Goal: Task Accomplishment & Management: Complete application form

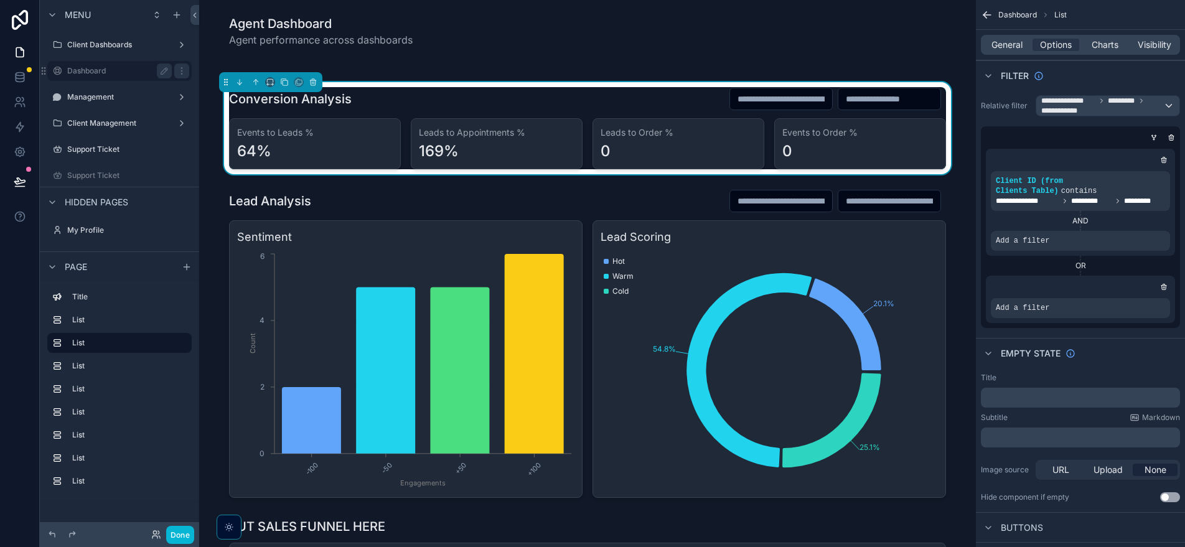
click at [109, 76] on div "Dashboard" at bounding box center [119, 70] width 105 height 15
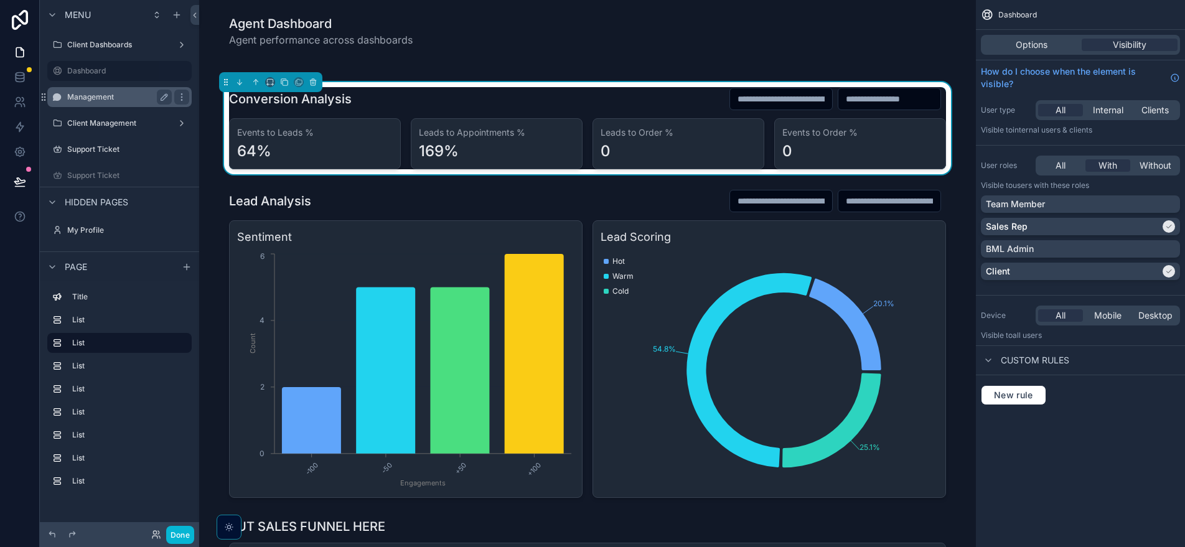
click at [108, 91] on div "Management" at bounding box center [119, 97] width 105 height 15
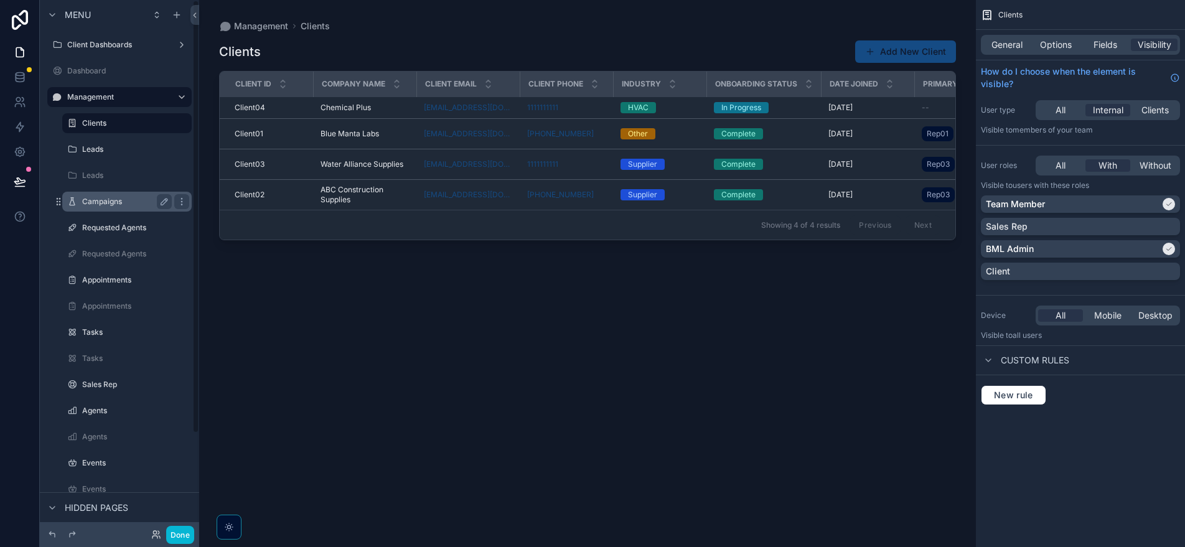
click at [106, 210] on div "Campaigns" at bounding box center [127, 202] width 124 height 20
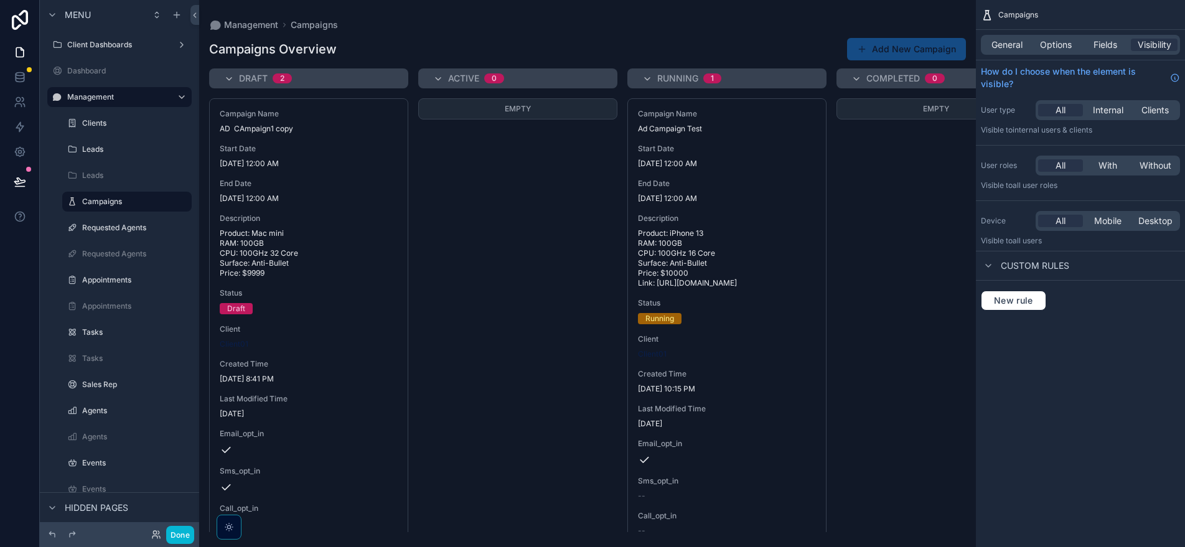
click at [725, 294] on div "scrollable content" at bounding box center [587, 273] width 777 height 547
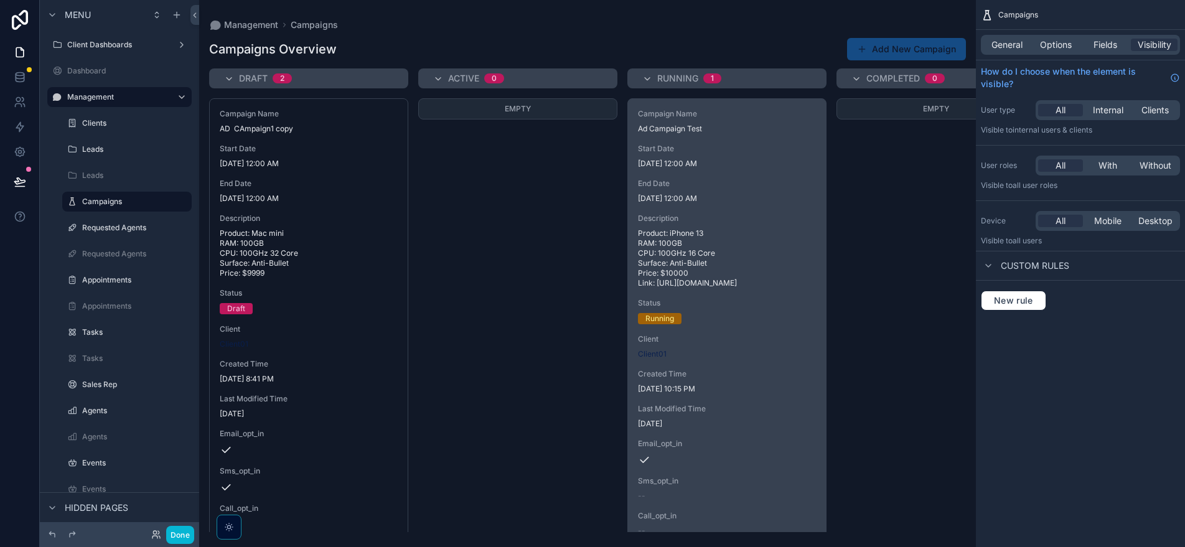
click at [707, 231] on span "Product: iPhone 13 RAM: 100GB CPU: 100GHz 16 Core Surface: Anti-Bullet Price: $…" at bounding box center [727, 258] width 178 height 60
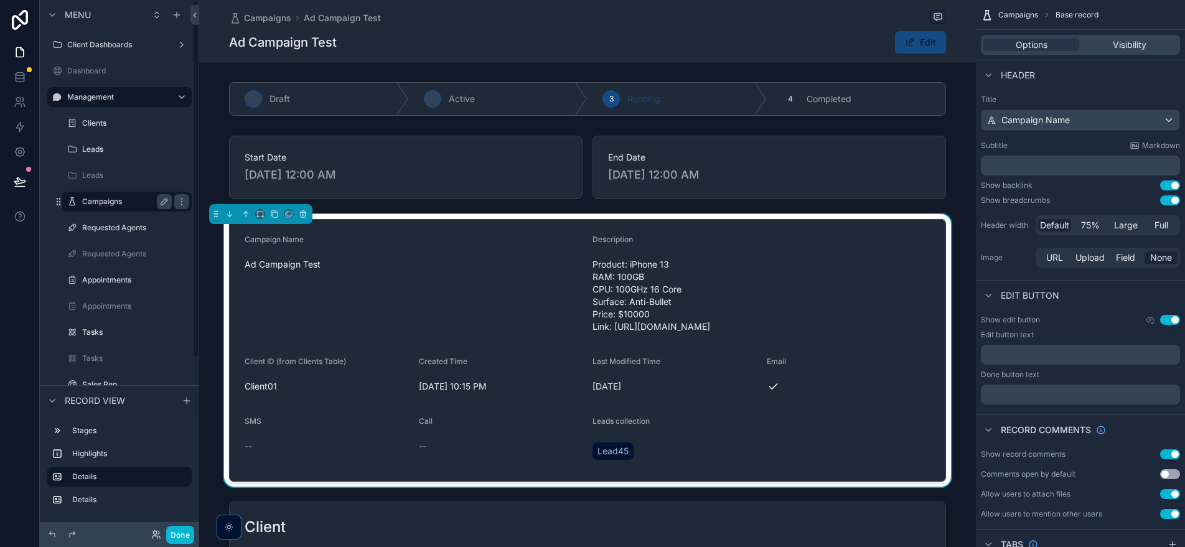
click at [126, 202] on label "Campaigns" at bounding box center [124, 202] width 85 height 10
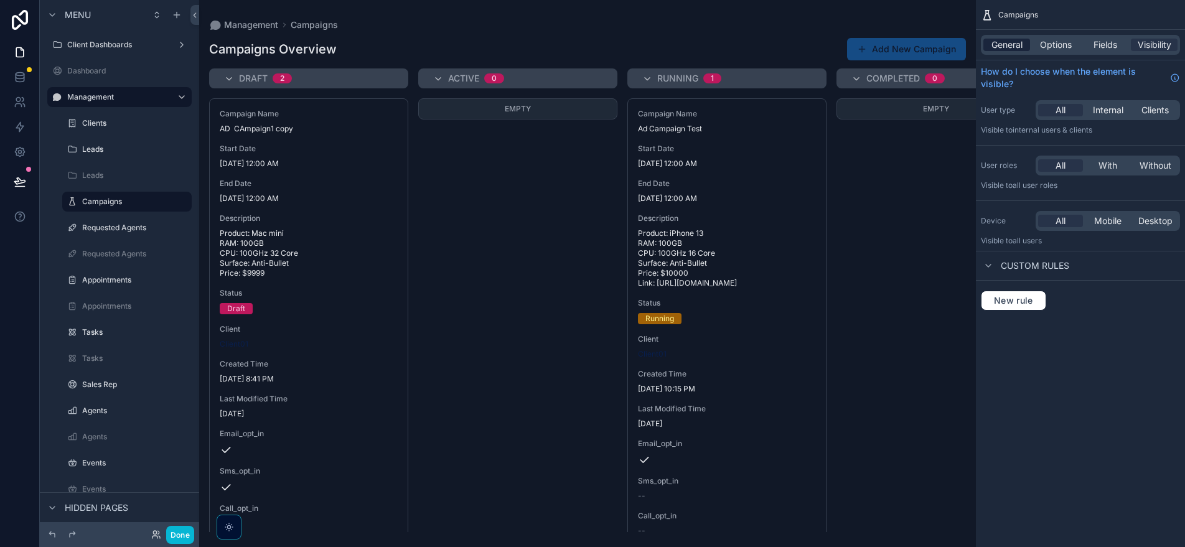
click at [1014, 43] on span "General" at bounding box center [1006, 45] width 31 height 12
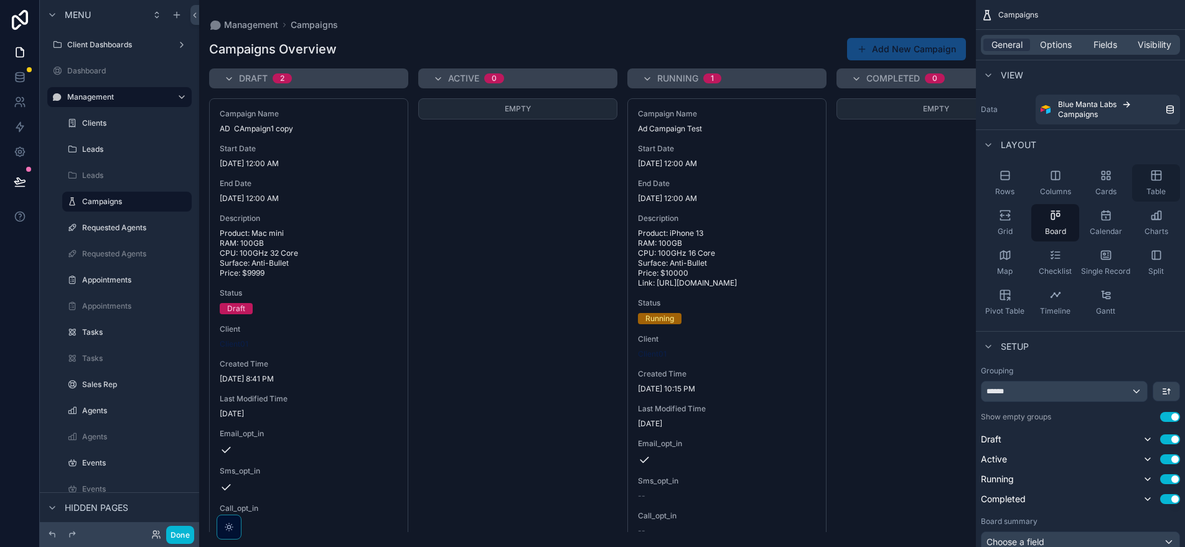
click at [1149, 179] on div "Table" at bounding box center [1156, 182] width 48 height 37
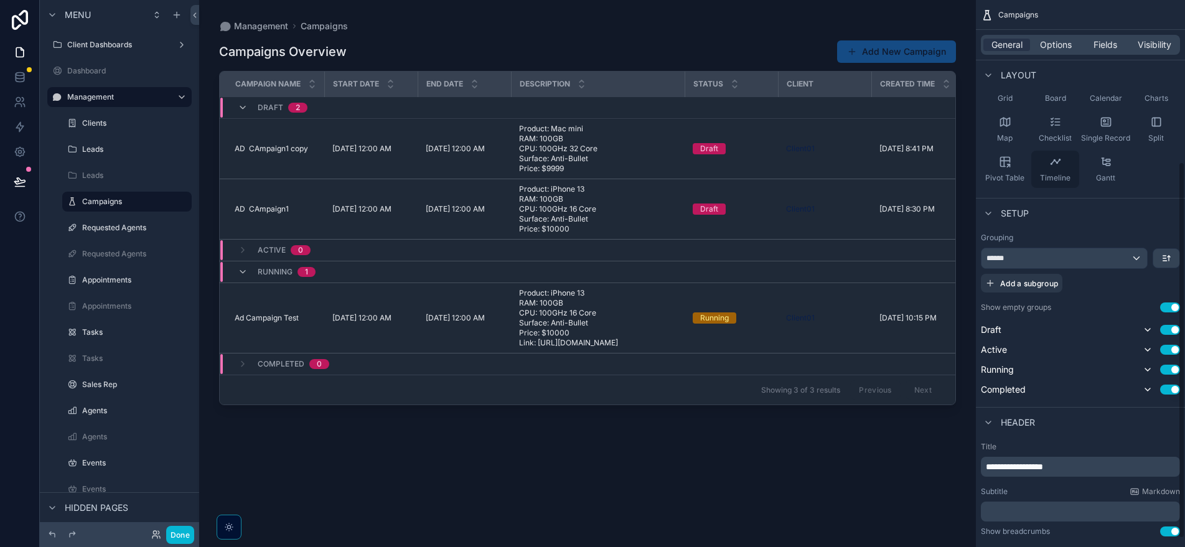
scroll to position [133, 0]
click at [1049, 47] on span "Options" at bounding box center [1056, 45] width 32 height 12
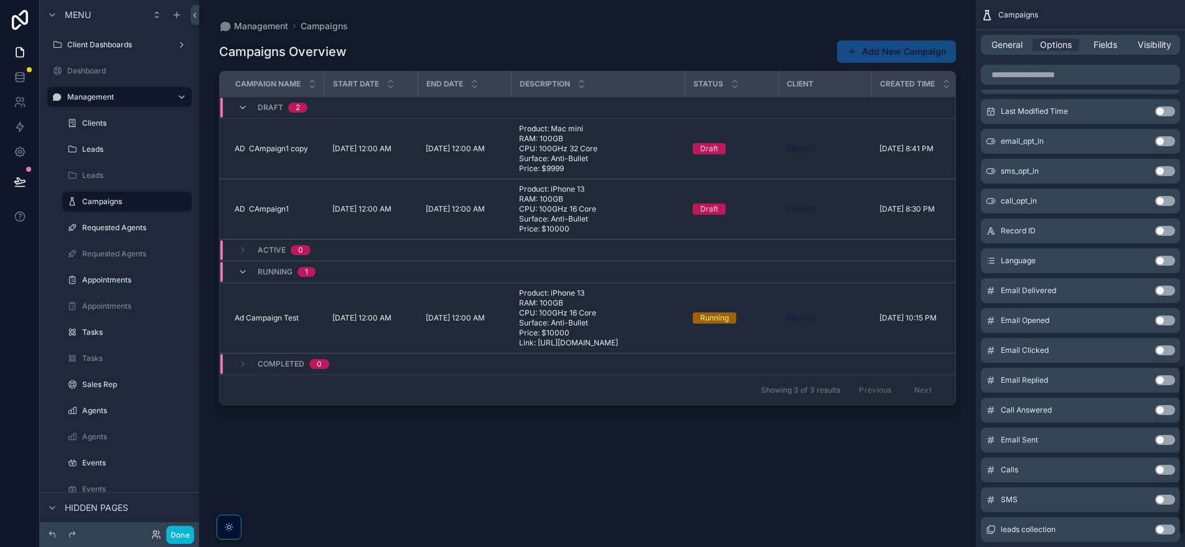
scroll to position [1208, 0]
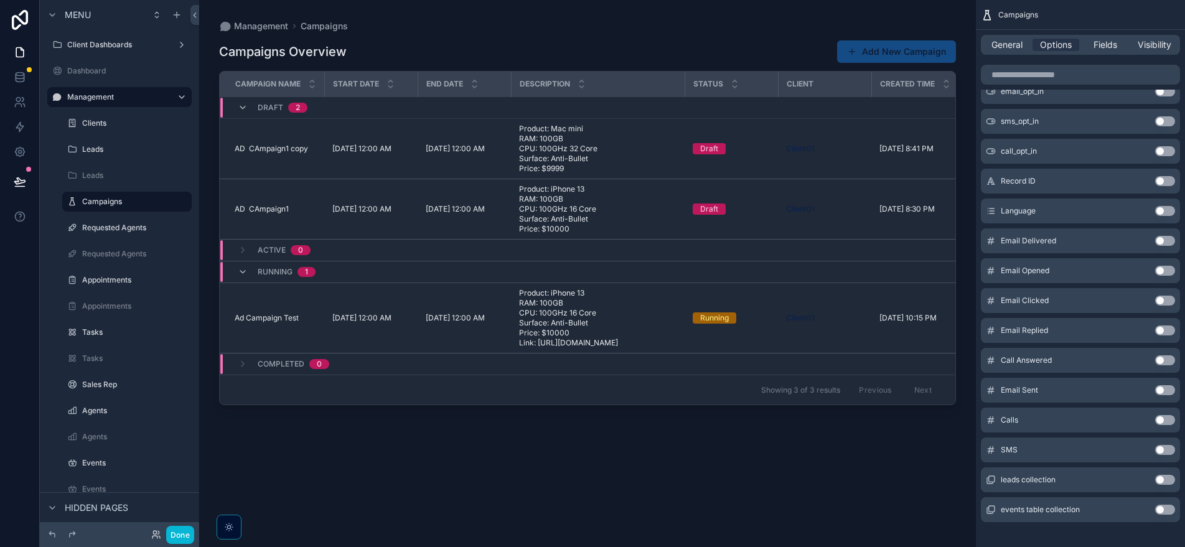
click at [838, 474] on div "Campaigns Overview Add New Campaign Campaign Name Start Date End Date Descripti…" at bounding box center [587, 282] width 737 height 500
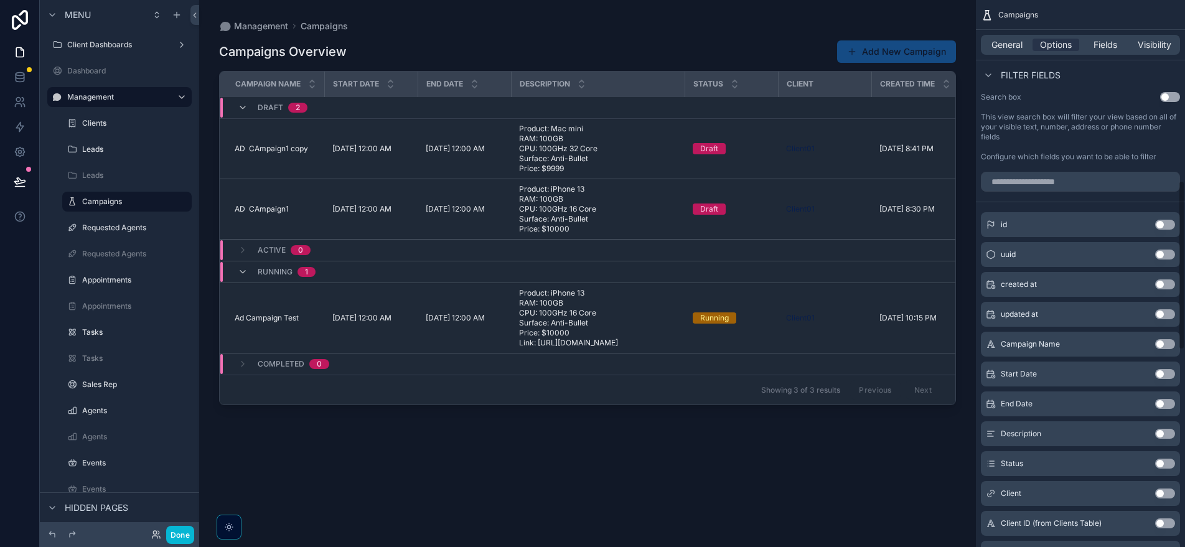
scroll to position [707, 0]
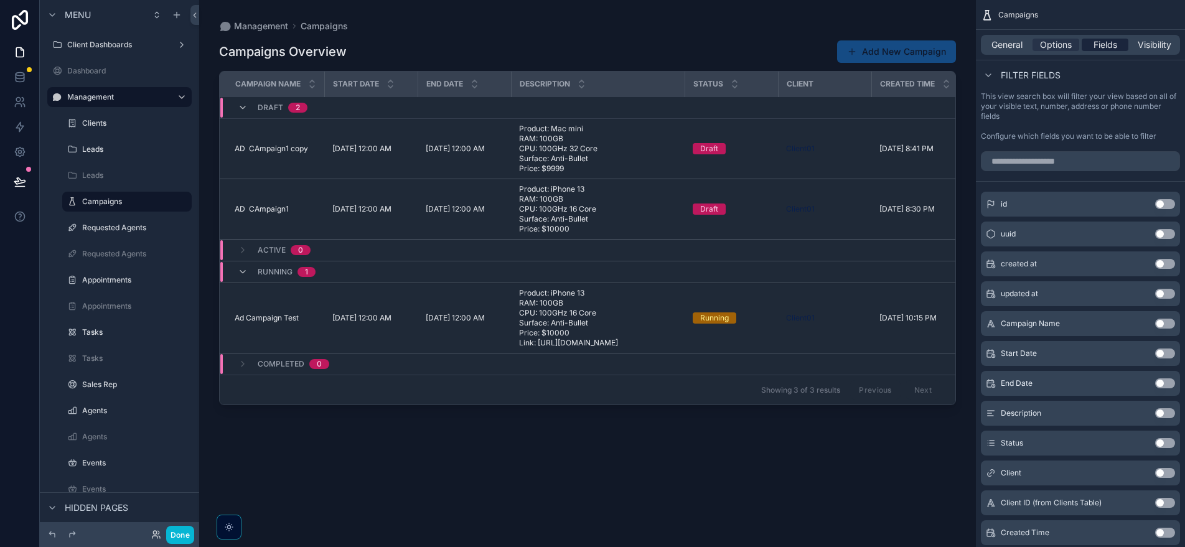
click at [1122, 40] on div "Fields" at bounding box center [1104, 45] width 47 height 12
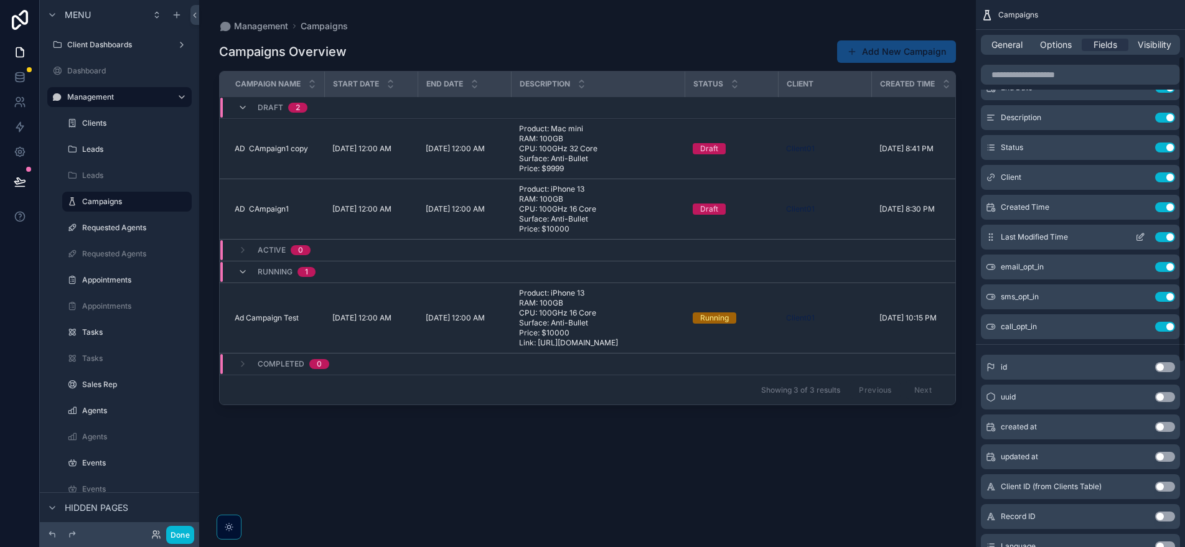
scroll to position [78, 0]
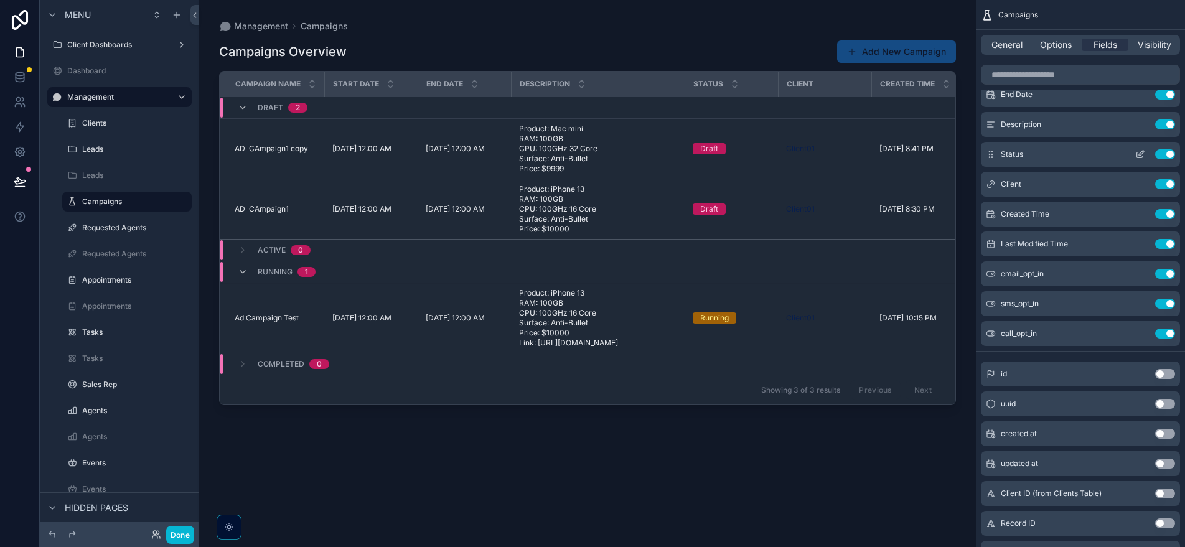
click at [1169, 157] on button "Use setting" at bounding box center [1165, 154] width 20 height 10
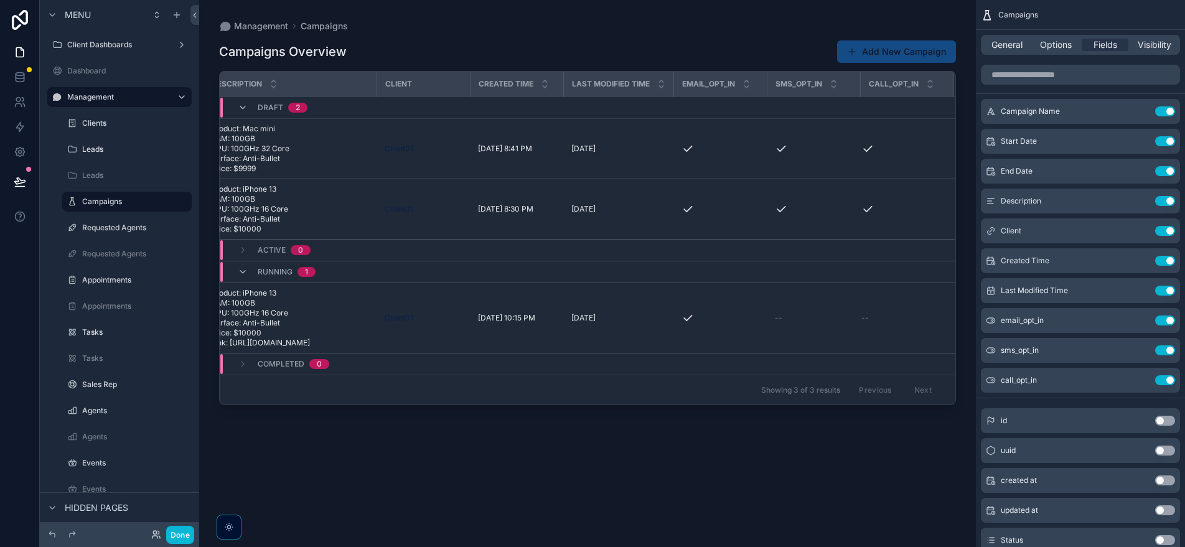
scroll to position [0, 0]
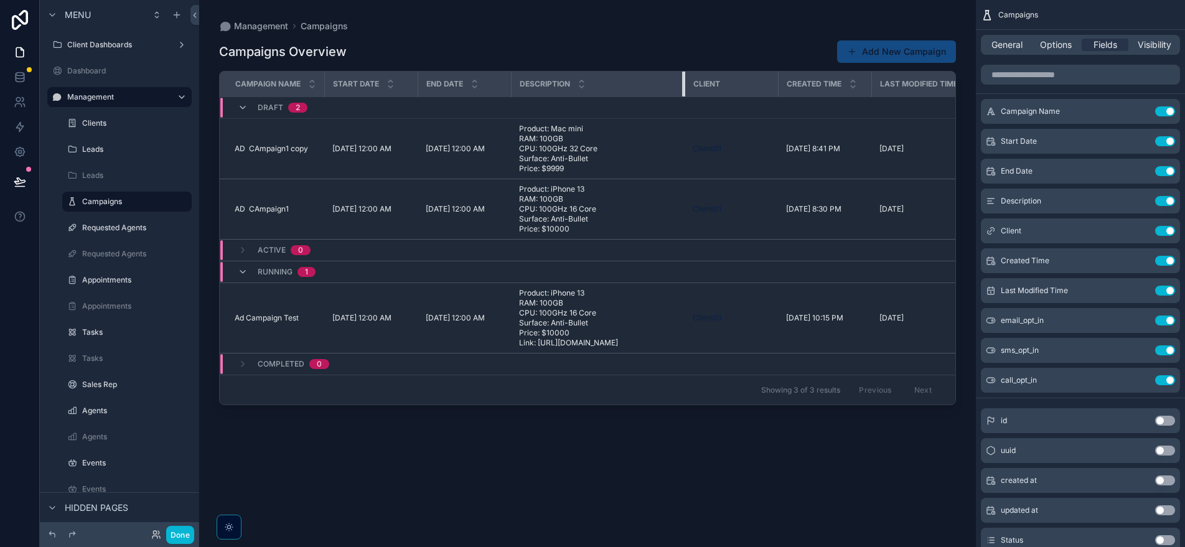
click at [684, 90] on div "scrollable content" at bounding box center [684, 84] width 5 height 25
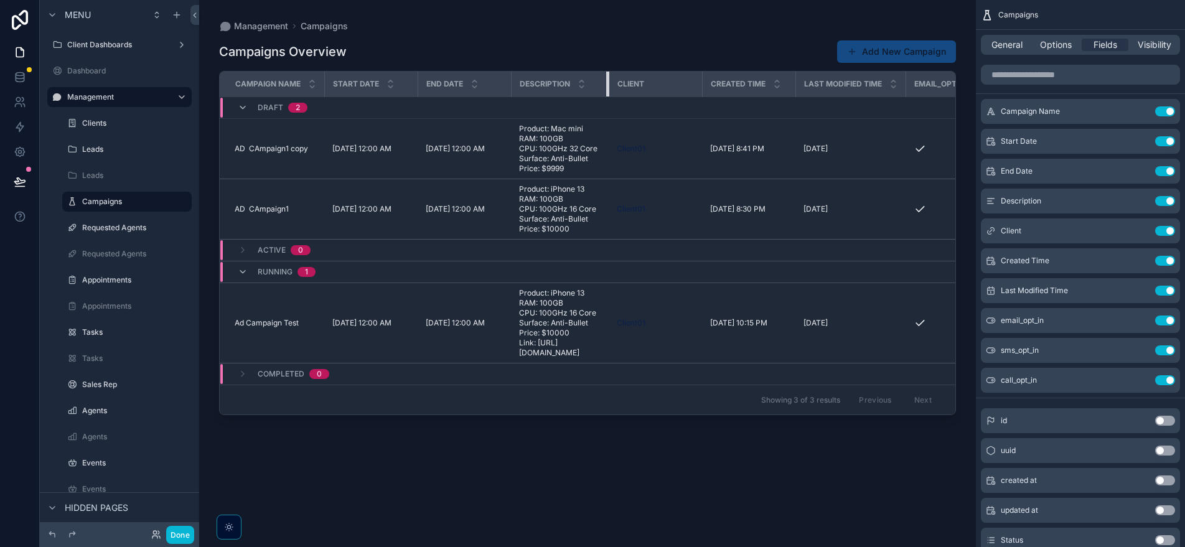
drag, startPoint x: 684, startPoint y: 90, endPoint x: 608, endPoint y: 91, distance: 75.9
click at [608, 91] on tr "Campaign Name Start Date End Date Description Client Created Time Last Modified…" at bounding box center [704, 85] width 968 height 26
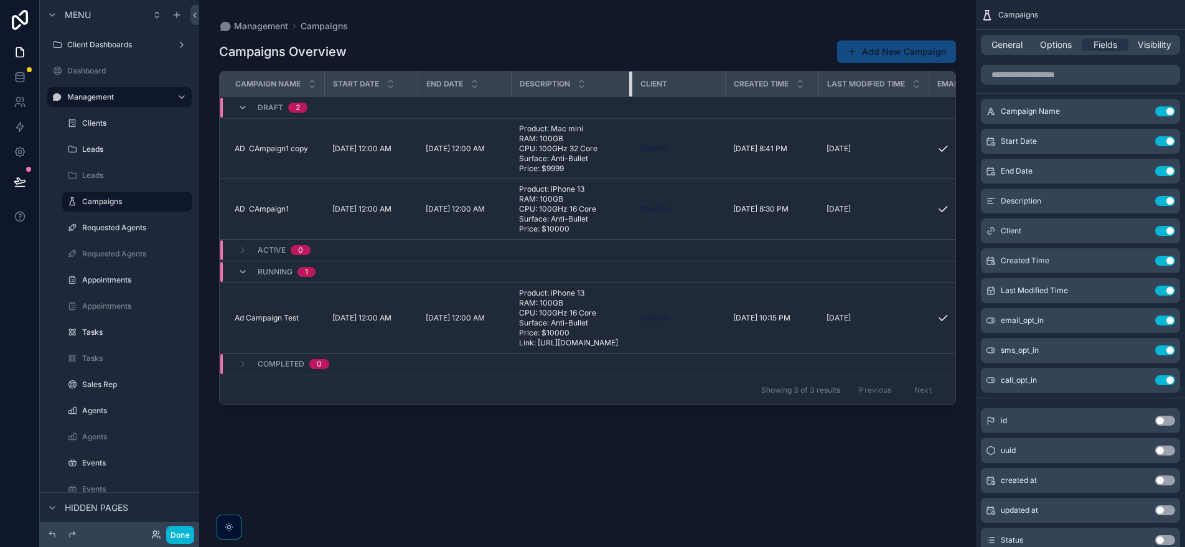
drag, startPoint x: 607, startPoint y: 88, endPoint x: 630, endPoint y: 91, distance: 23.3
click at [630, 91] on div "scrollable content" at bounding box center [631, 84] width 5 height 25
click at [1140, 233] on icon "scrollable content" at bounding box center [1140, 231] width 10 height 10
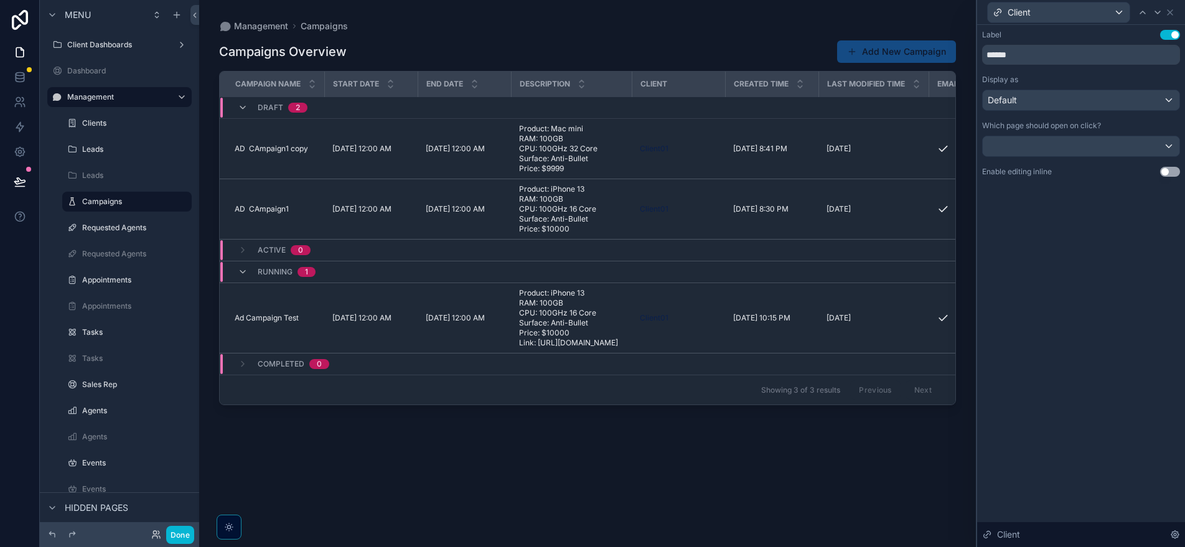
click at [1111, 111] on div "Label Use setting ****** Display as Default Which page should open on click? En…" at bounding box center [1081, 103] width 198 height 147
click at [1109, 105] on div "Default" at bounding box center [1080, 100] width 197 height 20
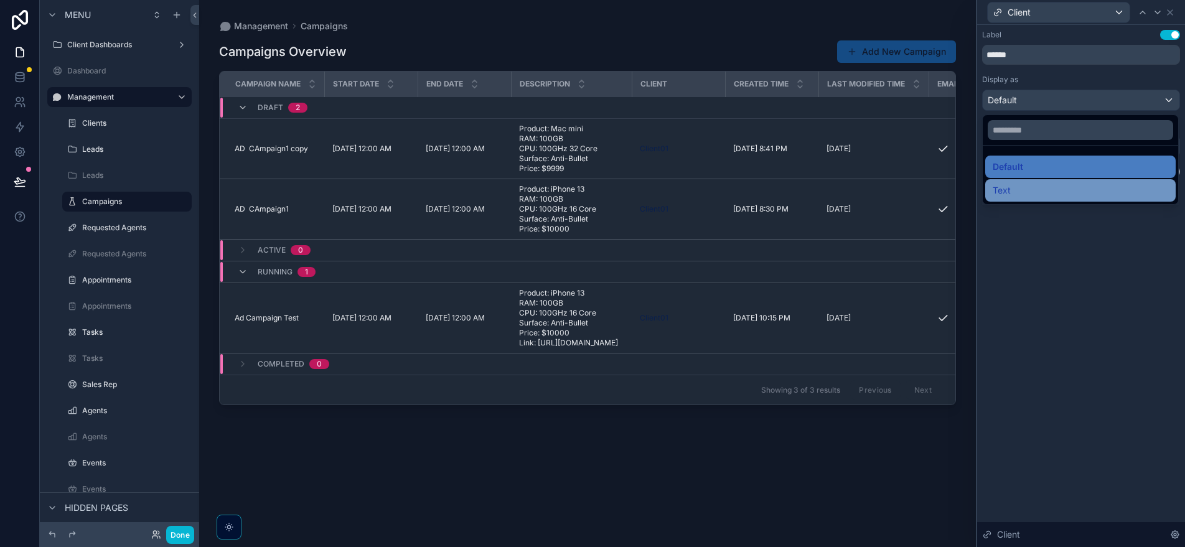
click at [1070, 195] on div "Text" at bounding box center [1079, 190] width 175 height 15
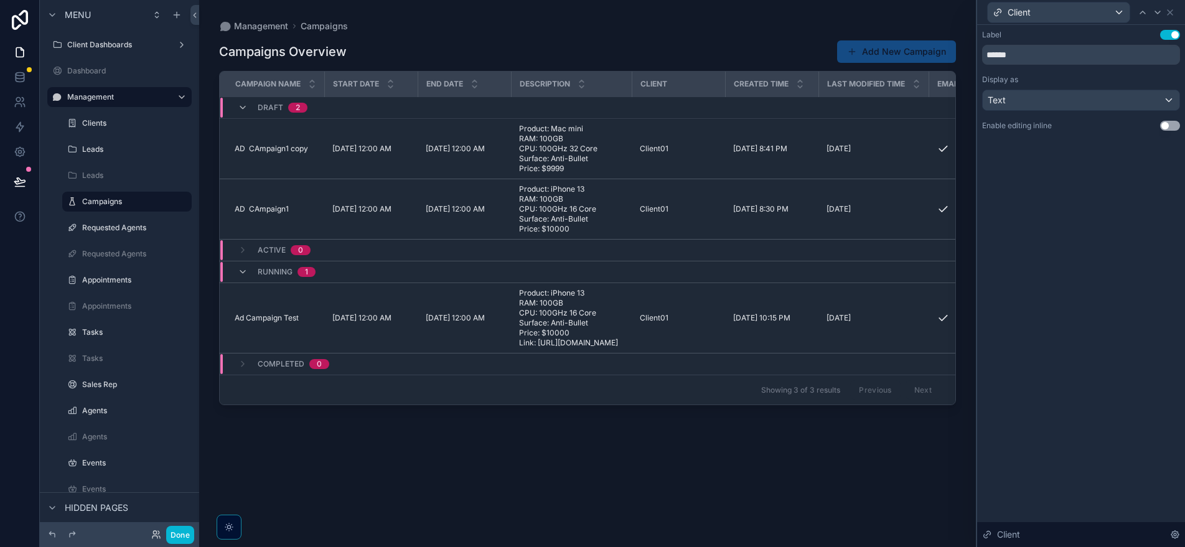
click at [1170, 18] on div "Client" at bounding box center [1081, 12] width 198 height 24
click at [1170, 12] on icon at bounding box center [1169, 12] width 5 height 5
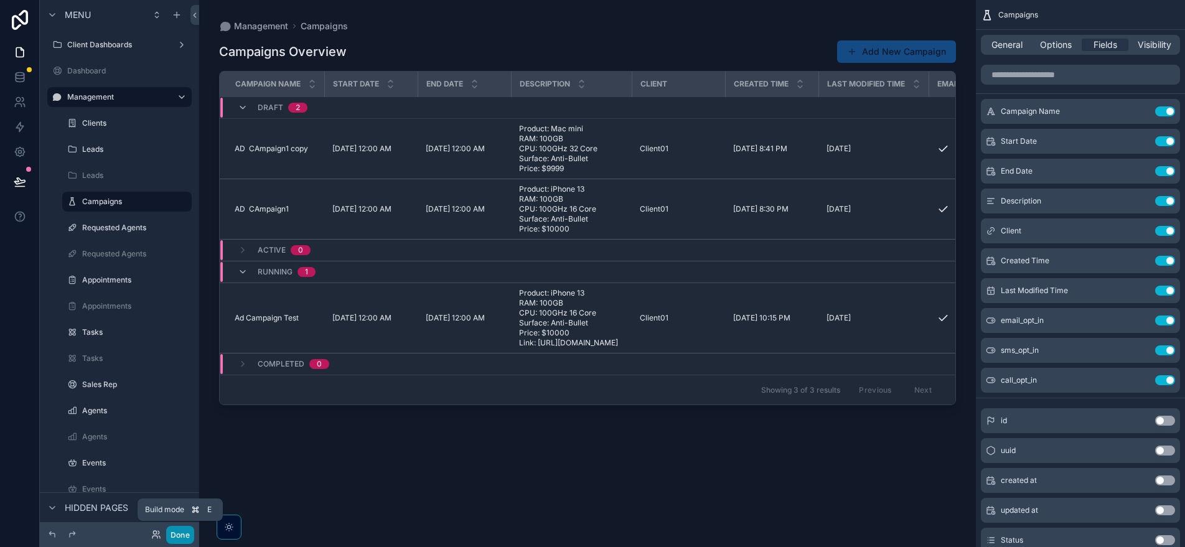
click at [187, 536] on button "Done" at bounding box center [180, 535] width 28 height 18
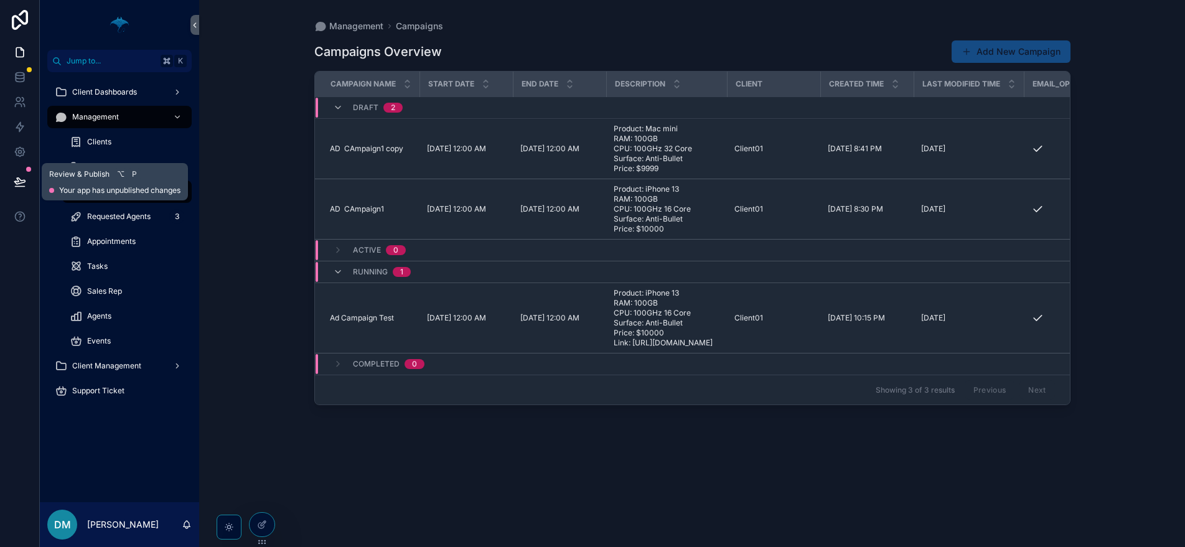
click at [23, 187] on icon at bounding box center [19, 187] width 9 height 0
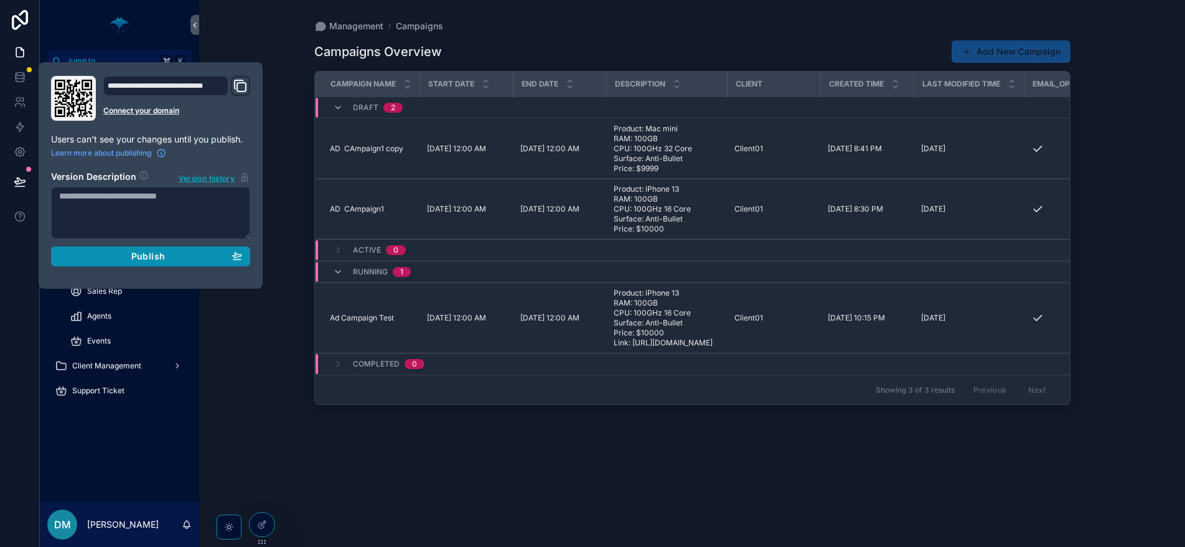
click at [146, 261] on button "Publish" at bounding box center [150, 256] width 199 height 20
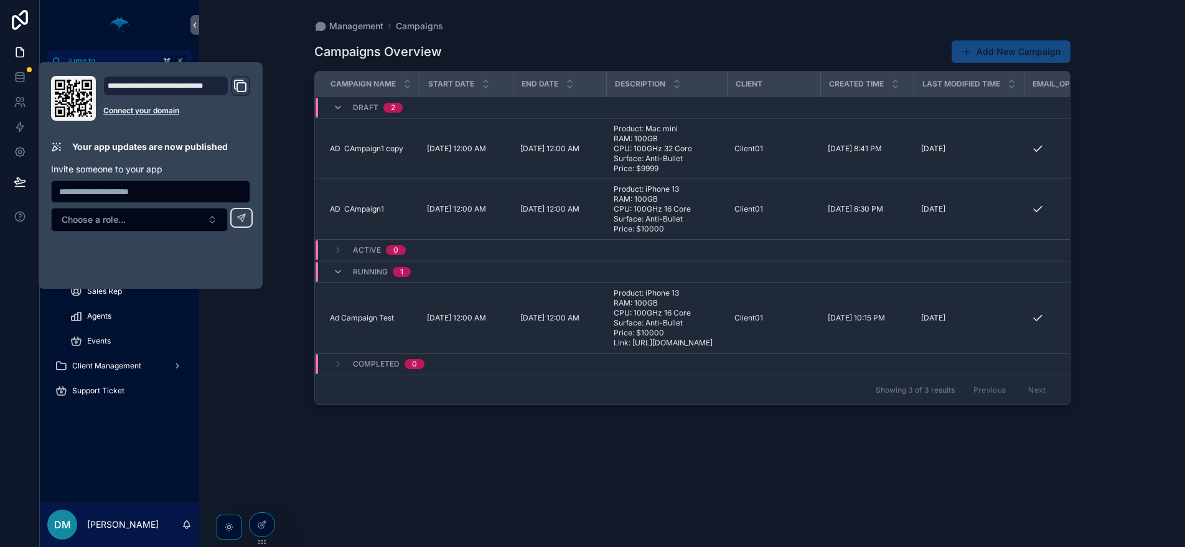
click at [268, 429] on div "Management Campaigns Campaigns Overview Add New Campaign Campaign Name Start Da…" at bounding box center [692, 273] width 986 height 547
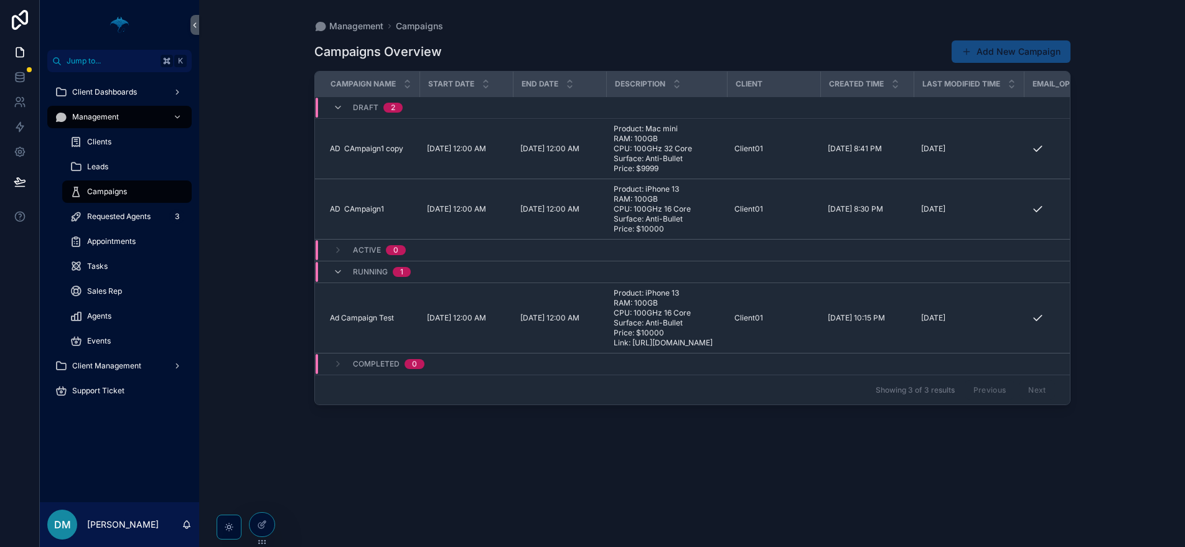
click at [1037, 399] on div "Previous Next" at bounding box center [1009, 389] width 90 height 19
click at [401, 85] on div "Campaign Name" at bounding box center [366, 84] width 103 height 24
click at [407, 87] on icon "scrollable content" at bounding box center [407, 87] width 8 height 8
click at [407, 87] on icon "scrollable content" at bounding box center [407, 87] width 4 height 2
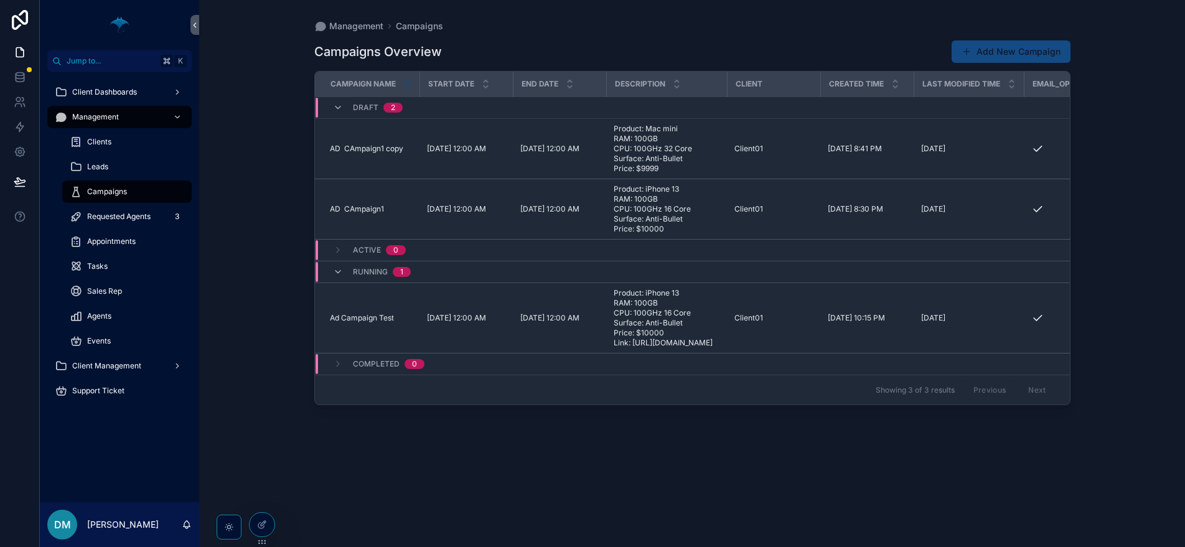
click at [407, 82] on icon "scrollable content" at bounding box center [407, 81] width 8 height 8
click at [1019, 56] on button "Add New Campaign" at bounding box center [1010, 51] width 119 height 22
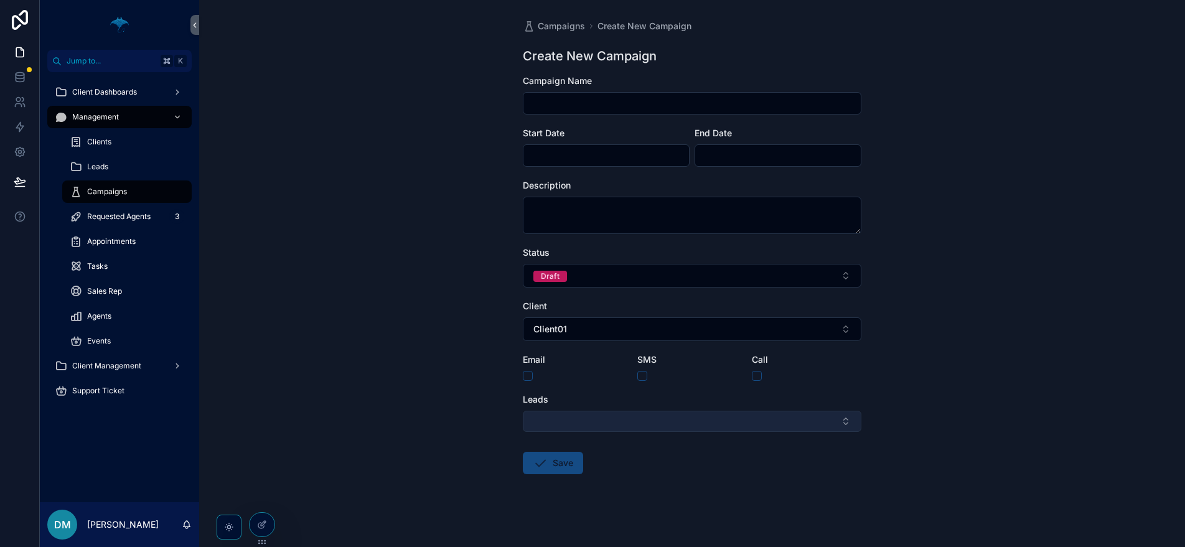
click at [646, 418] on button "Select Button" at bounding box center [692, 421] width 338 height 21
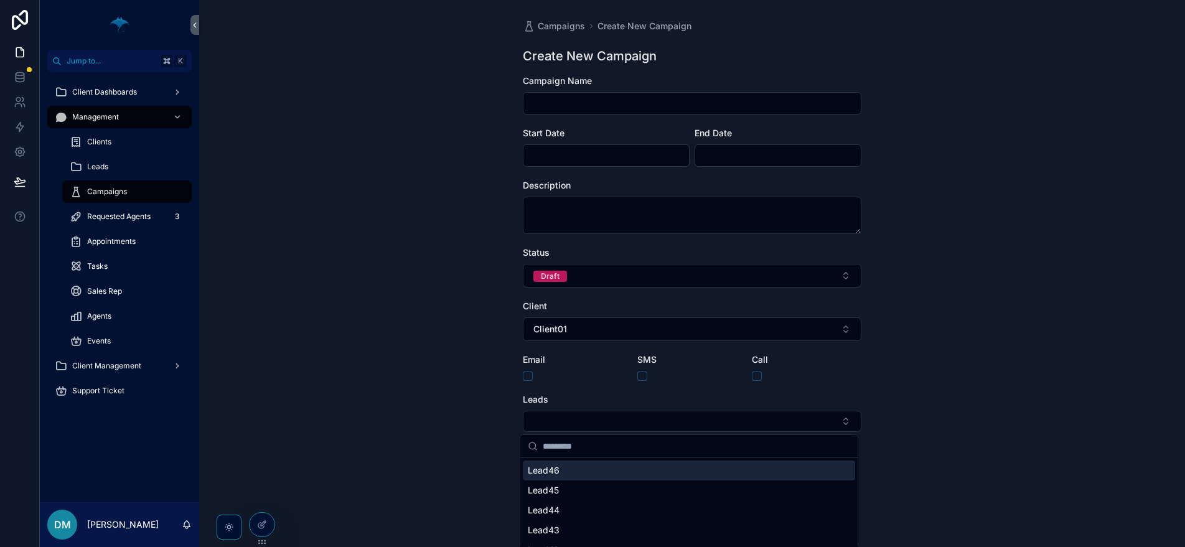
click at [458, 419] on div "Campaigns Create New Campaign Create New Campaign Campaign Name Start Date End …" at bounding box center [692, 273] width 986 height 547
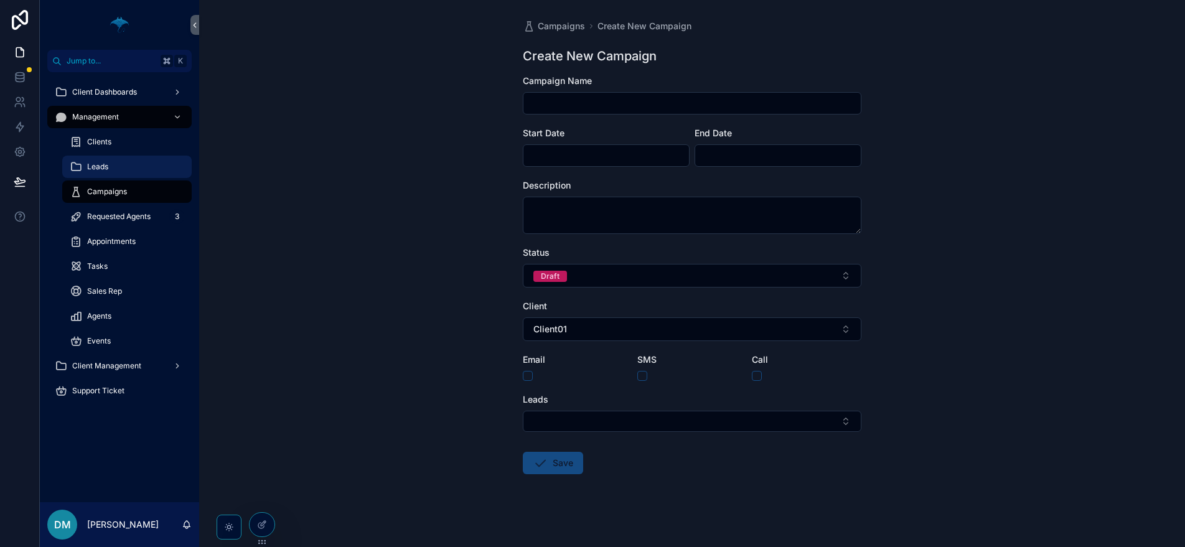
click at [123, 173] on div "Leads" at bounding box center [127, 167] width 114 height 20
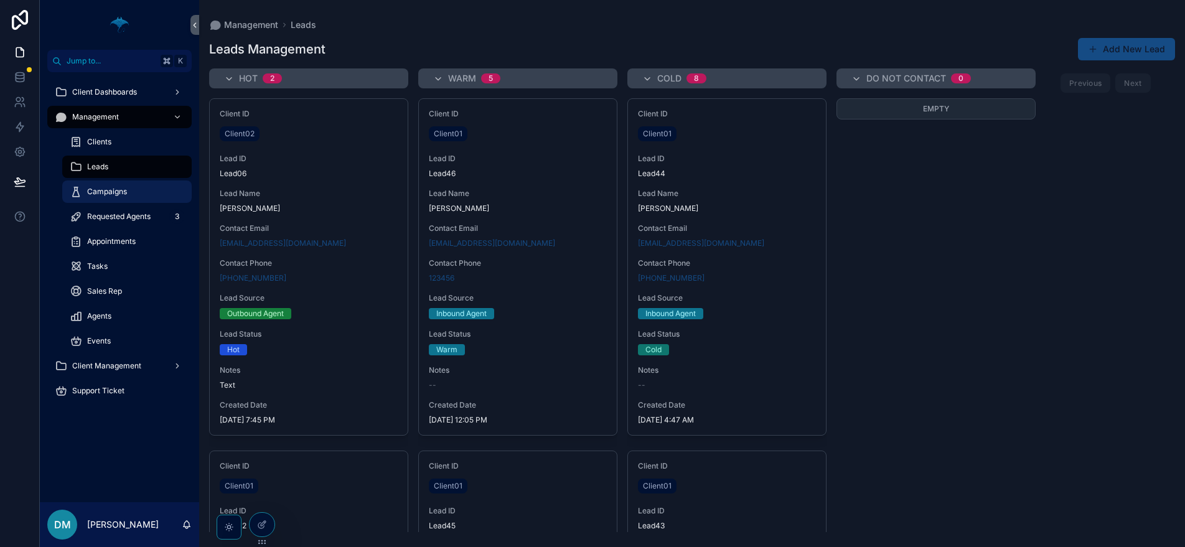
click at [128, 187] on div "Campaigns" at bounding box center [127, 192] width 114 height 20
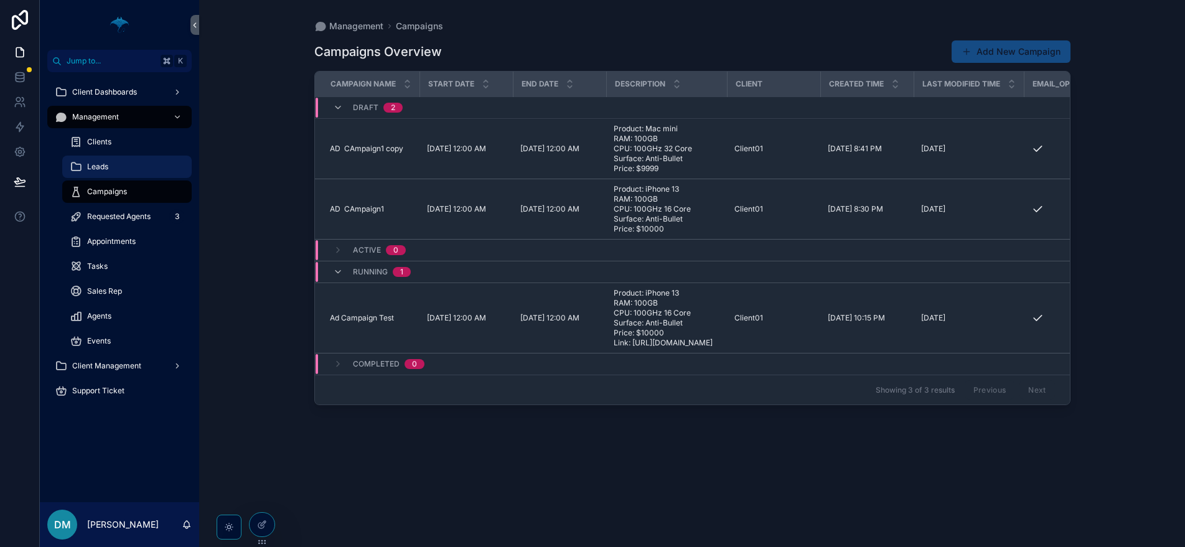
click at [134, 177] on link "Leads" at bounding box center [126, 167] width 129 height 22
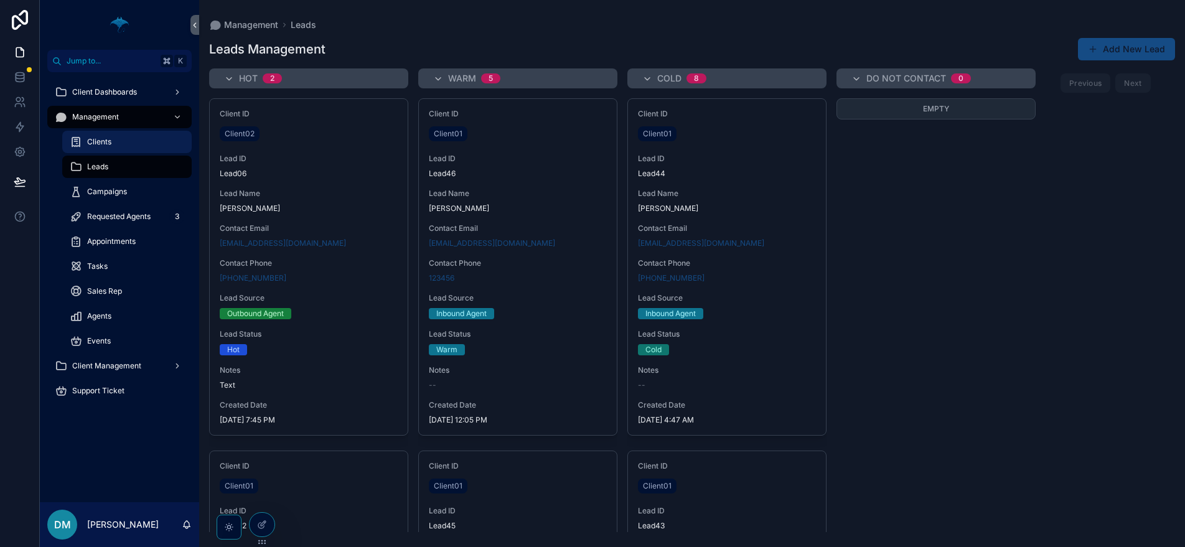
click at [141, 149] on div "Clients" at bounding box center [127, 142] width 114 height 20
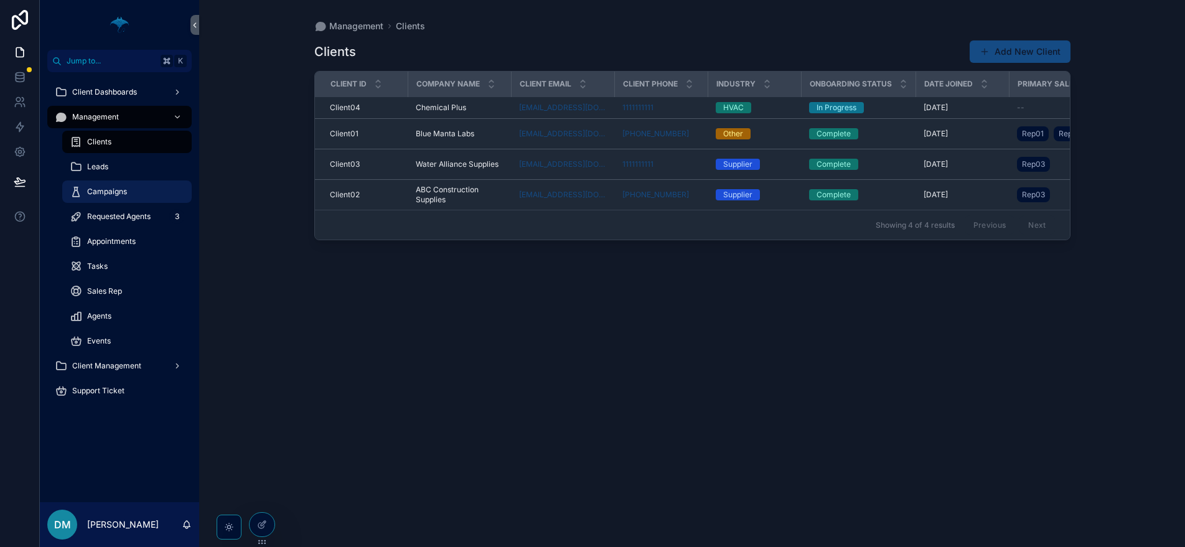
click at [138, 185] on div "Campaigns" at bounding box center [127, 192] width 114 height 20
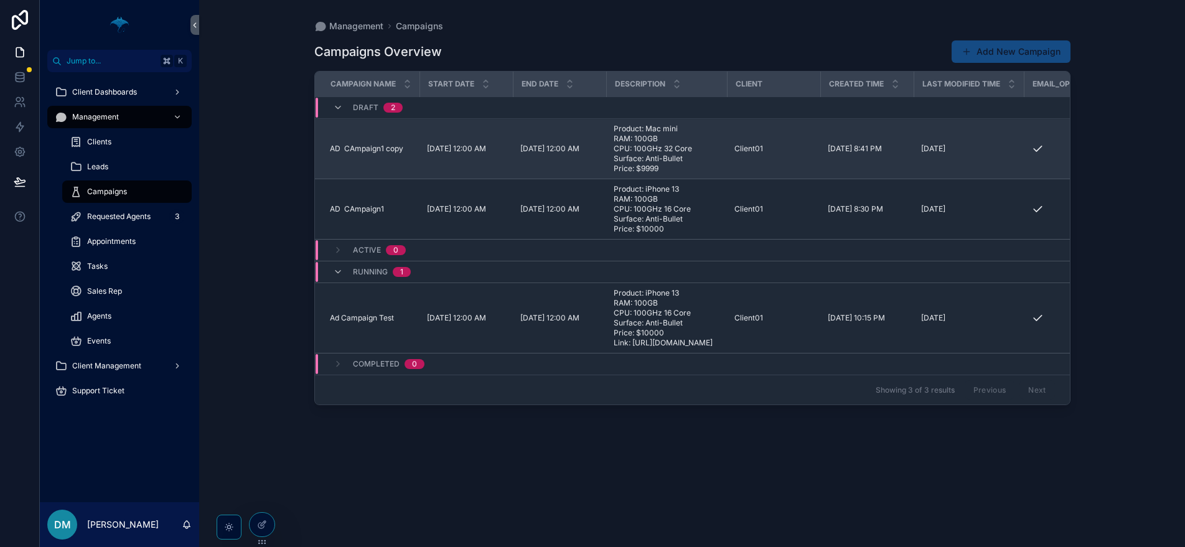
click at [770, 156] on td "Client01" at bounding box center [773, 149] width 93 height 60
click at [633, 156] on span "Product: Mac mini RAM: 100GB CPU: 100GHz 32 Core Surface: Anti-Bullet Price: $9…" at bounding box center [667, 149] width 106 height 50
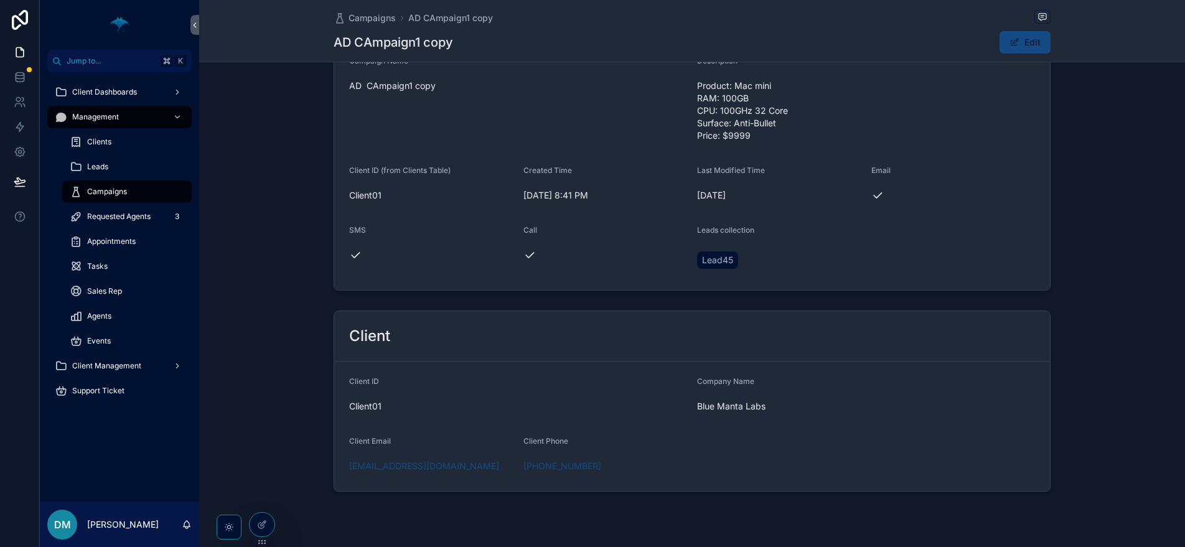
scroll to position [203, 0]
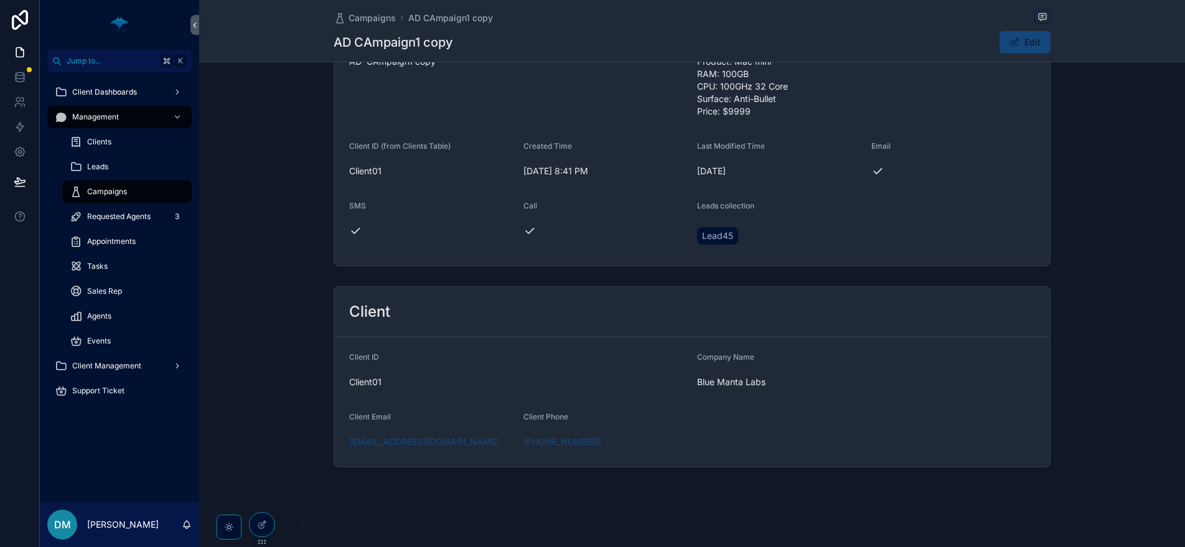
click at [1019, 45] on button "Edit" at bounding box center [1024, 42] width 51 height 22
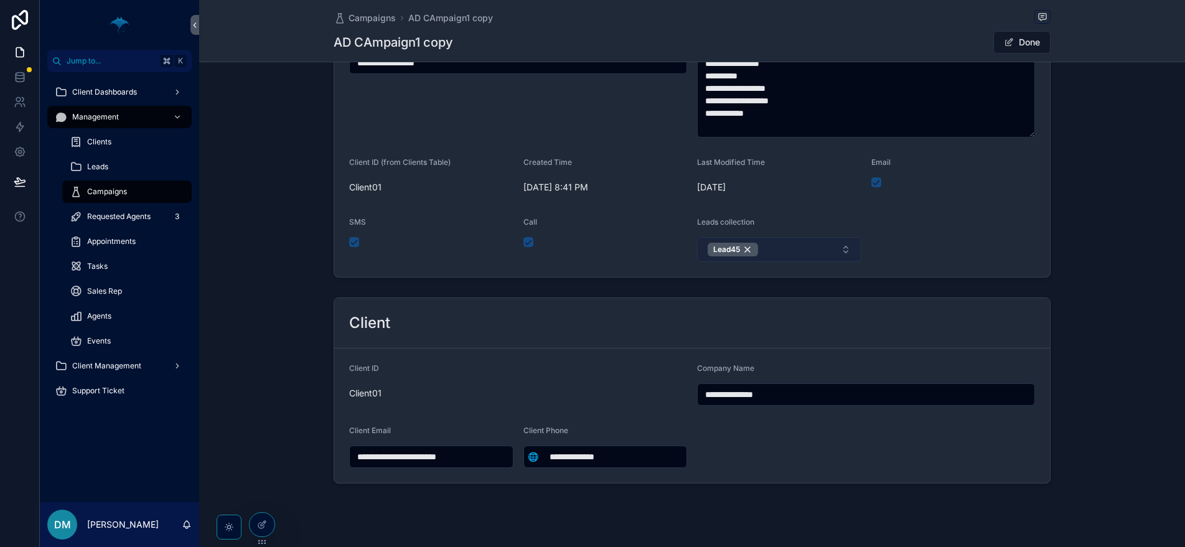
click at [801, 245] on button "Lead45" at bounding box center [779, 249] width 164 height 25
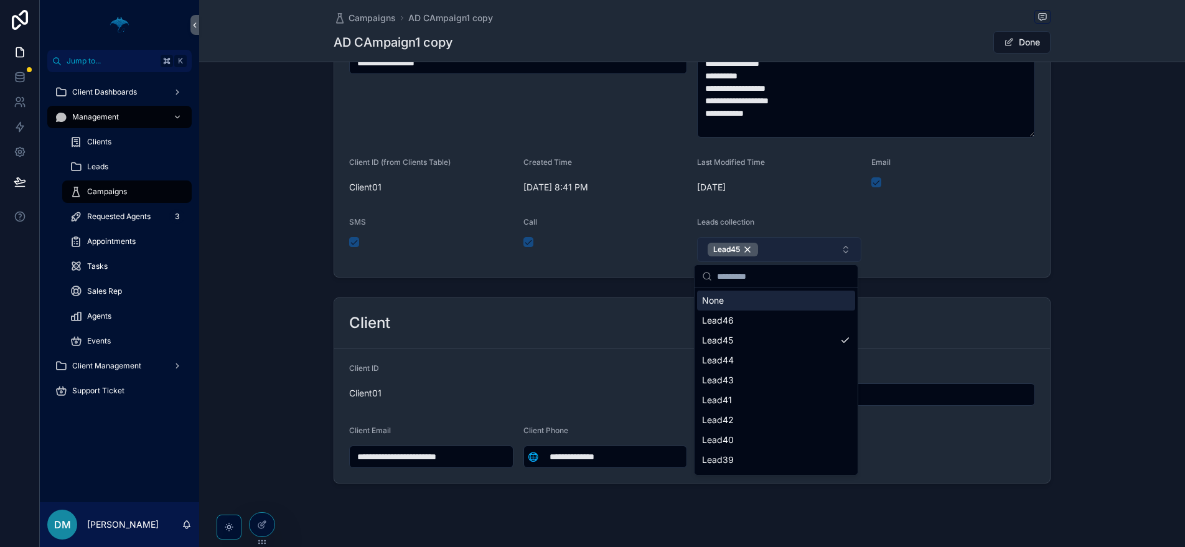
click at [801, 245] on button "Lead45" at bounding box center [779, 249] width 164 height 25
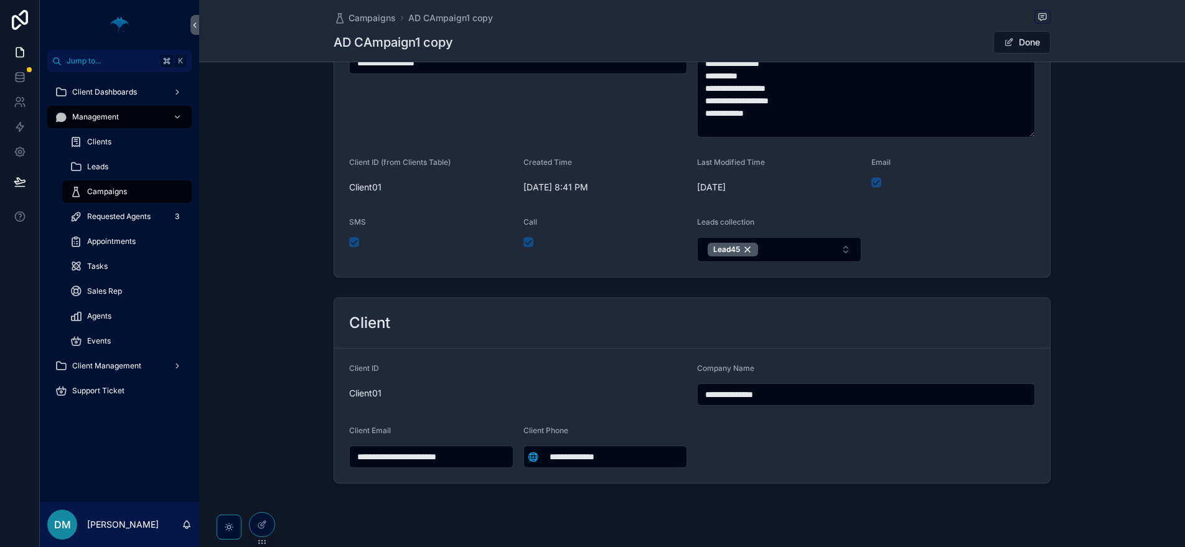
click at [659, 250] on div "Call" at bounding box center [605, 239] width 164 height 45
click at [707, 250] on div "Lead45" at bounding box center [732, 250] width 50 height 14
click at [768, 249] on button "Select Button" at bounding box center [779, 247] width 164 height 21
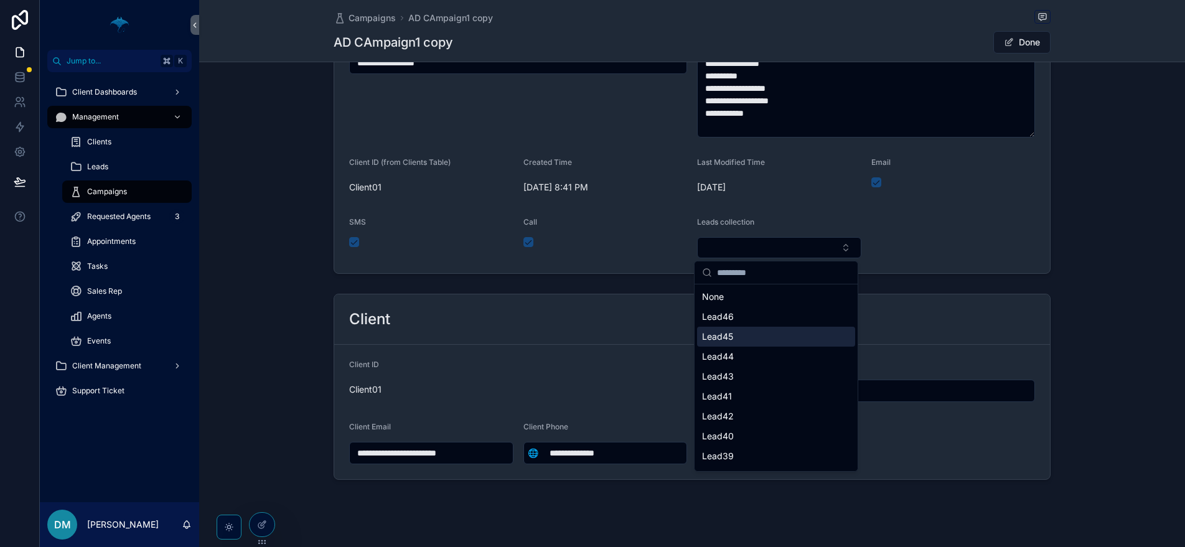
click at [752, 333] on div "Lead45" at bounding box center [776, 337] width 158 height 20
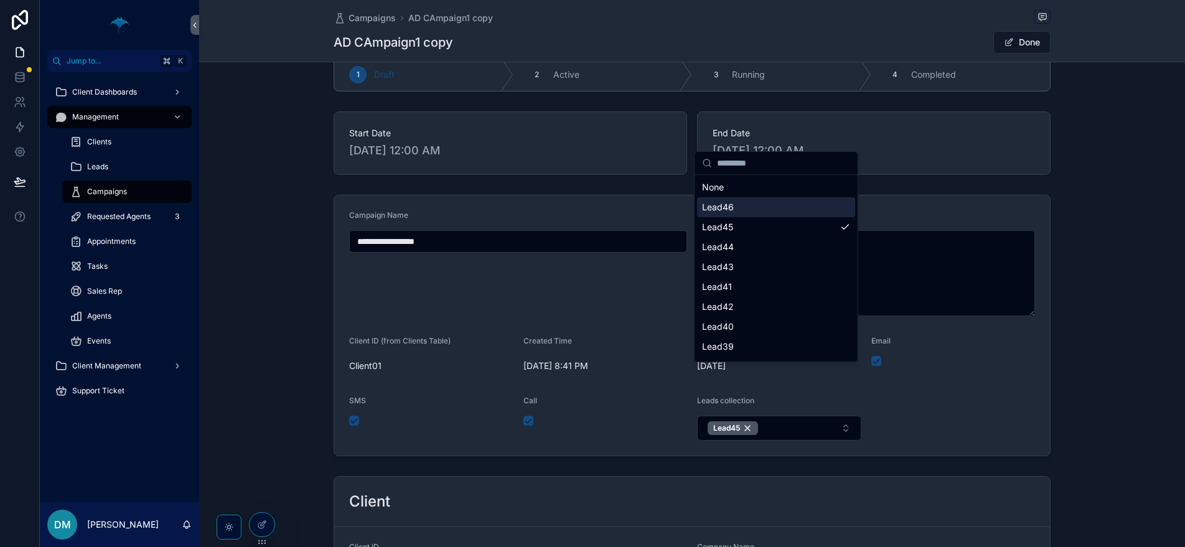
scroll to position [0, 0]
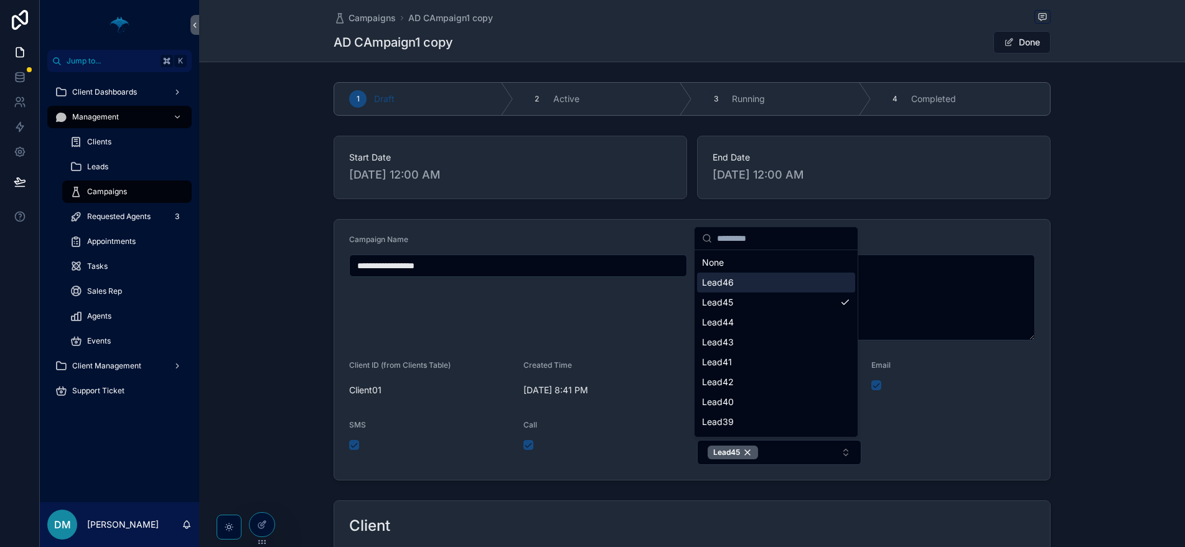
click at [313, 317] on div "**********" at bounding box center [692, 349] width 986 height 271
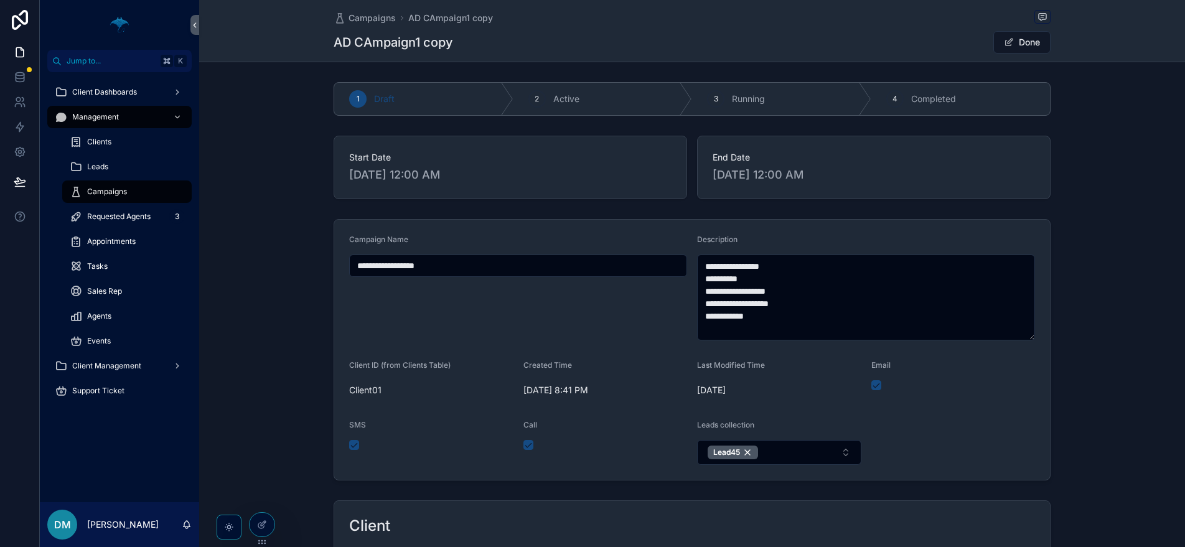
click at [133, 185] on div "Campaigns" at bounding box center [127, 192] width 114 height 20
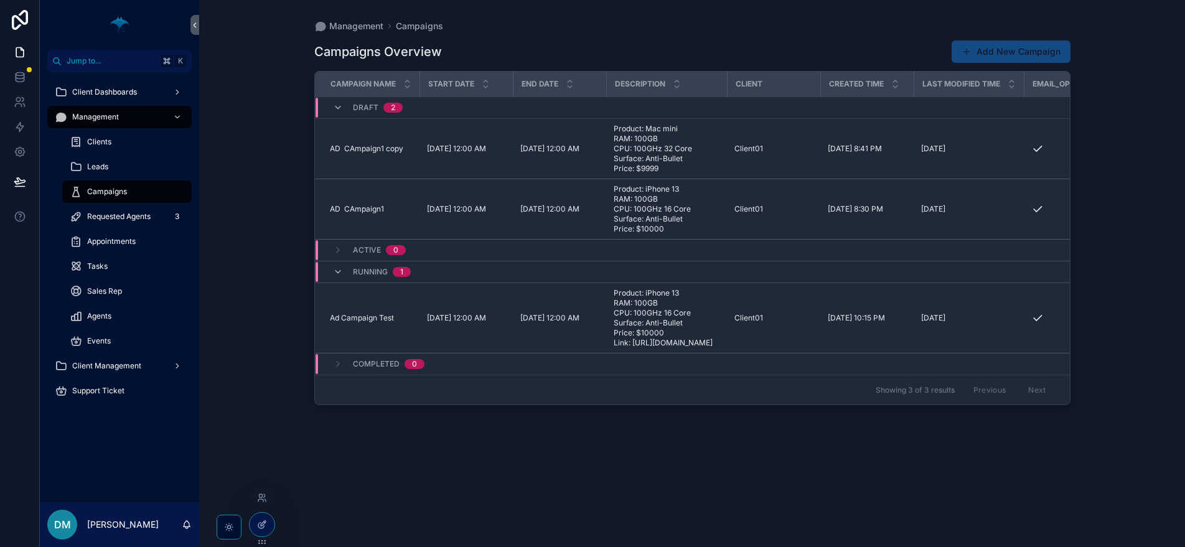
click at [264, 528] on icon at bounding box center [262, 525] width 10 height 10
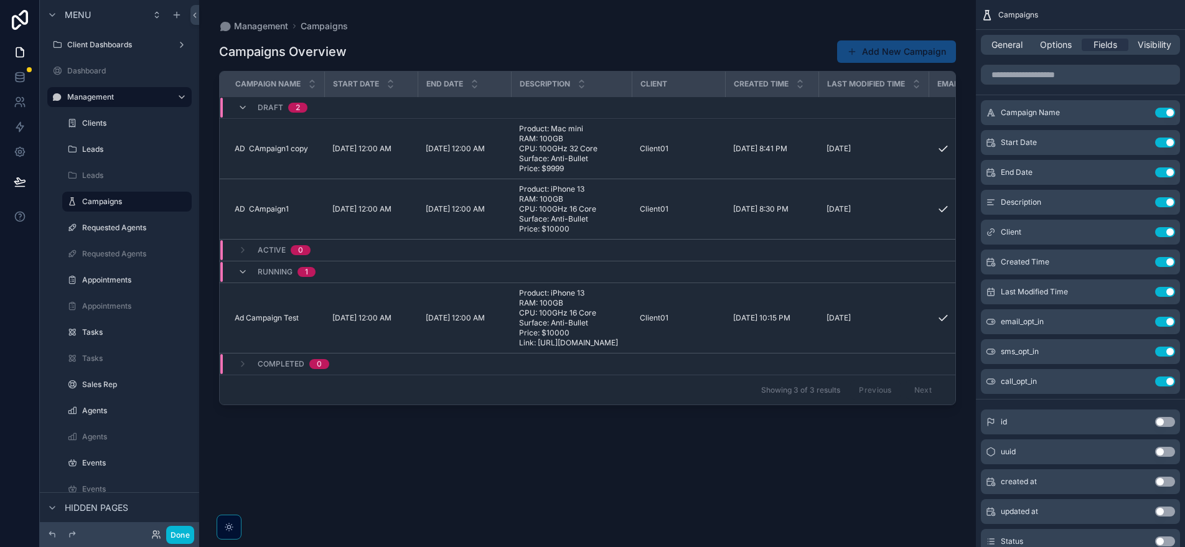
click at [531, 329] on div "scrollable content" at bounding box center [587, 266] width 777 height 532
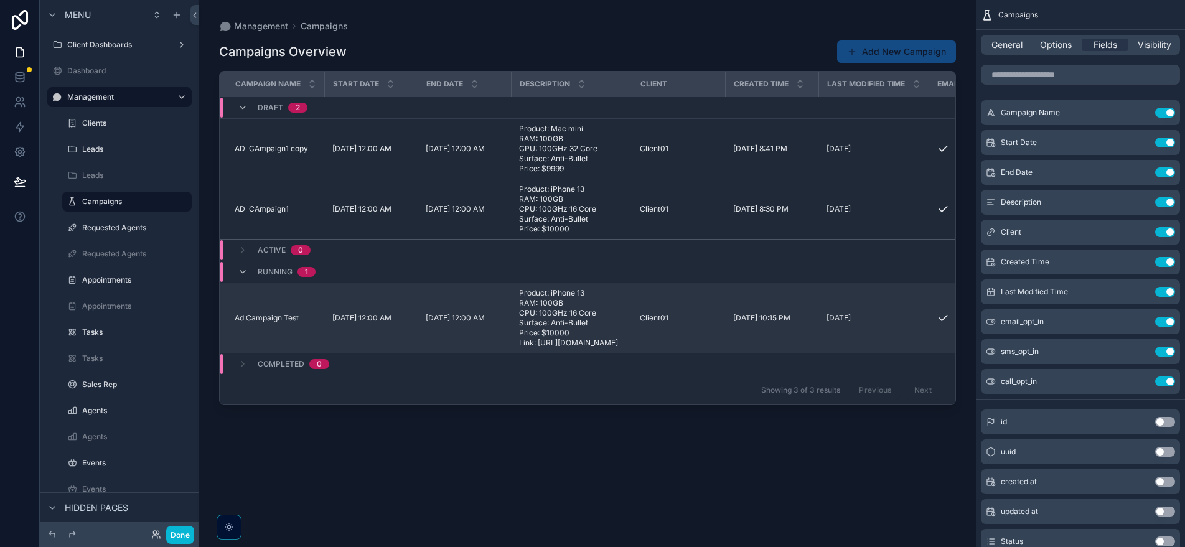
click at [780, 337] on td "[DATE] 10:15 PM [DATE] 10:15 PM" at bounding box center [772, 318] width 93 height 70
click at [699, 340] on td "Client01" at bounding box center [678, 318] width 93 height 70
click at [733, 330] on td "[DATE] 10:15 PM [DATE] 10:15 PM" at bounding box center [772, 318] width 93 height 70
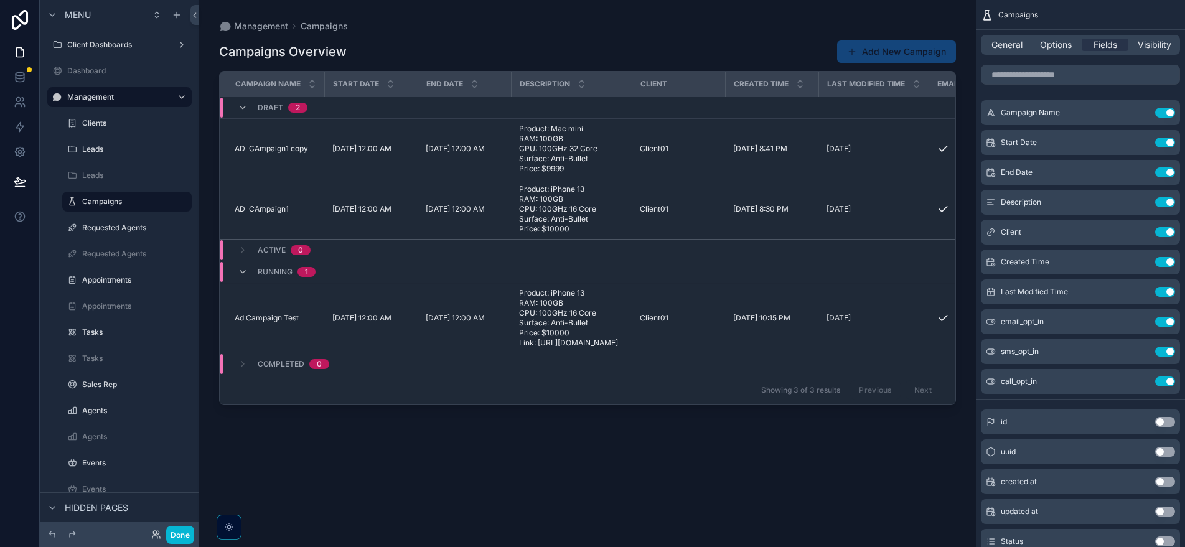
click at [887, 58] on button "Add New Campaign" at bounding box center [896, 51] width 119 height 22
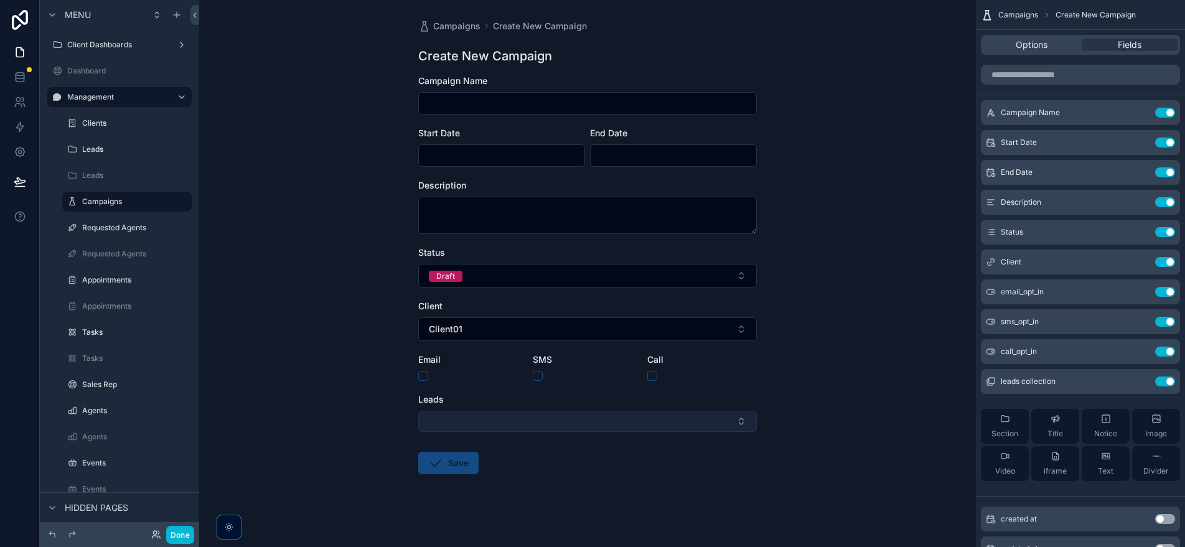
click at [544, 416] on button "Select Button" at bounding box center [587, 421] width 338 height 21
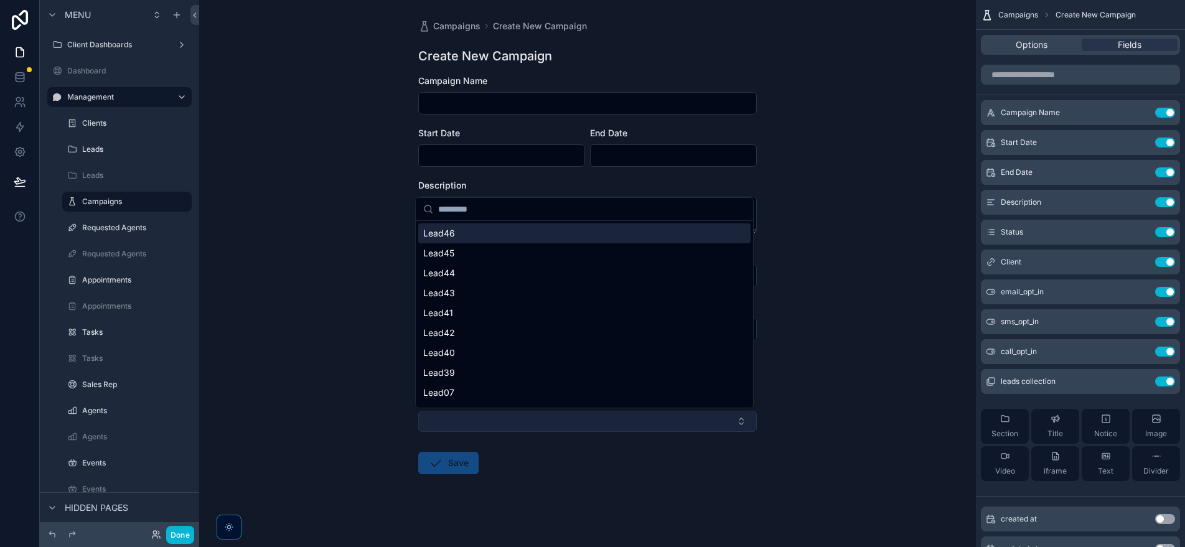
click at [427, 418] on button "Select Button" at bounding box center [587, 421] width 338 height 21
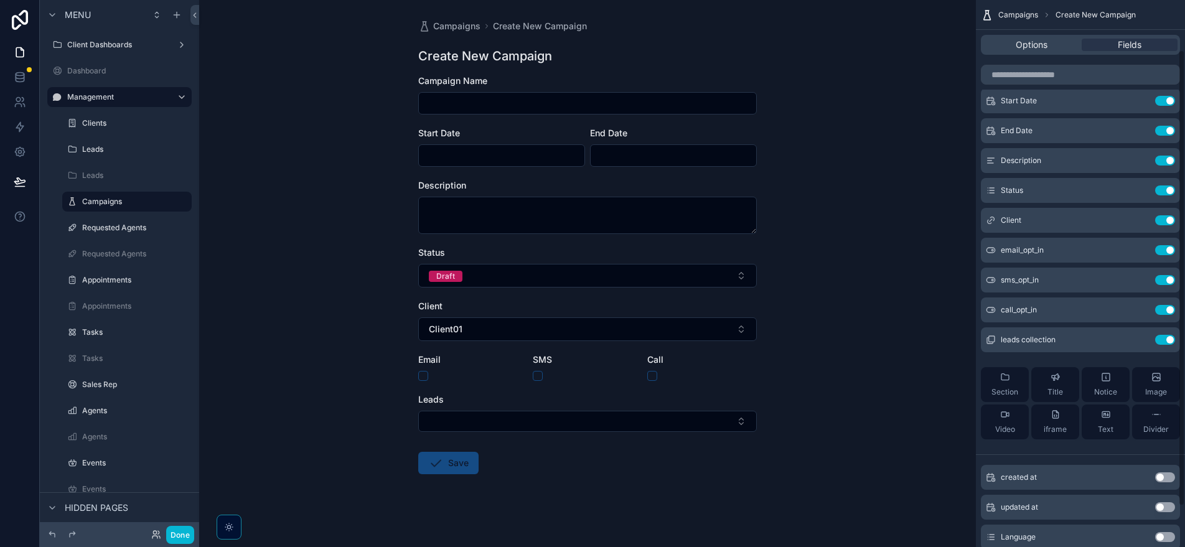
scroll to position [68, 0]
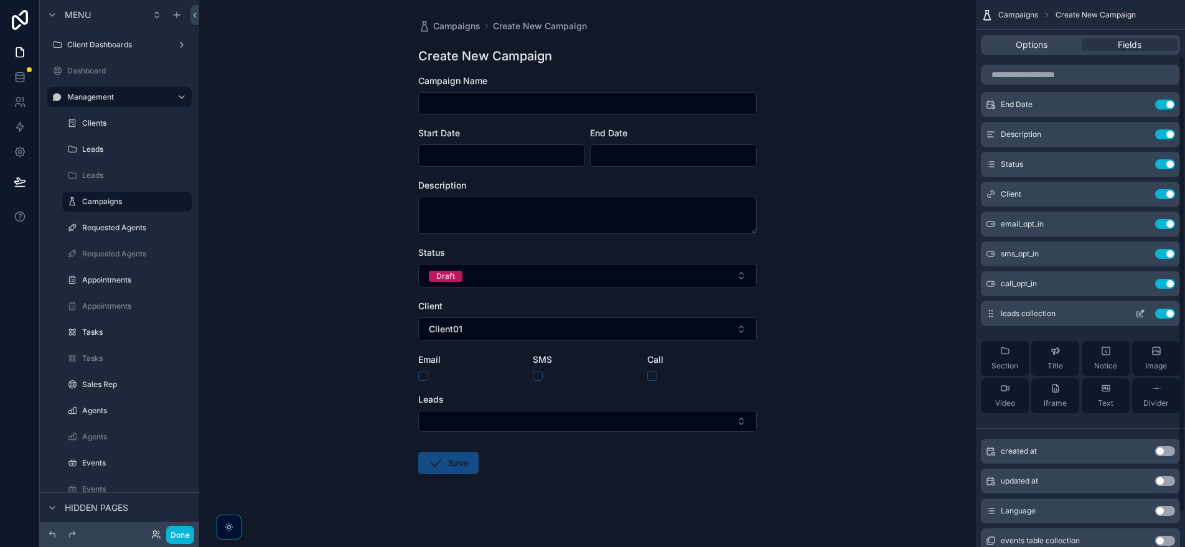
click at [1140, 318] on icon "scrollable content" at bounding box center [1140, 314] width 10 height 10
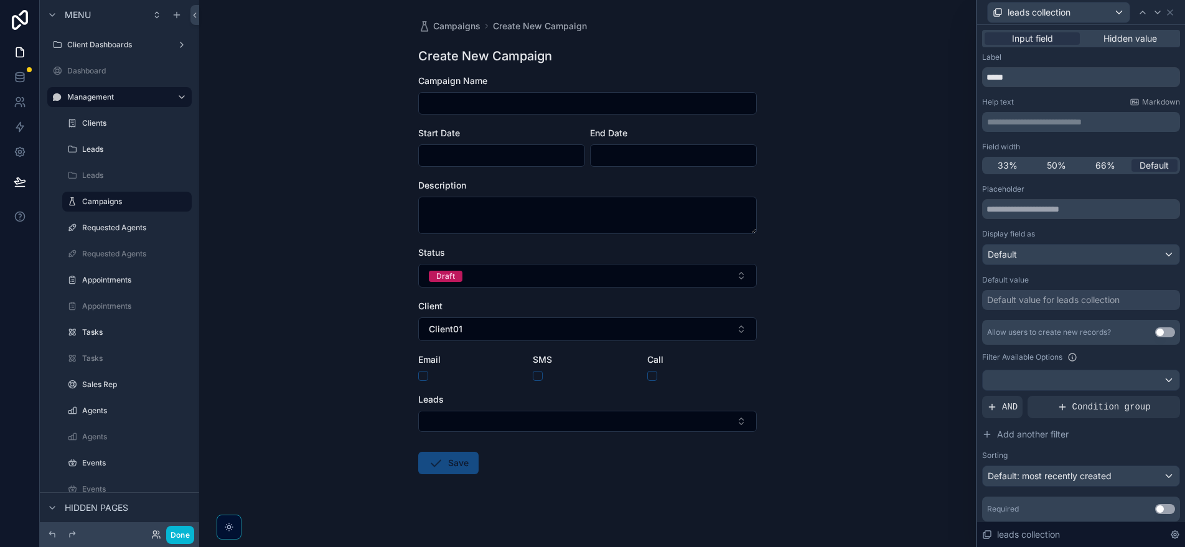
click at [917, 342] on div "Campaigns Create New Campaign Create New Campaign Campaign Name Start Date End …" at bounding box center [587, 273] width 777 height 547
click at [1170, 9] on icon at bounding box center [1170, 12] width 10 height 10
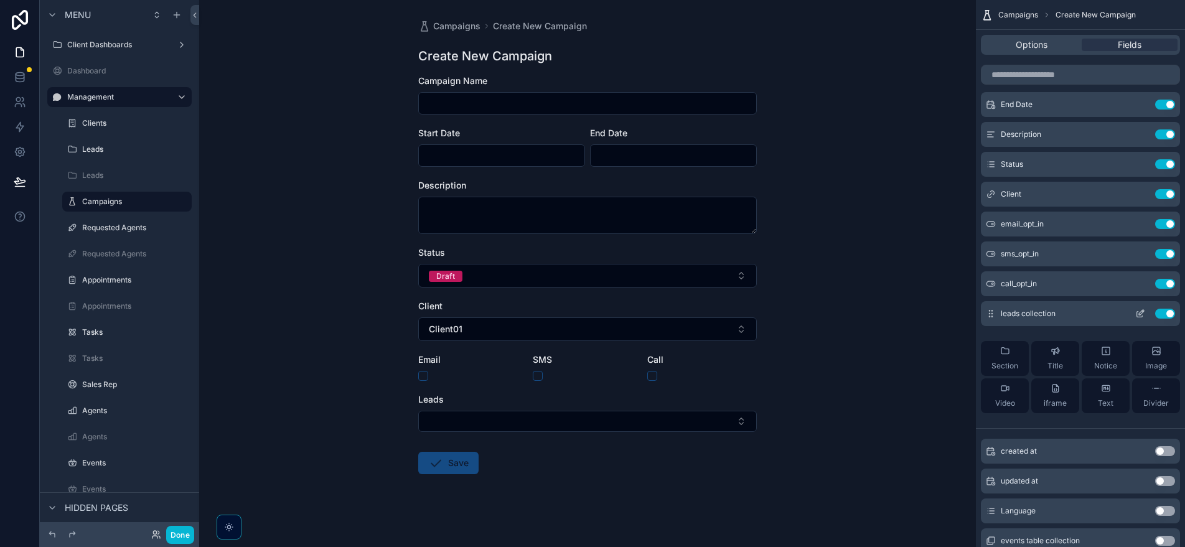
click at [1139, 313] on icon "scrollable content" at bounding box center [1141, 312] width 5 height 5
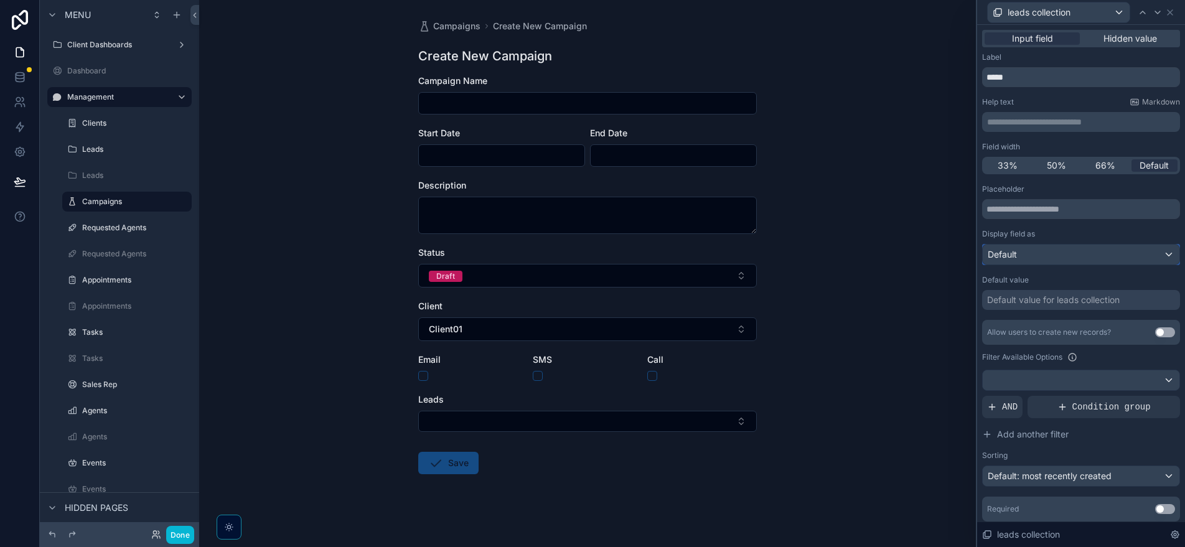
click at [1037, 259] on div "Default" at bounding box center [1080, 255] width 197 height 20
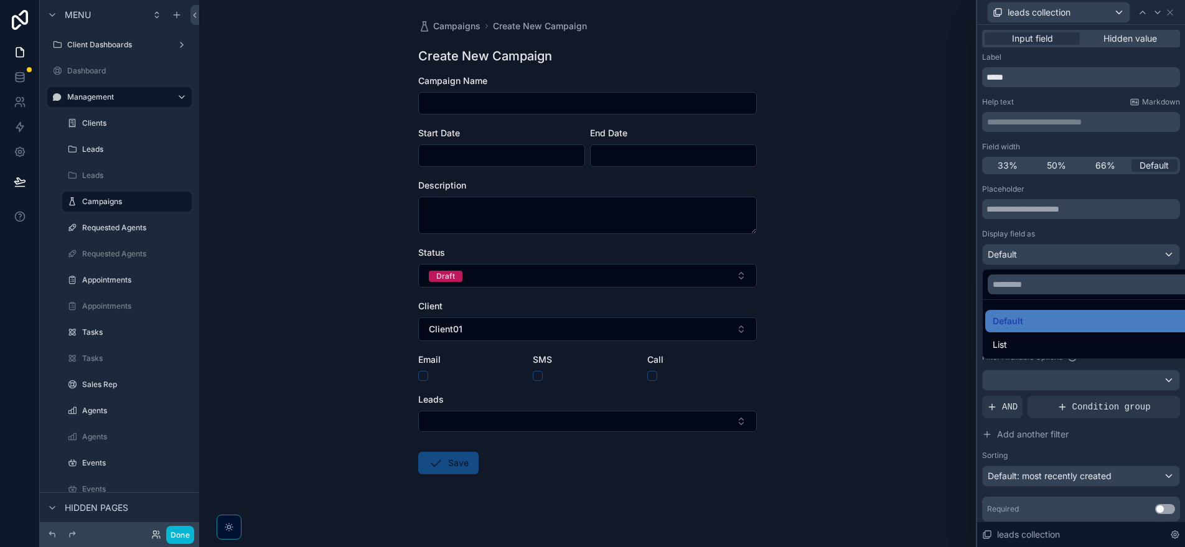
click at [1037, 259] on div at bounding box center [1081, 273] width 208 height 547
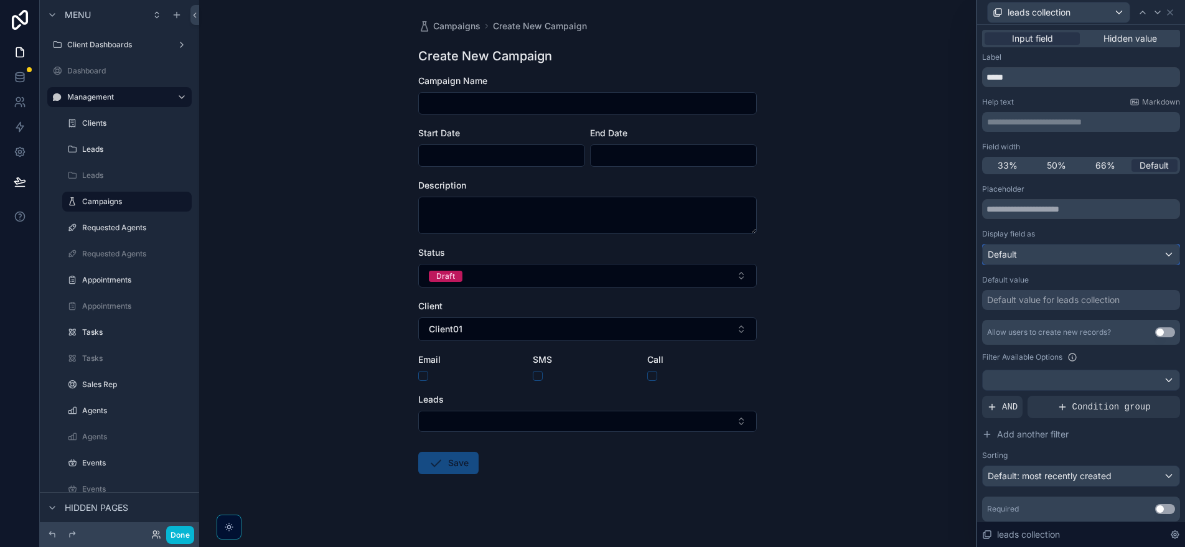
click at [1037, 259] on div "Default" at bounding box center [1080, 255] width 197 height 20
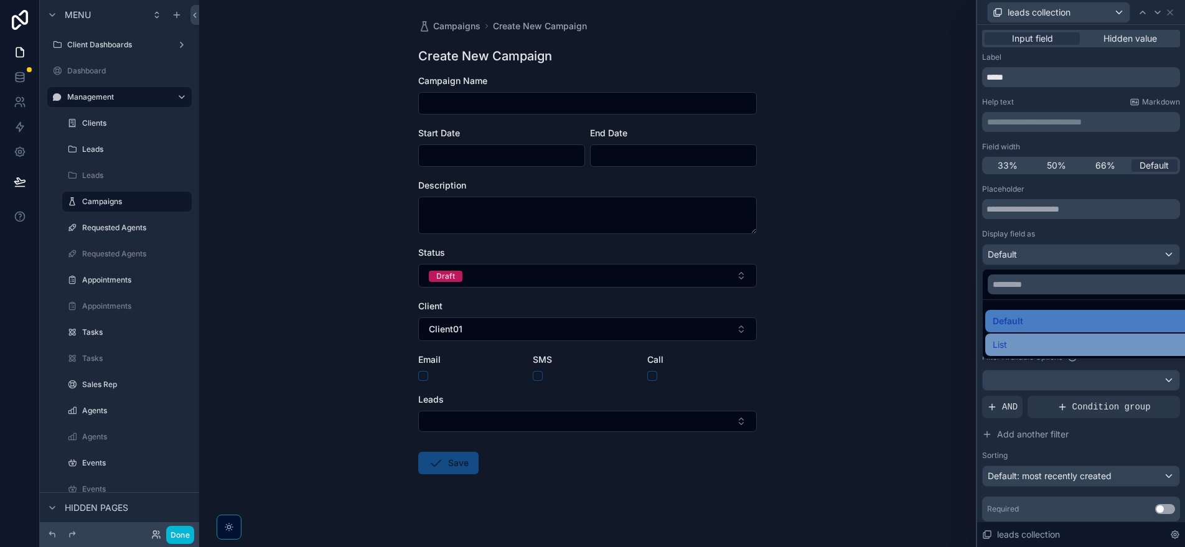
click at [1014, 350] on div "List" at bounding box center [1090, 344] width 196 height 15
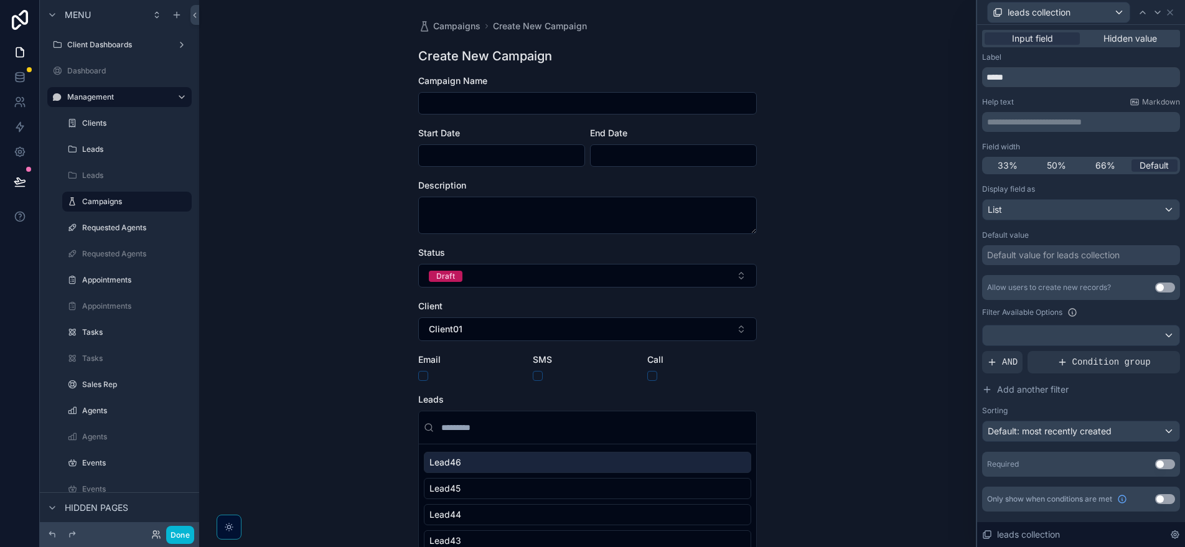
click at [898, 363] on div "Campaigns Create New Campaign Create New Campaign Campaign Name Start Date End …" at bounding box center [587, 273] width 777 height 547
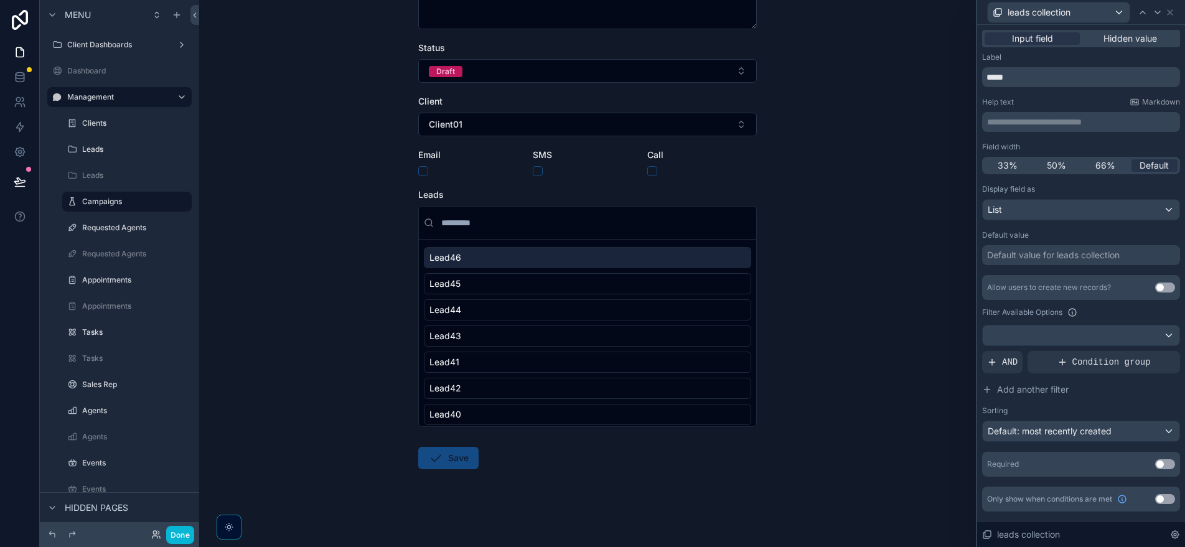
scroll to position [207, 0]
click at [1065, 216] on div "List" at bounding box center [1080, 210] width 197 height 20
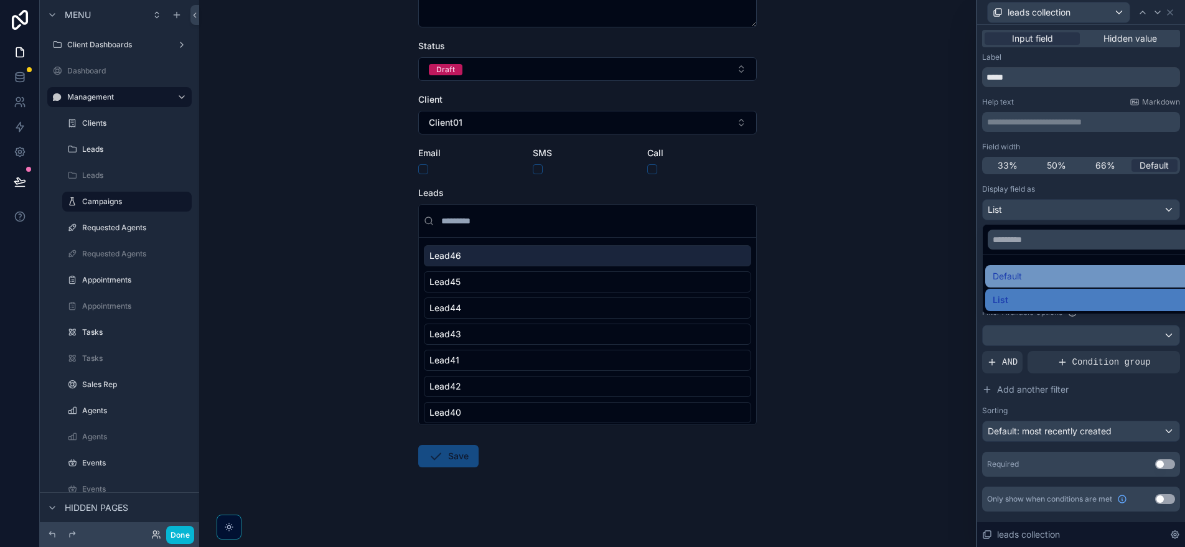
click at [1029, 282] on div "Default" at bounding box center [1094, 276] width 205 height 15
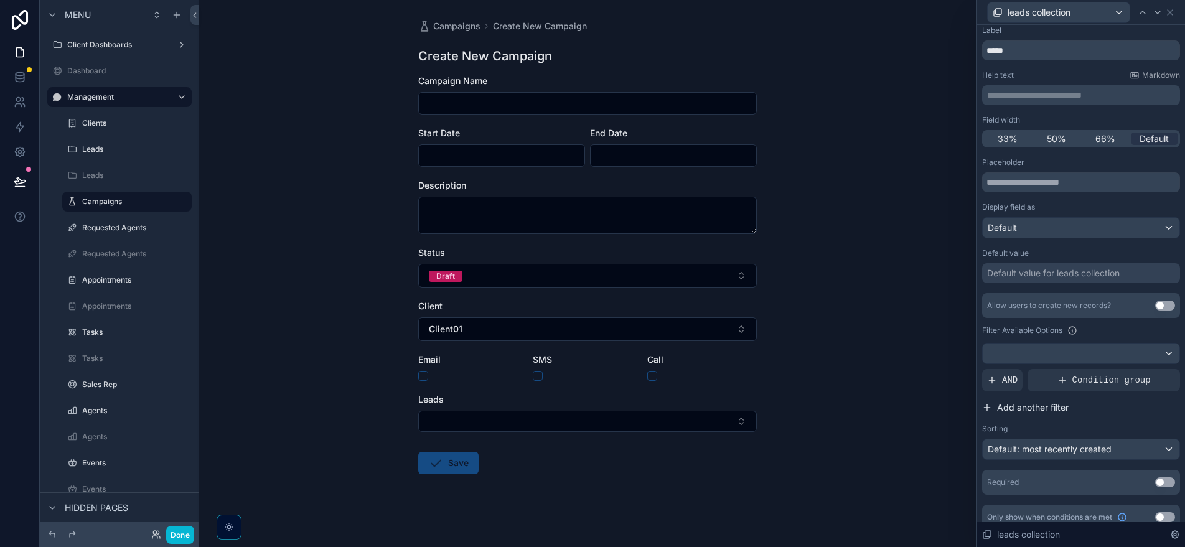
scroll to position [0, 0]
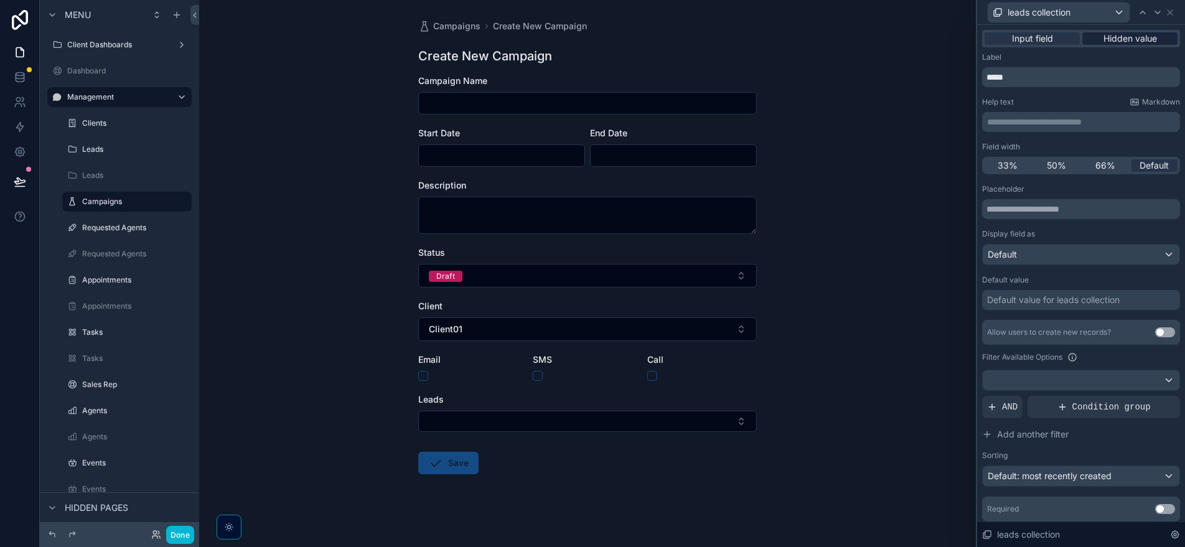
click at [1103, 41] on span "Hidden value" at bounding box center [1130, 38] width 54 height 12
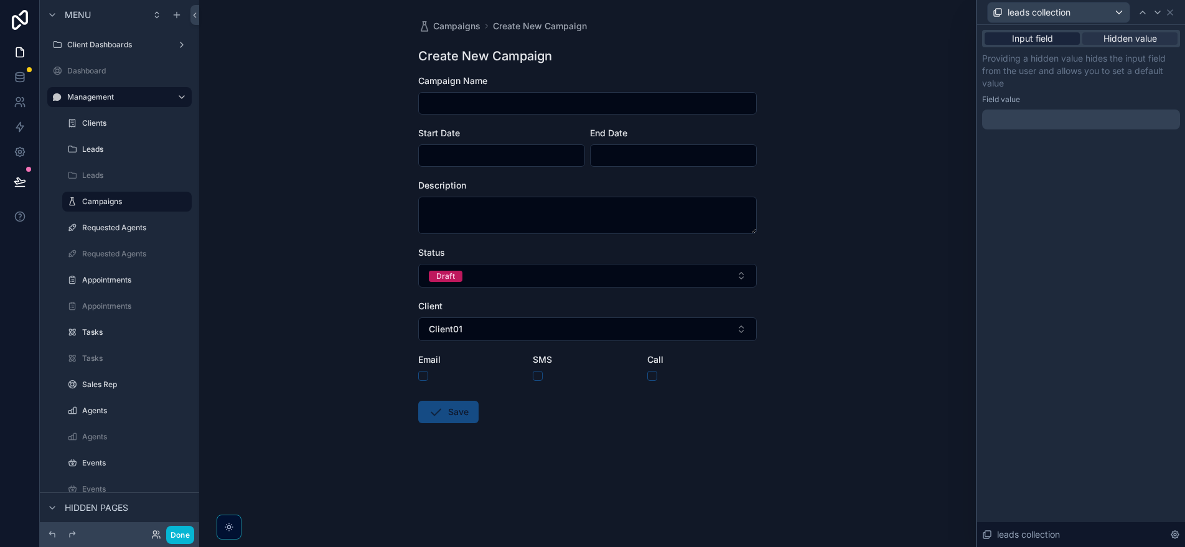
click at [1052, 40] on span "Input field" at bounding box center [1032, 38] width 41 height 12
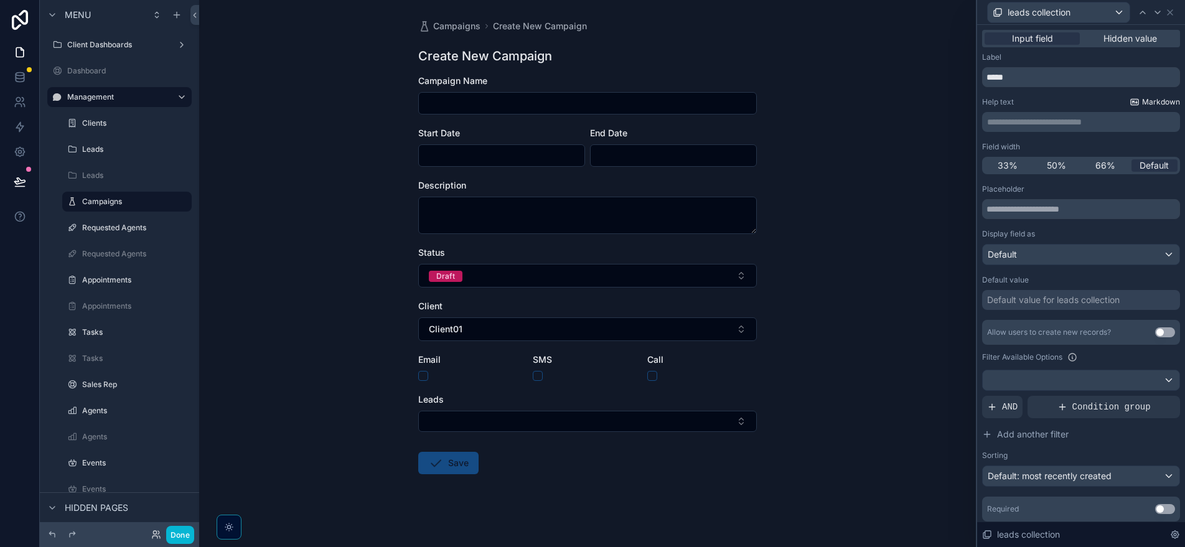
click at [1142, 101] on span "Markdown" at bounding box center [1161, 102] width 38 height 10
click at [1032, 192] on div "Placeholder" at bounding box center [1081, 189] width 198 height 10
click at [1024, 210] on input "text" at bounding box center [1081, 209] width 198 height 20
click at [1030, 297] on div "Default value for leads collection" at bounding box center [1053, 300] width 133 height 12
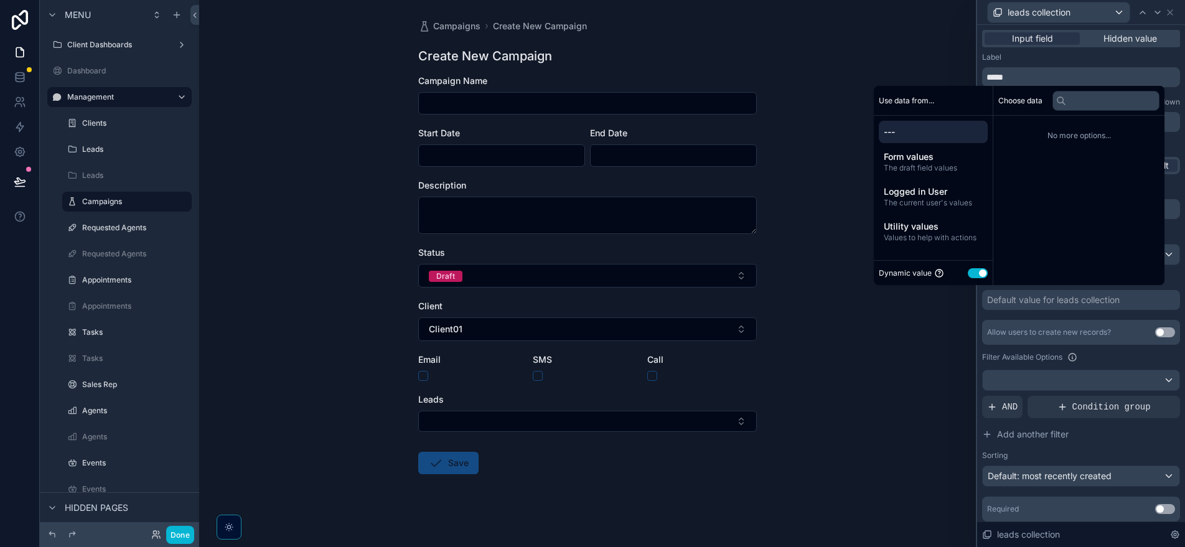
click at [1025, 303] on div "Default value for leads collection" at bounding box center [1053, 300] width 133 height 12
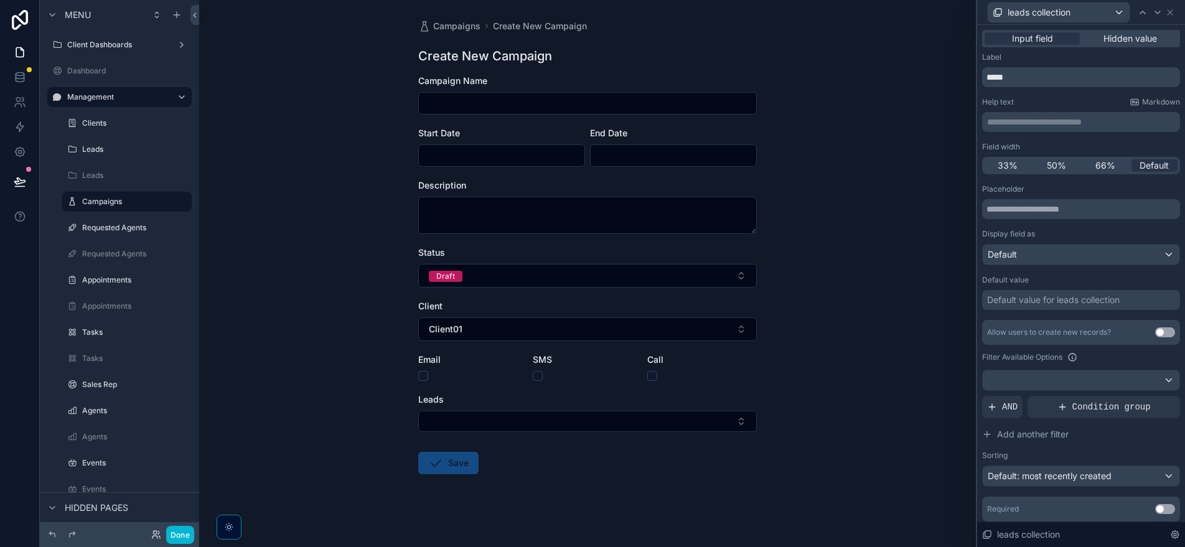
click at [1015, 336] on div "Allow users to create new records?" at bounding box center [1049, 332] width 124 height 10
drag, startPoint x: 1050, startPoint y: 366, endPoint x: 1053, endPoint y: 372, distance: 6.4
click at [1050, 366] on div "Allow users to create new records? Use setting Filter Available Options AND Con…" at bounding box center [1081, 403] width 198 height 167
click at [1060, 383] on div at bounding box center [1080, 380] width 197 height 20
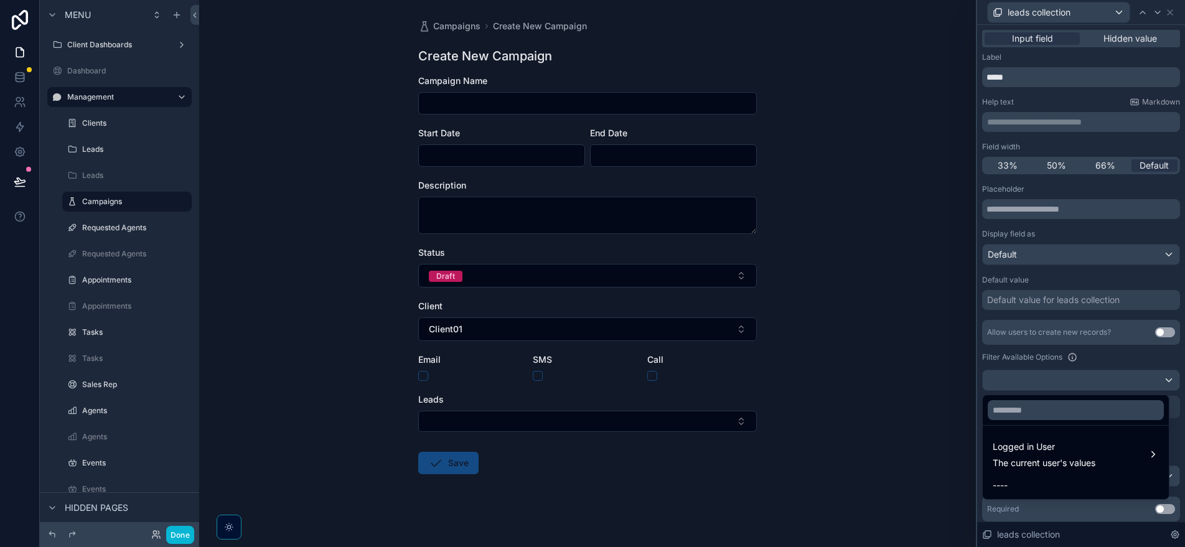
click at [1063, 380] on div at bounding box center [1081, 273] width 208 height 547
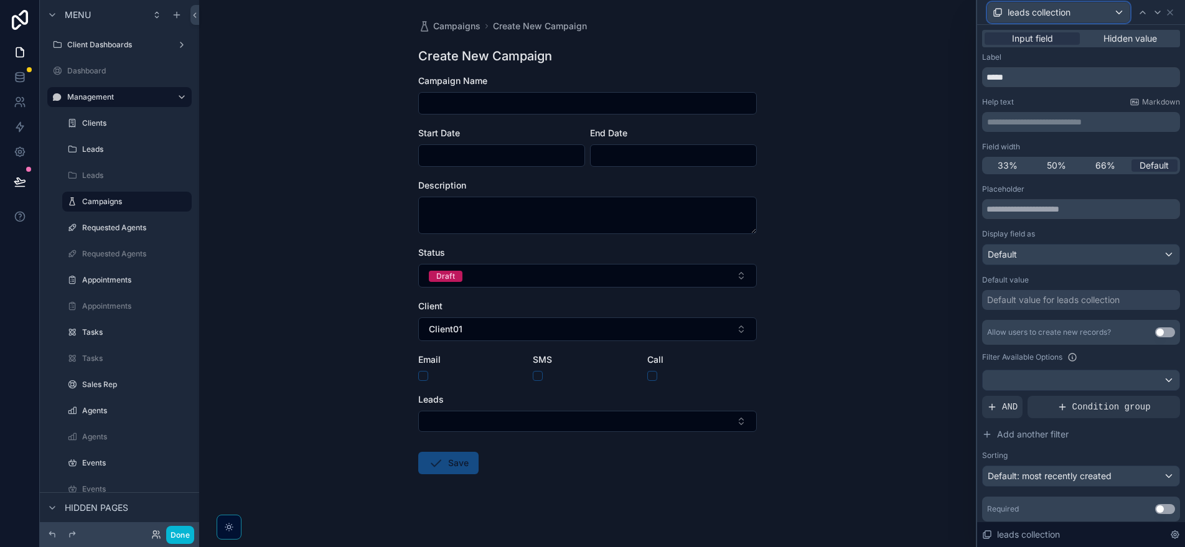
click at [1072, 18] on div "leads collection" at bounding box center [1058, 12] width 142 height 20
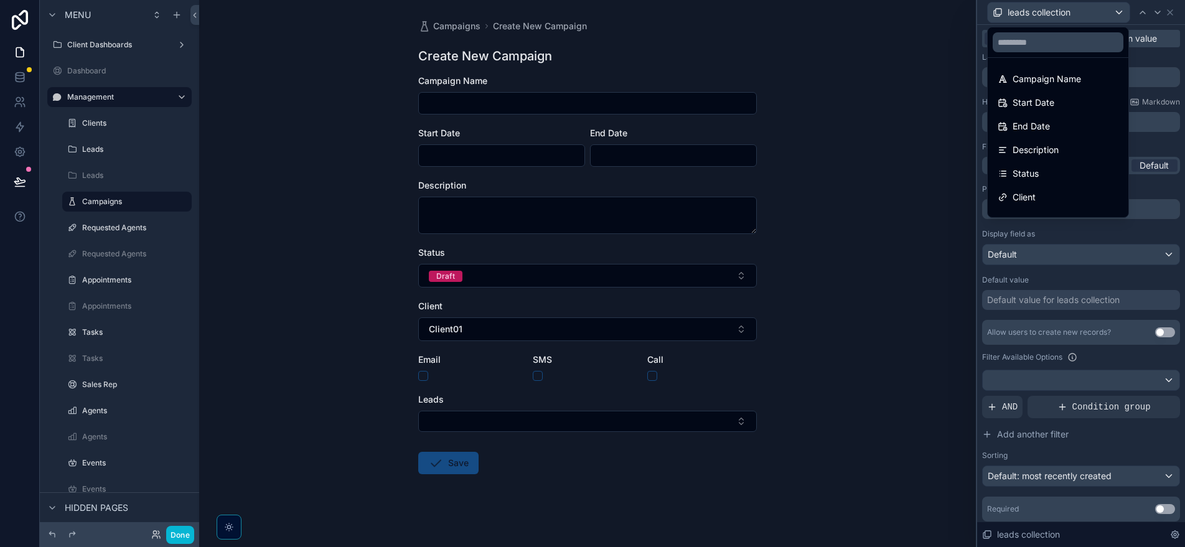
click at [1093, 17] on div at bounding box center [1081, 273] width 208 height 547
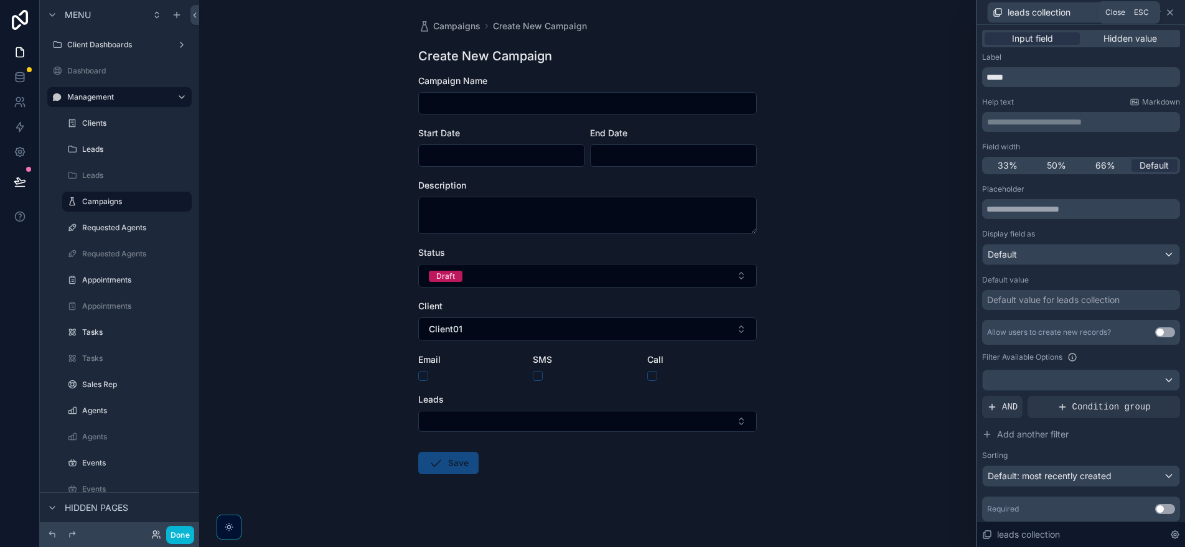
click at [1174, 13] on icon at bounding box center [1170, 12] width 10 height 10
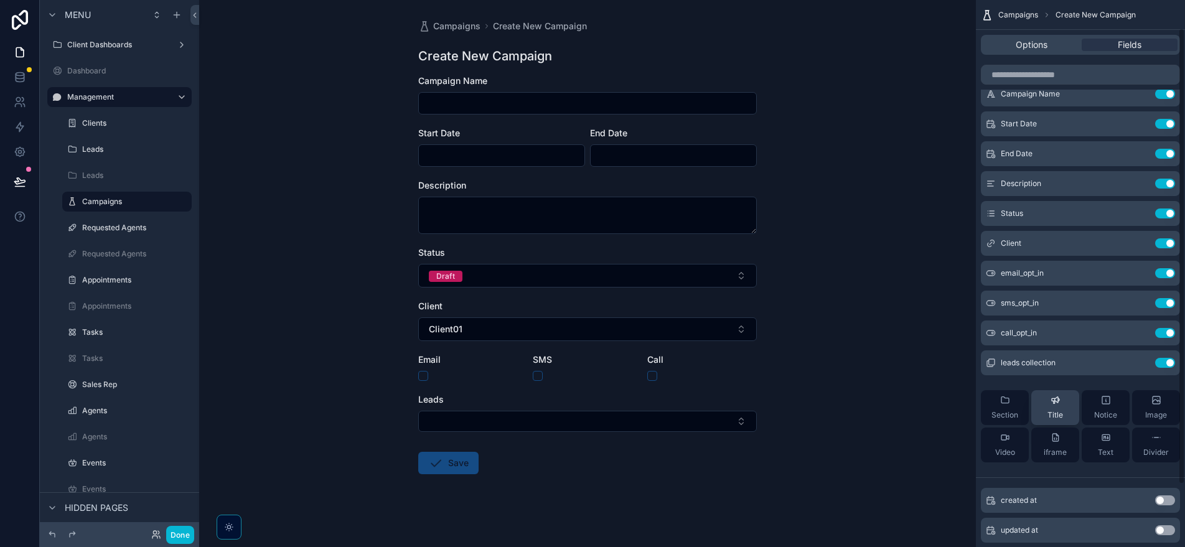
scroll to position [11, 0]
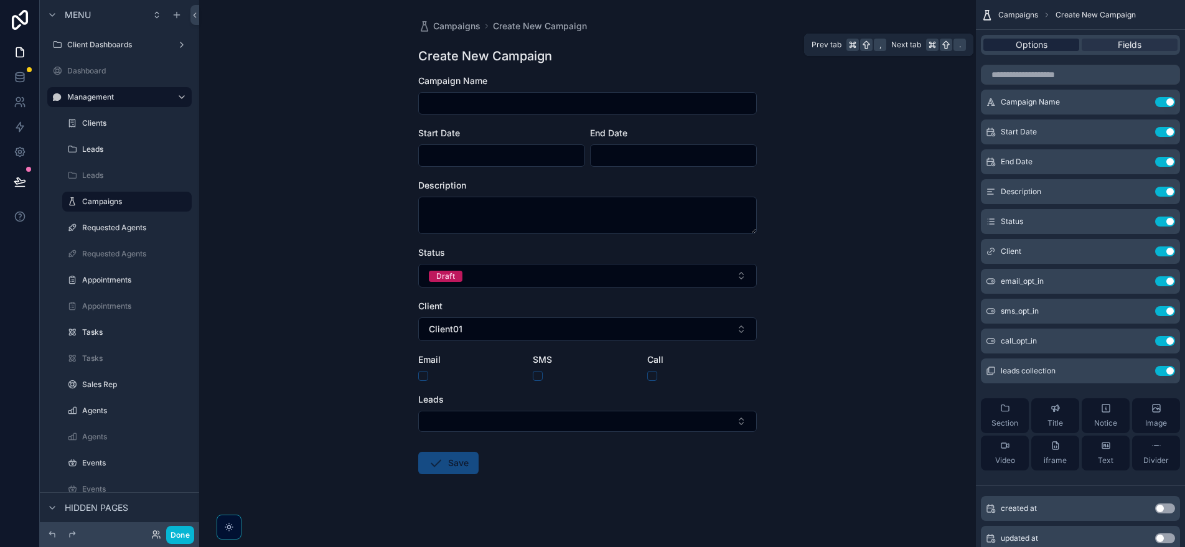
click at [1050, 47] on div "Options" at bounding box center [1031, 45] width 96 height 12
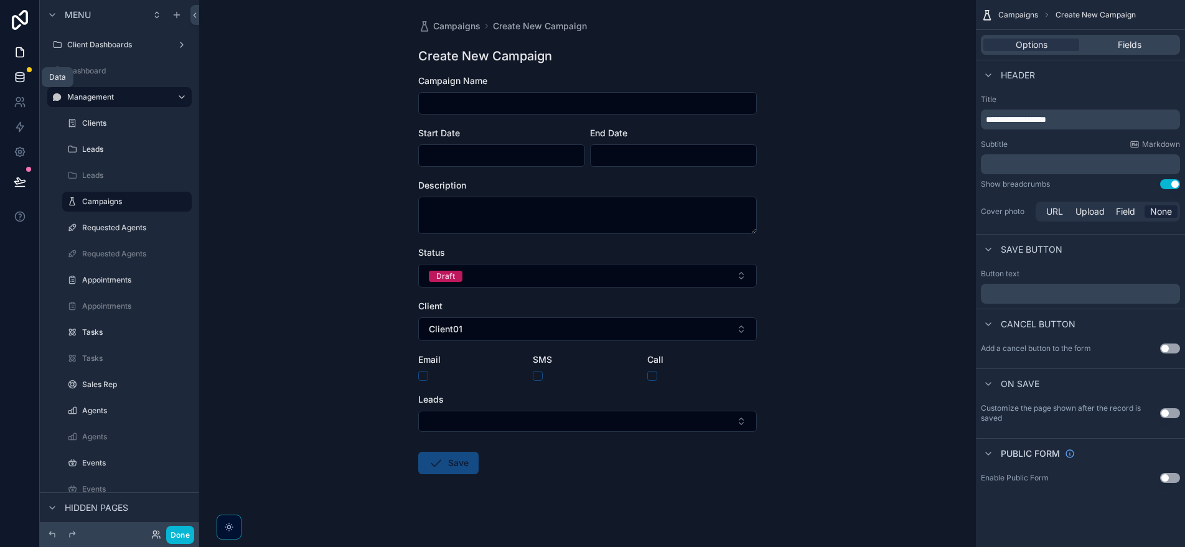
click at [21, 80] on icon at bounding box center [20, 77] width 12 height 12
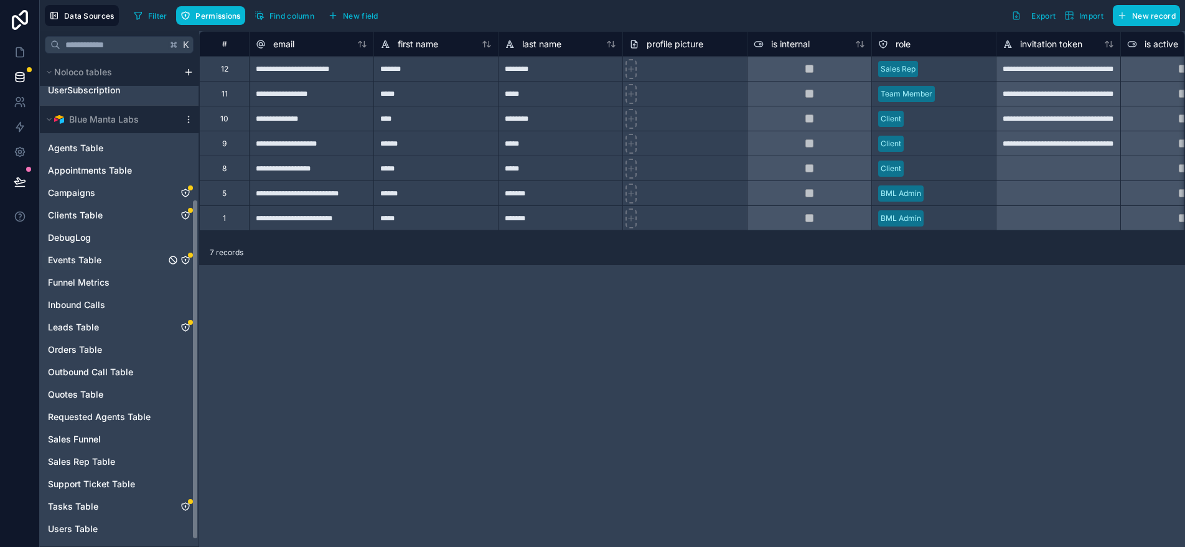
scroll to position [208, 0]
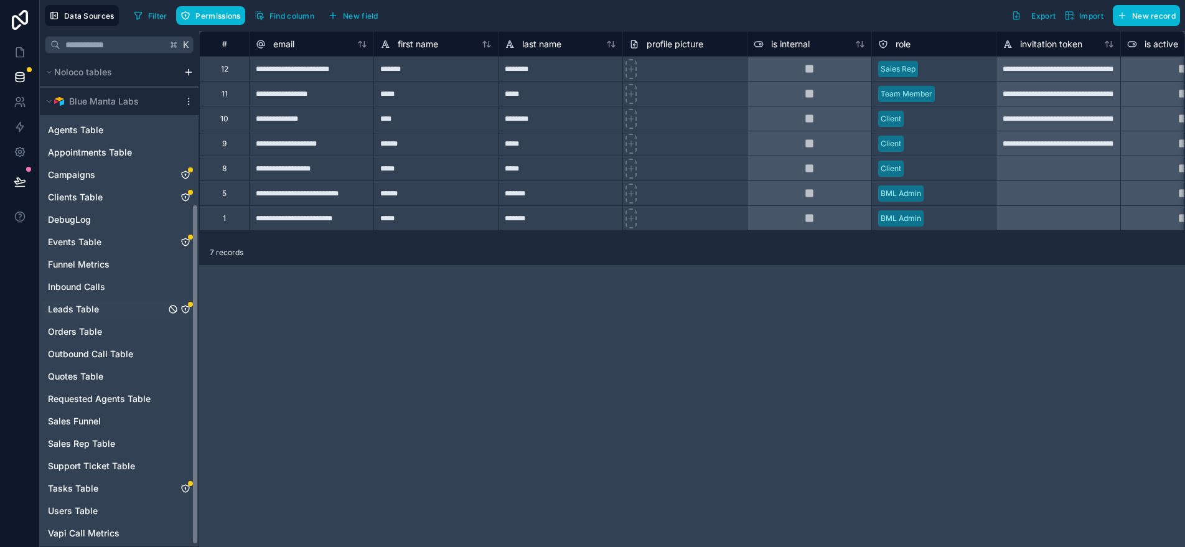
click at [185, 309] on icon "Leads Table" at bounding box center [185, 309] width 1 height 1
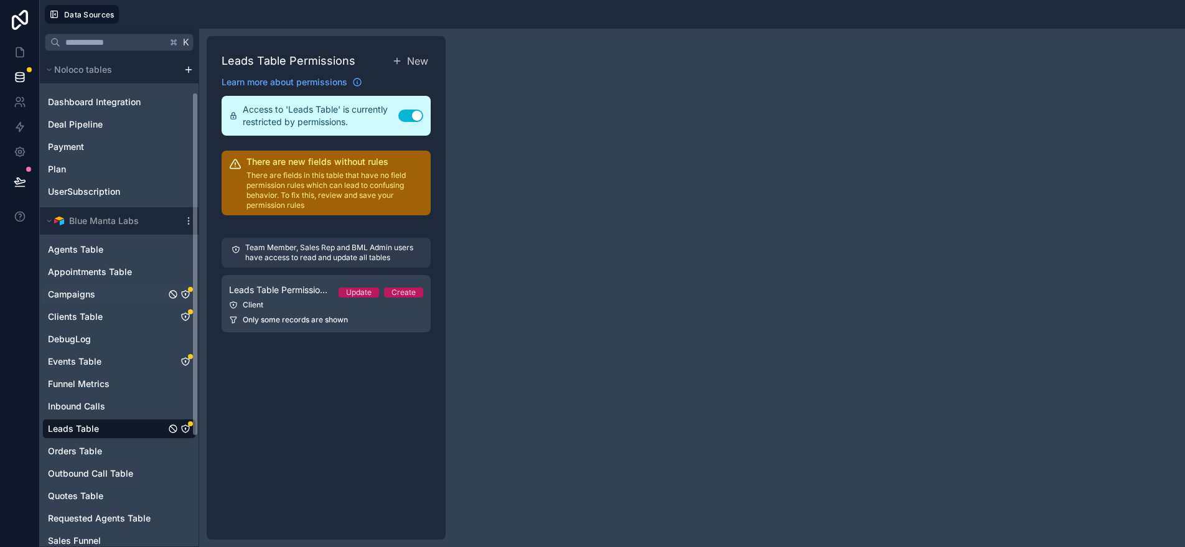
scroll to position [105, 0]
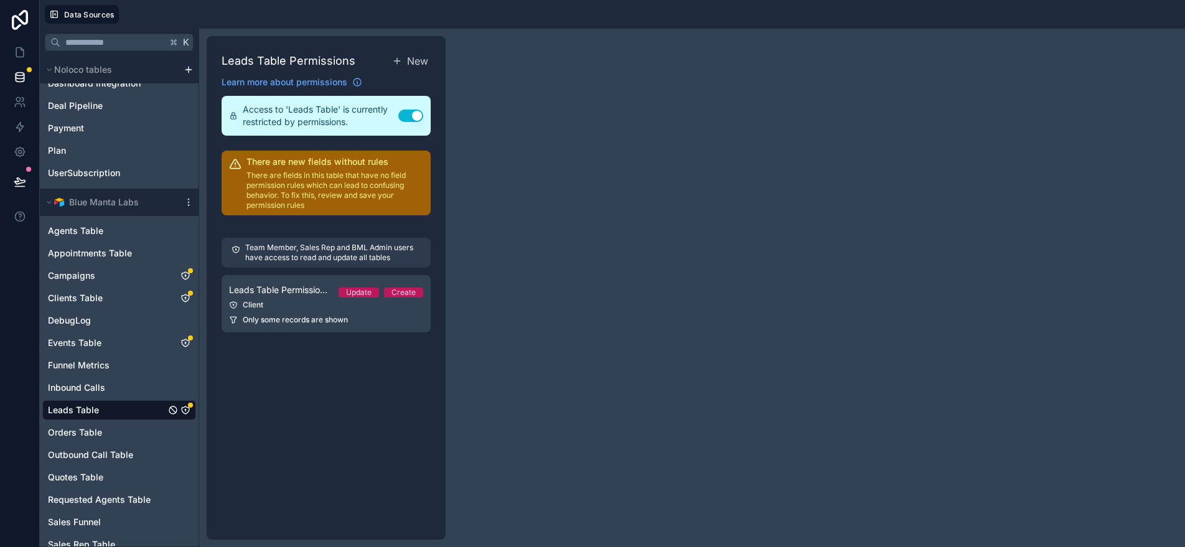
click at [93, 409] on span "Leads Table" at bounding box center [73, 410] width 51 height 12
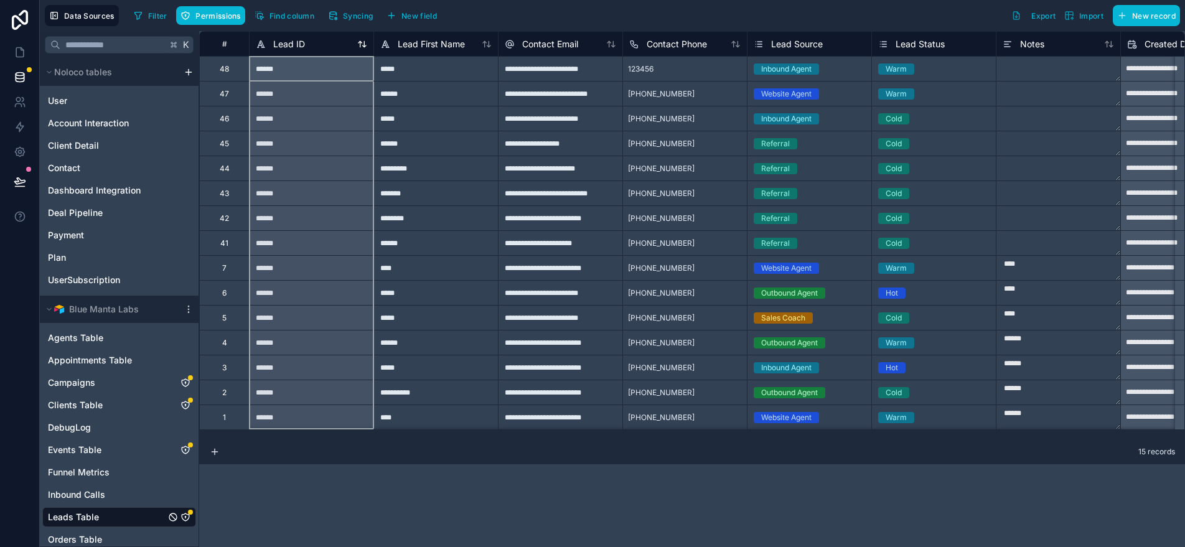
click at [361, 45] on icon at bounding box center [362, 44] width 10 height 10
click at [320, 42] on div "Lead ID" at bounding box center [311, 44] width 111 height 15
click at [301, 52] on div "Lead ID" at bounding box center [311, 43] width 124 height 25
click at [281, 45] on span "Lead ID" at bounding box center [289, 44] width 32 height 12
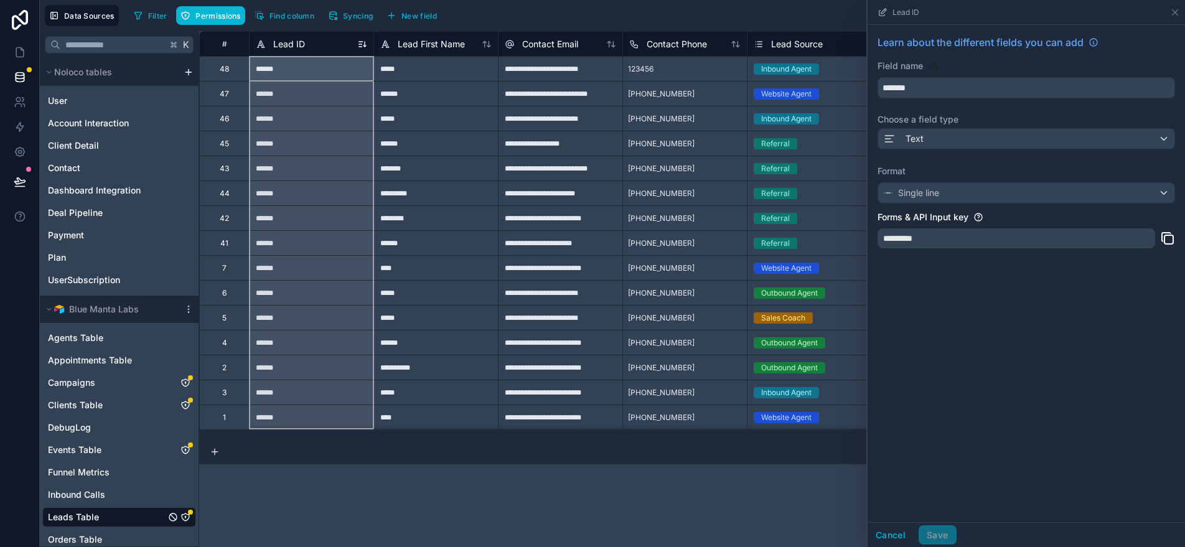
click at [269, 42] on div "Lead ID" at bounding box center [280, 44] width 49 height 15
click at [426, 47] on span "Lead First Name" at bounding box center [431, 44] width 67 height 12
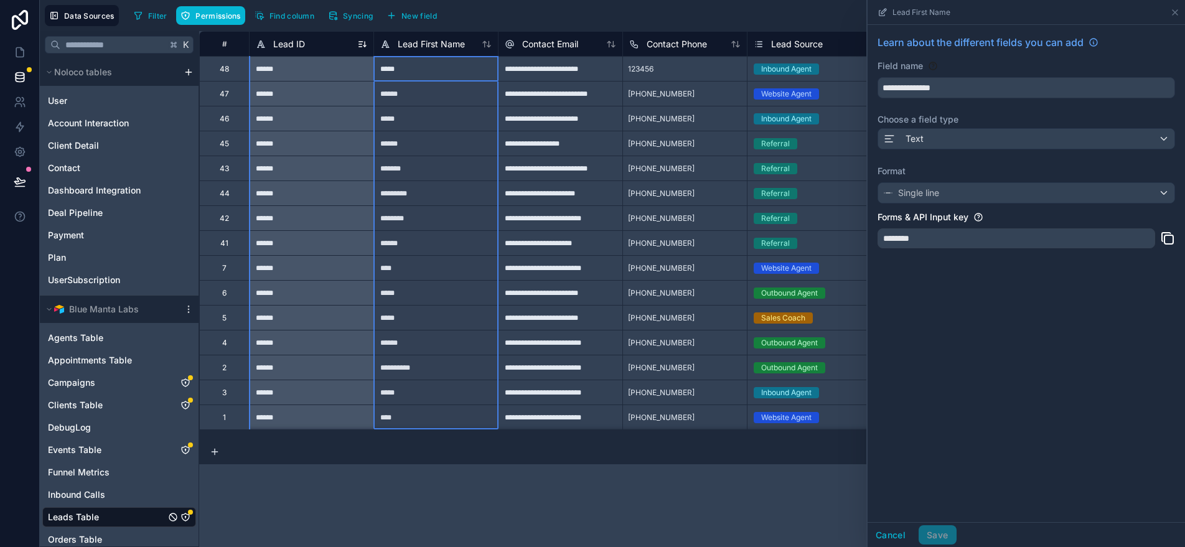
click at [282, 49] on span "Lead ID" at bounding box center [289, 44] width 32 height 12
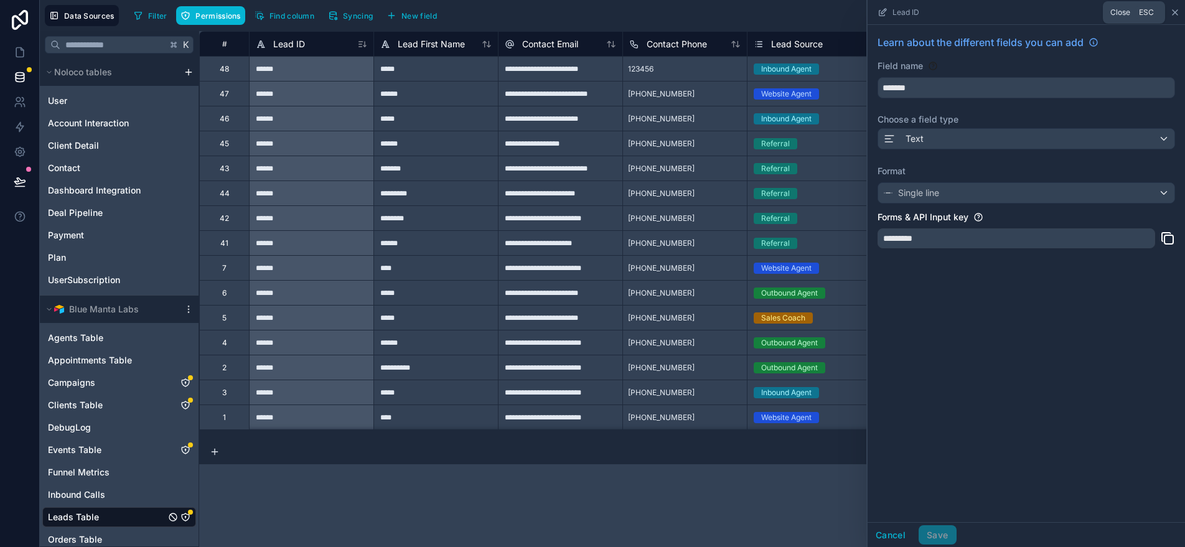
click at [1175, 11] on icon at bounding box center [1174, 12] width 5 height 5
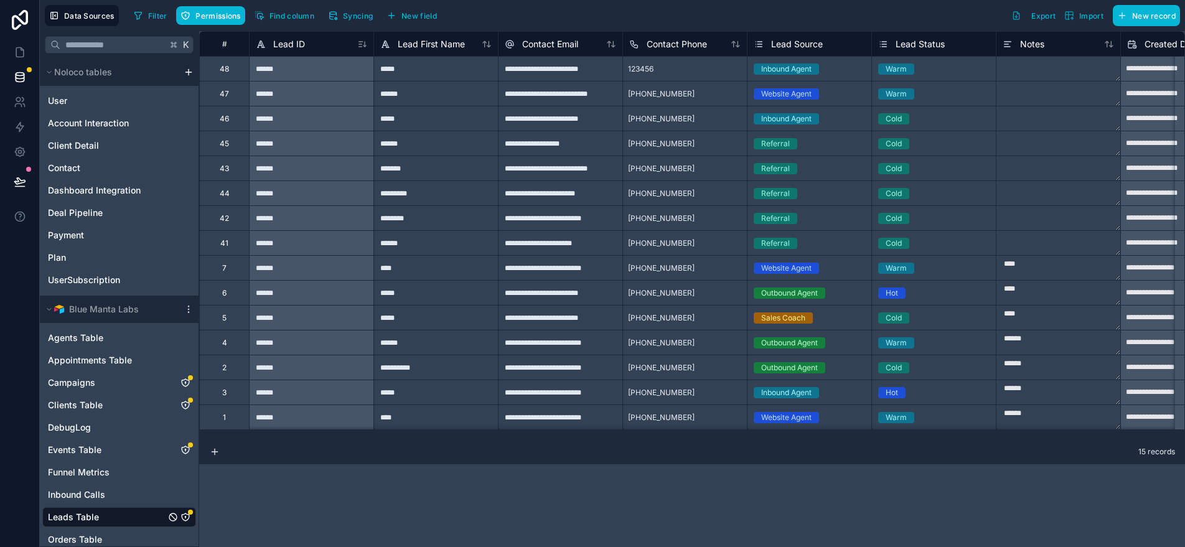
click at [421, 205] on div "********" at bounding box center [435, 217] width 124 height 25
click at [430, 152] on div "******" at bounding box center [435, 143] width 124 height 25
click at [431, 40] on span "Lead First Name" at bounding box center [431, 44] width 67 height 12
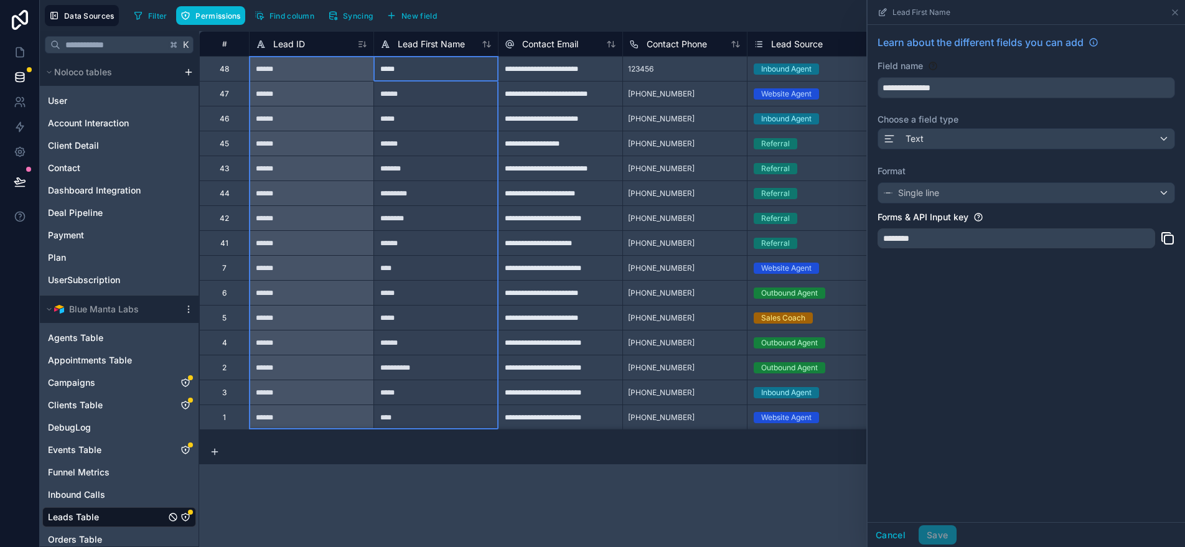
drag, startPoint x: 452, startPoint y: 42, endPoint x: 245, endPoint y: 42, distance: 207.8
click at [418, 114] on div "*****" at bounding box center [435, 118] width 124 height 25
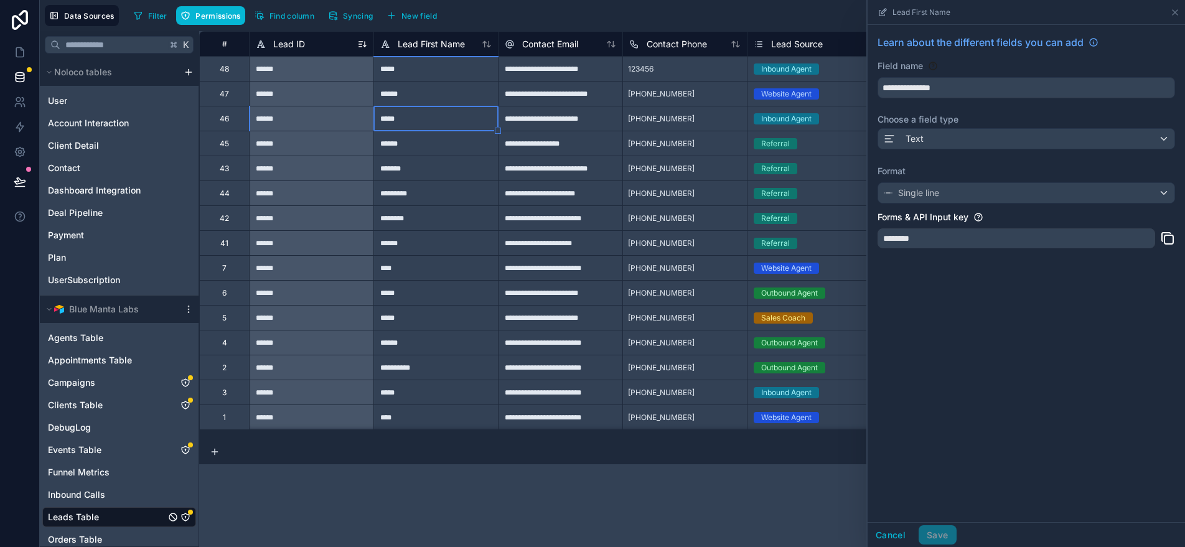
click at [317, 45] on div "Lead ID" at bounding box center [311, 44] width 111 height 15
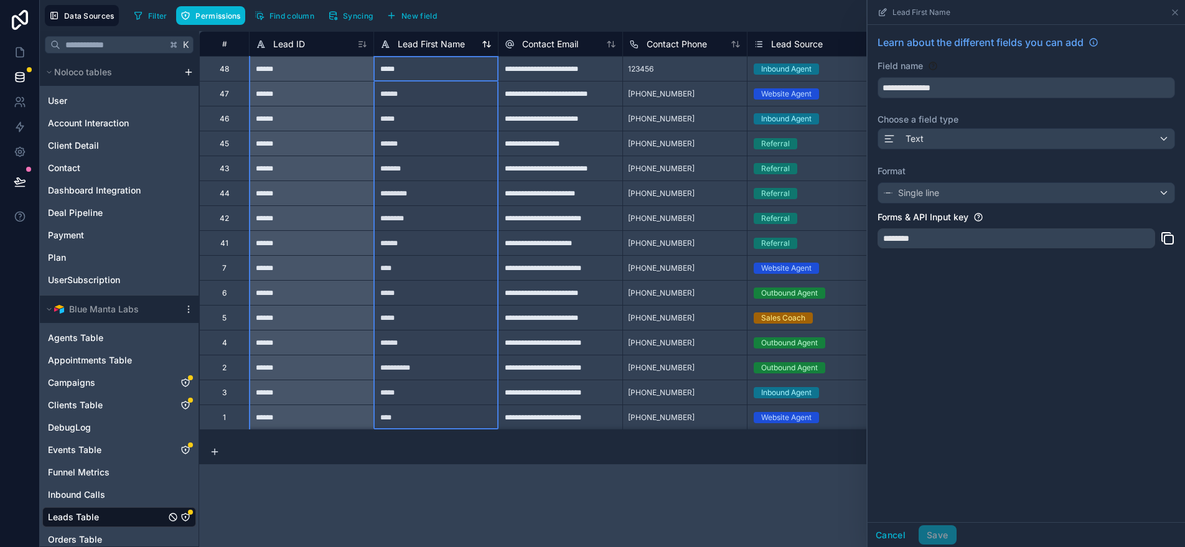
click at [443, 44] on span "Lead First Name" at bounding box center [431, 44] width 67 height 12
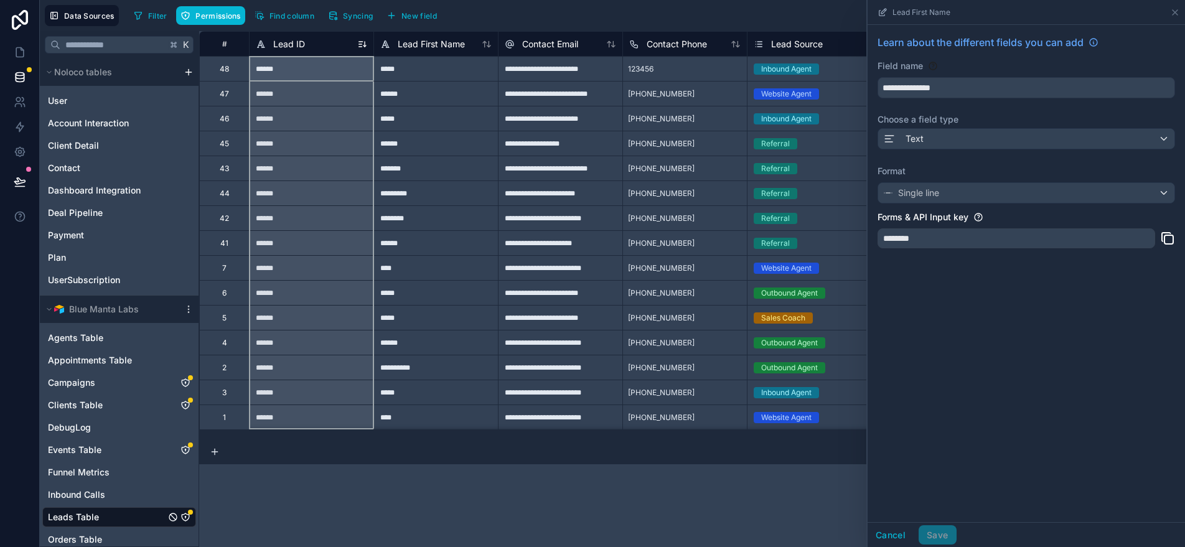
click at [299, 46] on span "Lead ID" at bounding box center [289, 44] width 32 height 12
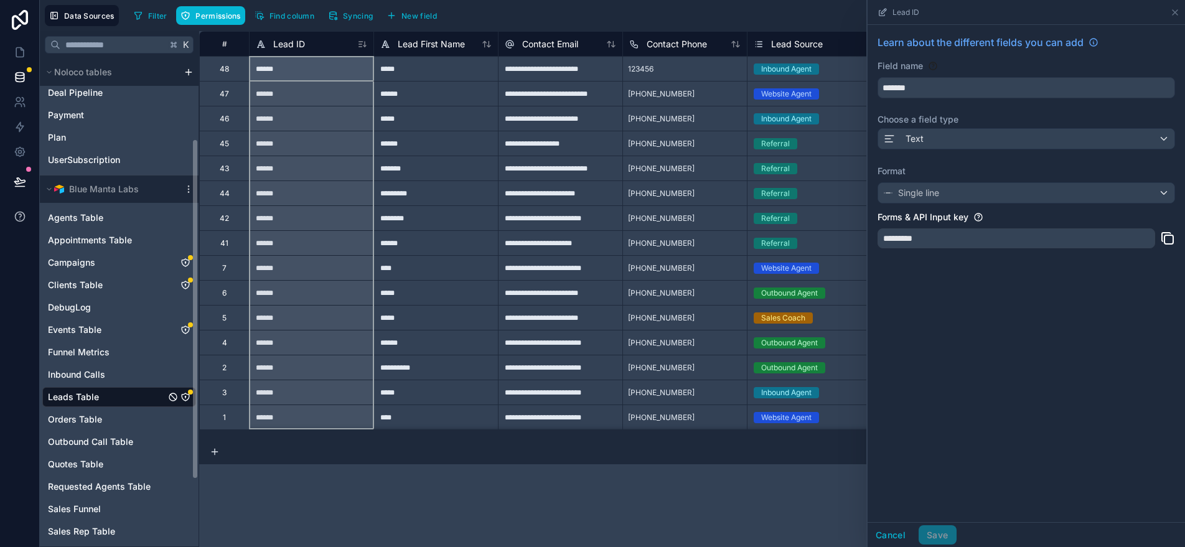
scroll to position [138, 0]
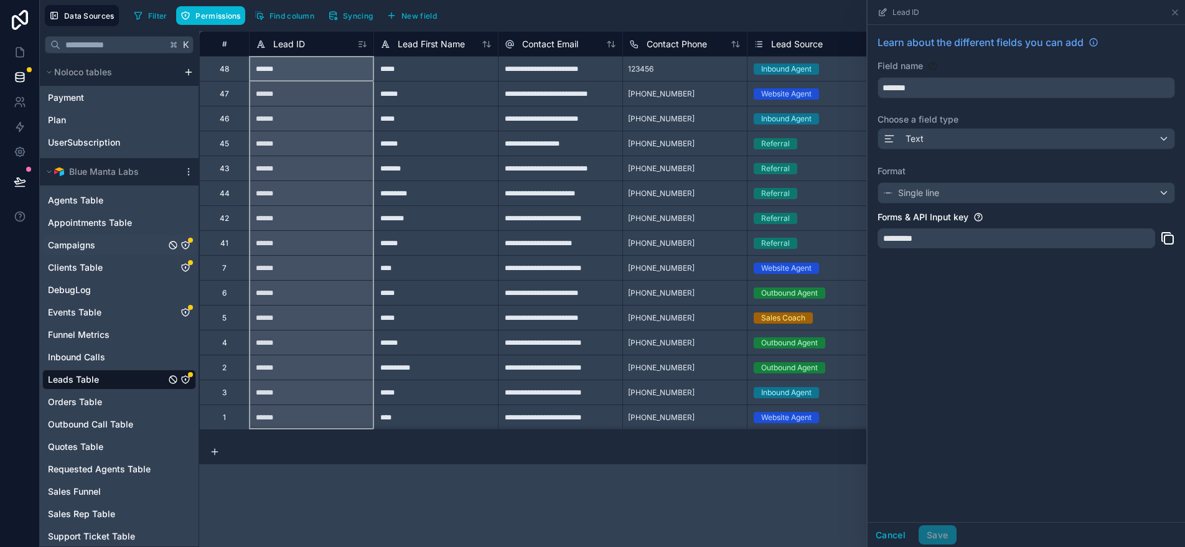
click at [82, 245] on span "Campaigns" at bounding box center [71, 245] width 47 height 12
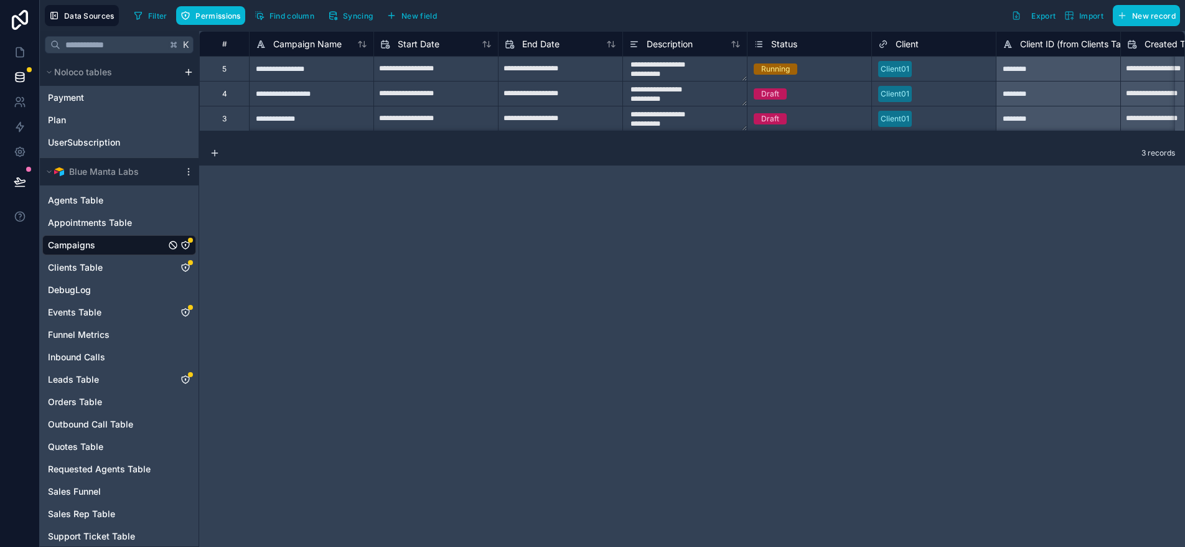
click at [145, 245] on div "Campaigns" at bounding box center [119, 245] width 154 height 20
click at [190, 174] on icon "scrollable content" at bounding box center [189, 172] width 10 height 10
click at [223, 189] on button "Update details" at bounding box center [256, 197] width 149 height 20
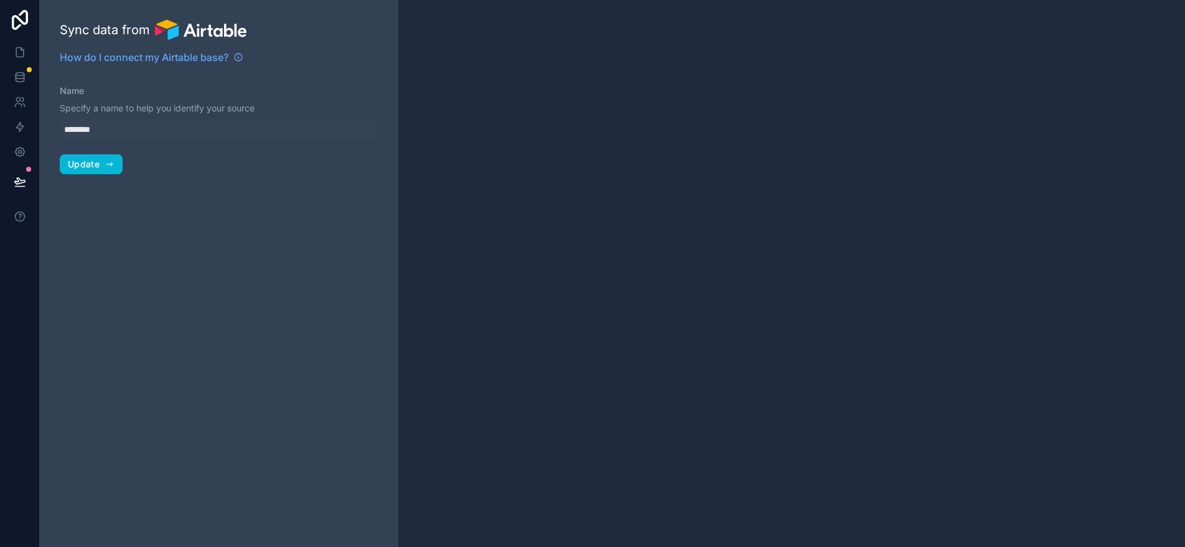
type input "**********"
click at [110, 136] on input "**********" at bounding box center [219, 129] width 319 height 20
click at [155, 217] on div "**********" at bounding box center [219, 273] width 358 height 547
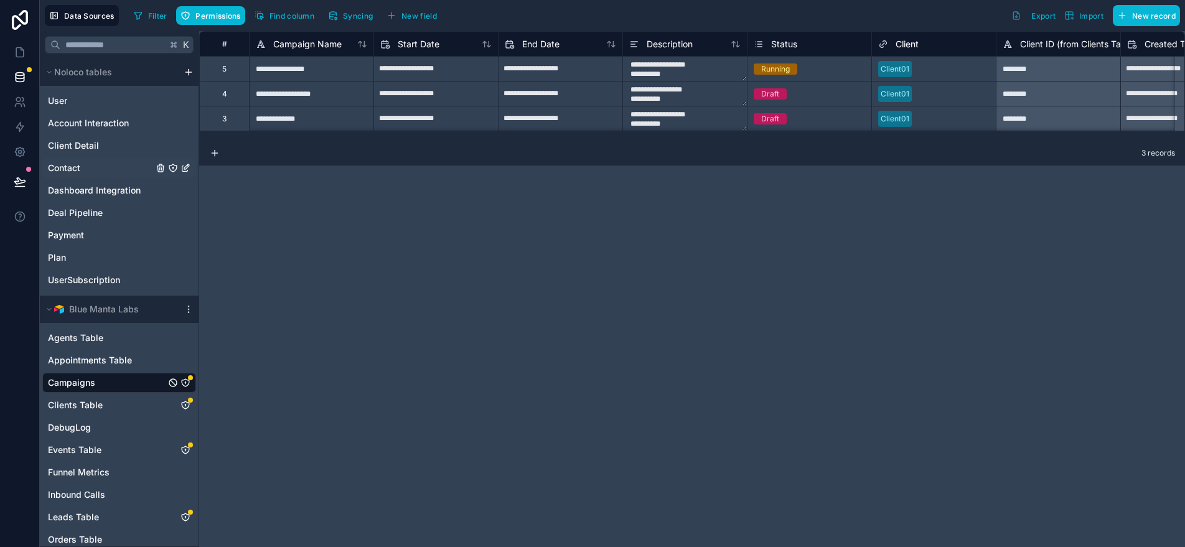
click at [186, 170] on icon "Contact" at bounding box center [185, 168] width 10 height 10
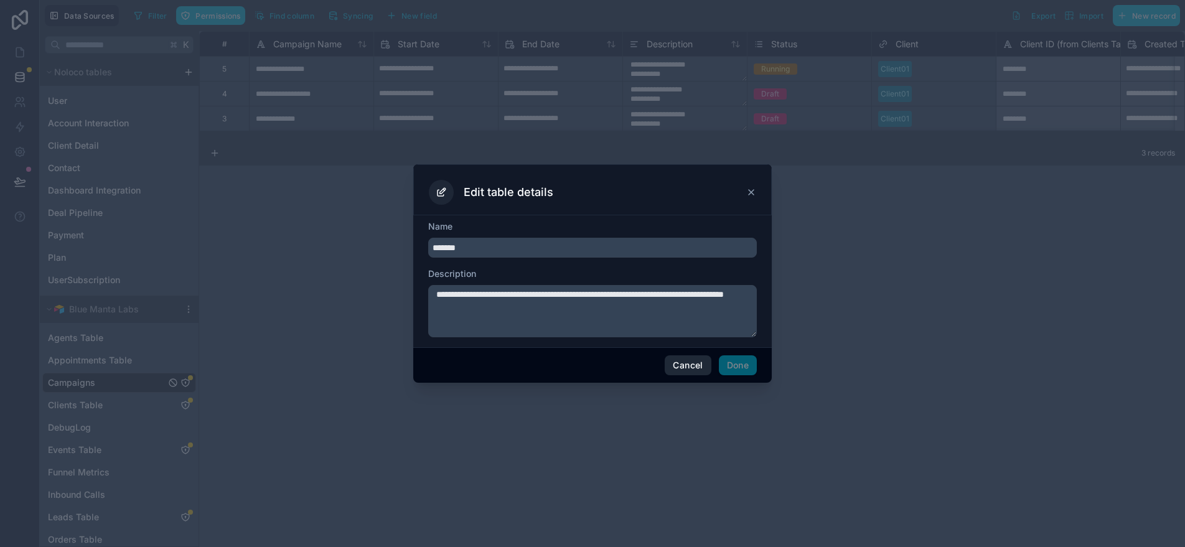
click at [679, 367] on button "Cancel" at bounding box center [688, 365] width 46 height 20
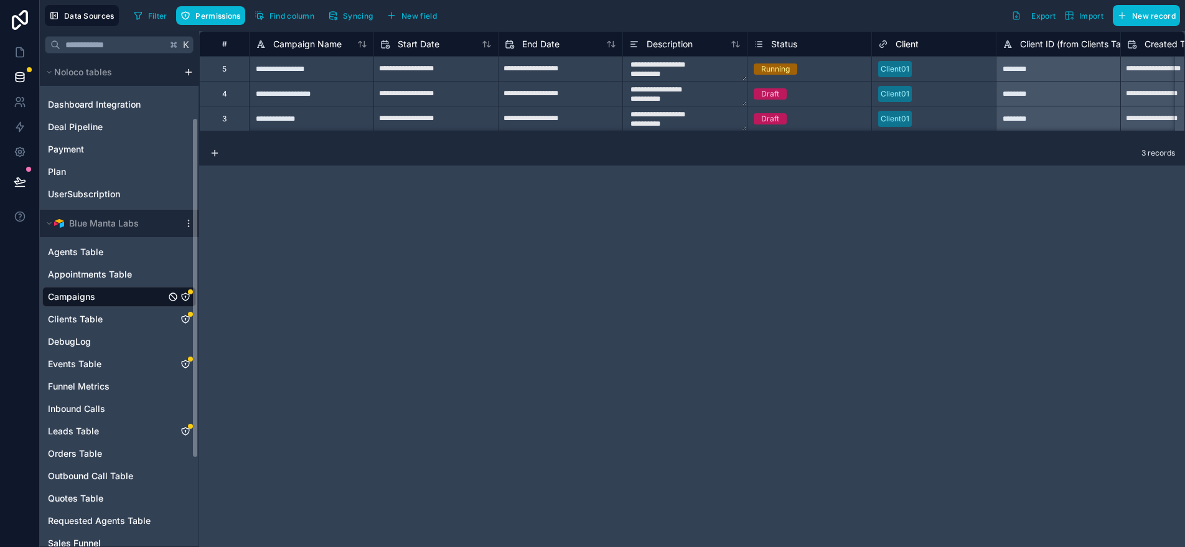
scroll to position [83, 0]
click at [17, 49] on icon at bounding box center [20, 52] width 12 height 12
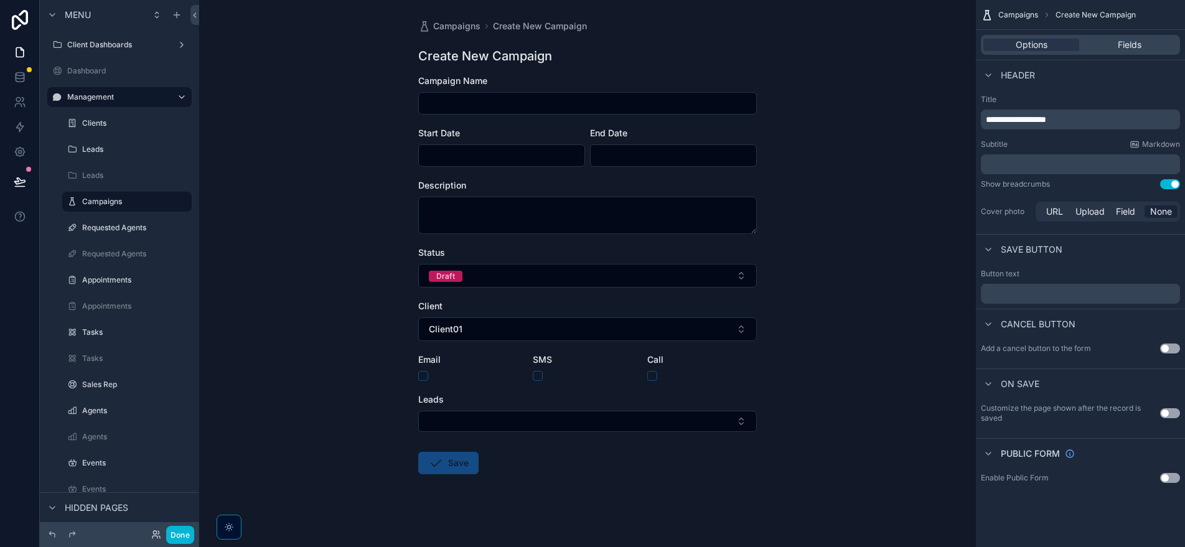
click at [387, 406] on div "Campaigns Create New Campaign Create New Campaign Campaign Name Start Date End …" at bounding box center [587, 273] width 777 height 547
click at [592, 455] on form "Campaign Name Start Date End Date Description Status Draft Client Client01 Emai…" at bounding box center [587, 314] width 338 height 479
click at [882, 166] on div "Campaigns Create New Campaign Create New Campaign Campaign Name Start Date End …" at bounding box center [587, 273] width 777 height 547
click at [1132, 44] on span "Fields" at bounding box center [1130, 45] width 24 height 12
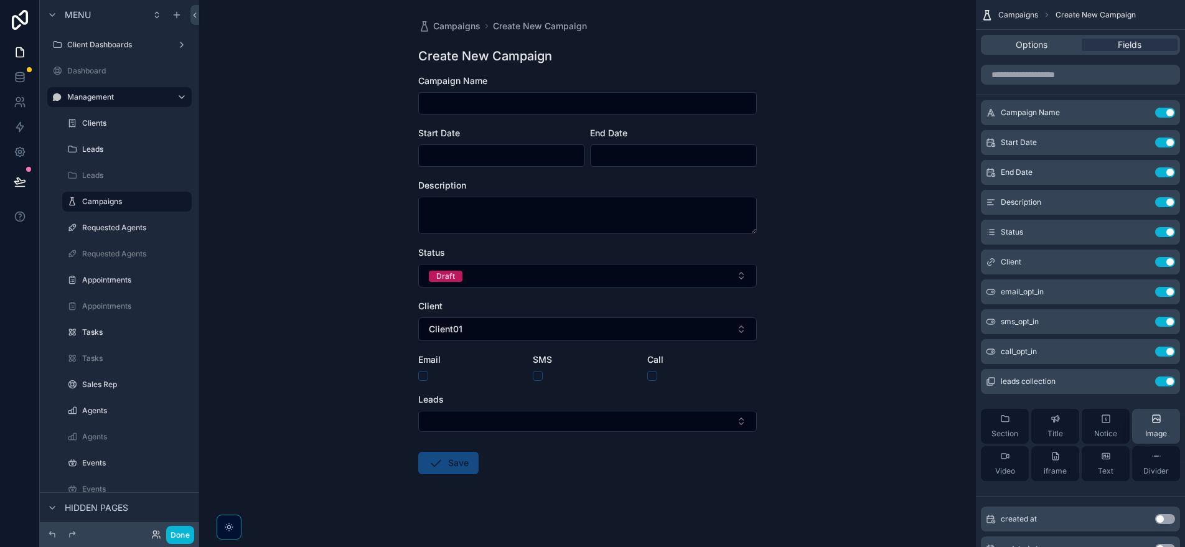
click at [1150, 432] on span "Image" at bounding box center [1156, 434] width 22 height 10
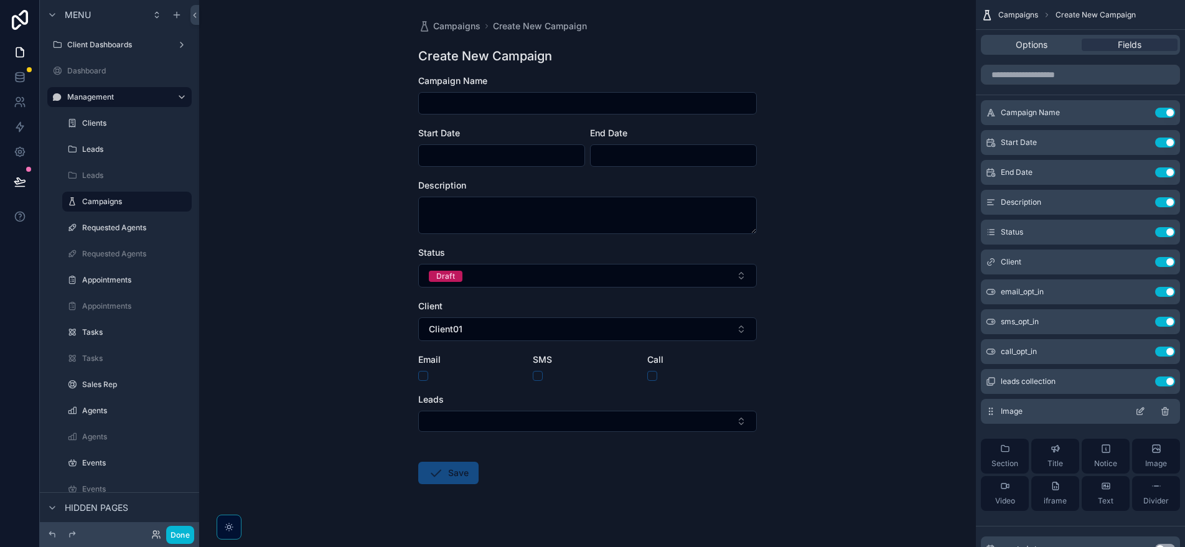
click at [1139, 413] on icon "scrollable content" at bounding box center [1141, 410] width 5 height 5
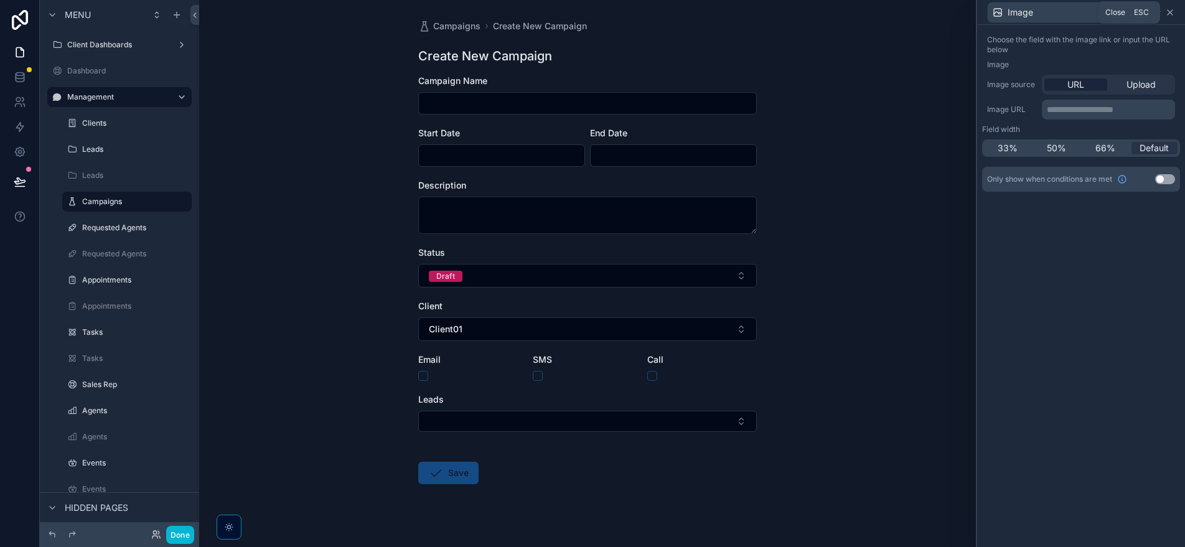
click at [1172, 17] on icon at bounding box center [1170, 12] width 10 height 10
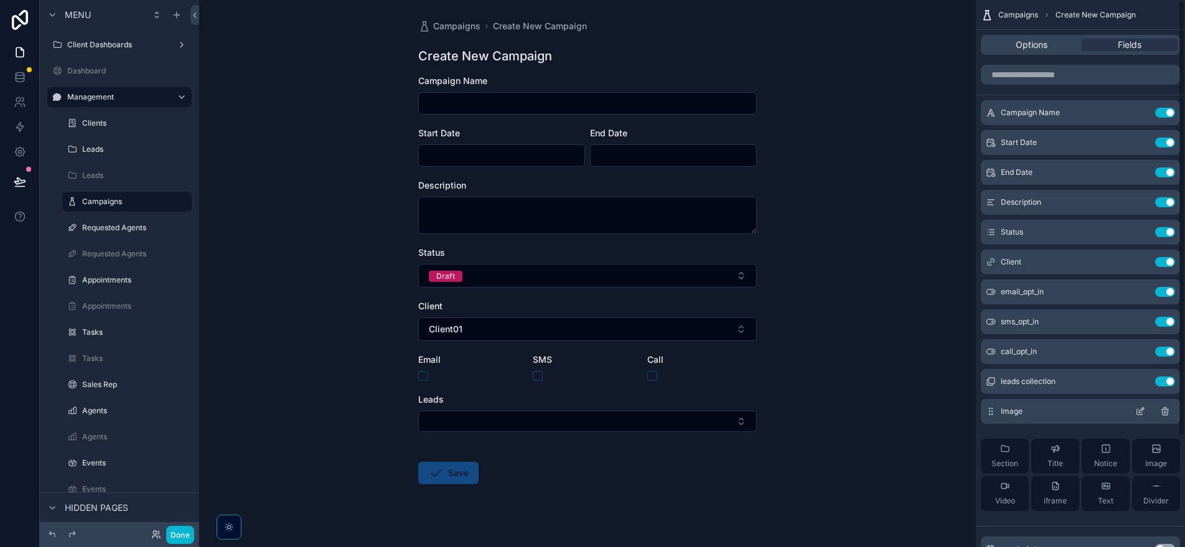
click at [1164, 413] on icon "scrollable content" at bounding box center [1165, 411] width 10 height 10
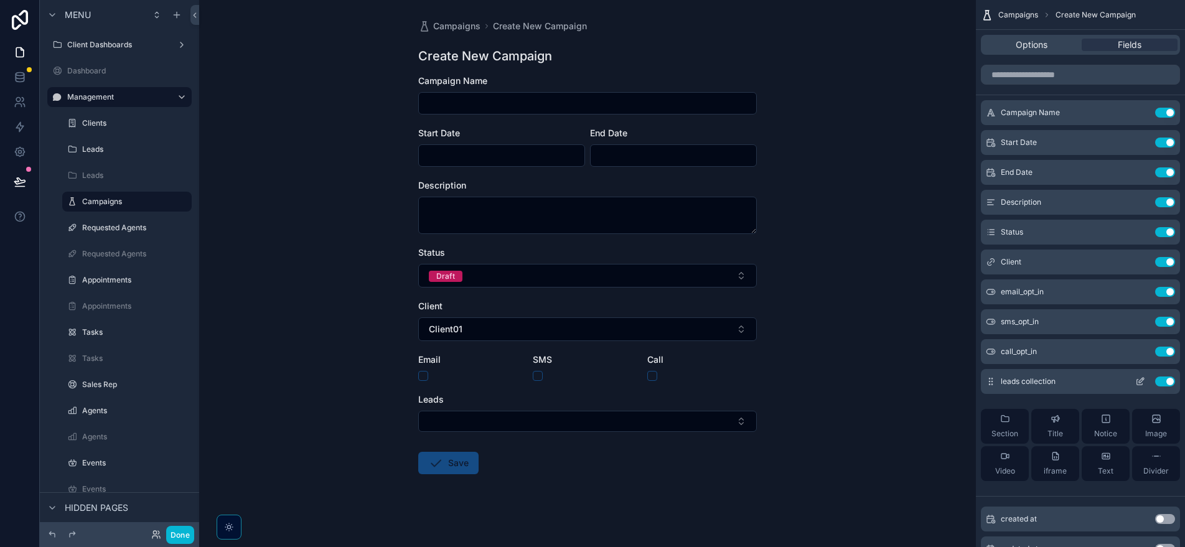
click at [1139, 386] on icon "scrollable content" at bounding box center [1140, 381] width 10 height 10
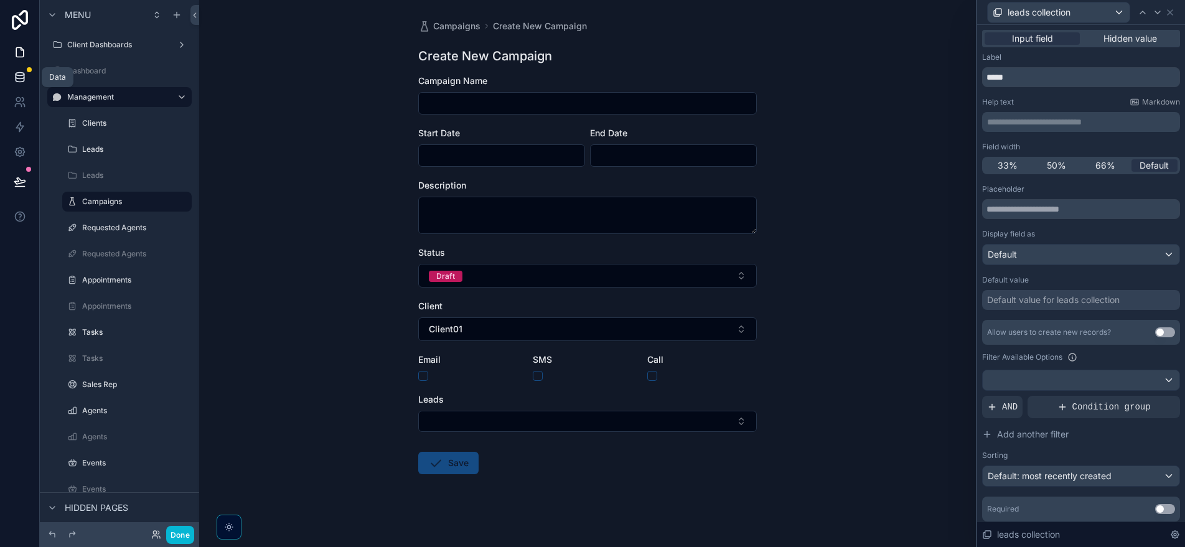
click at [22, 85] on link at bounding box center [19, 77] width 39 height 25
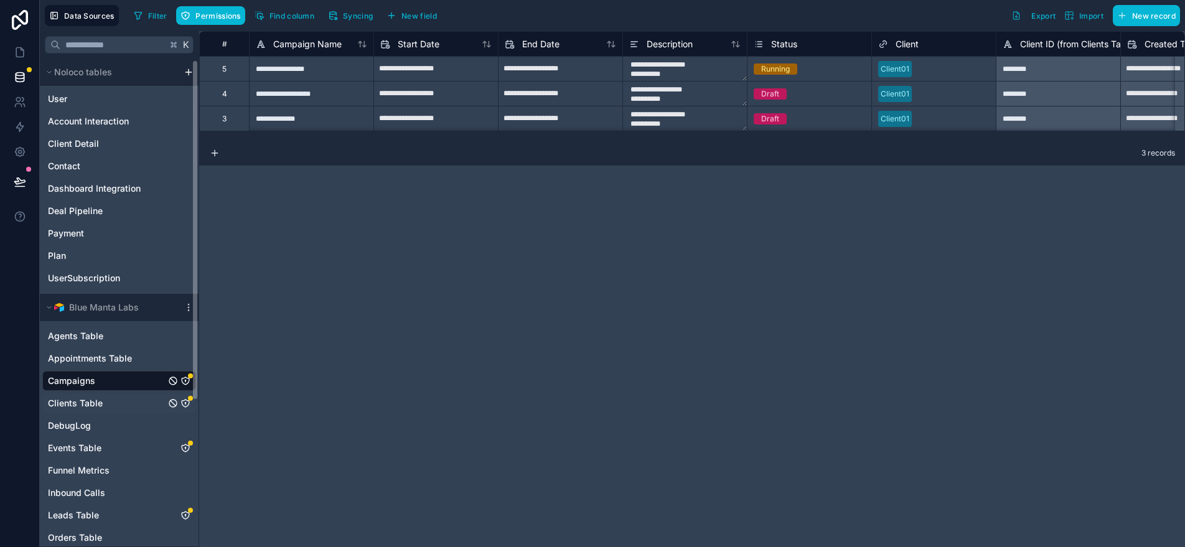
scroll to position [2, 0]
click at [81, 513] on span "Leads Table" at bounding box center [73, 514] width 51 height 12
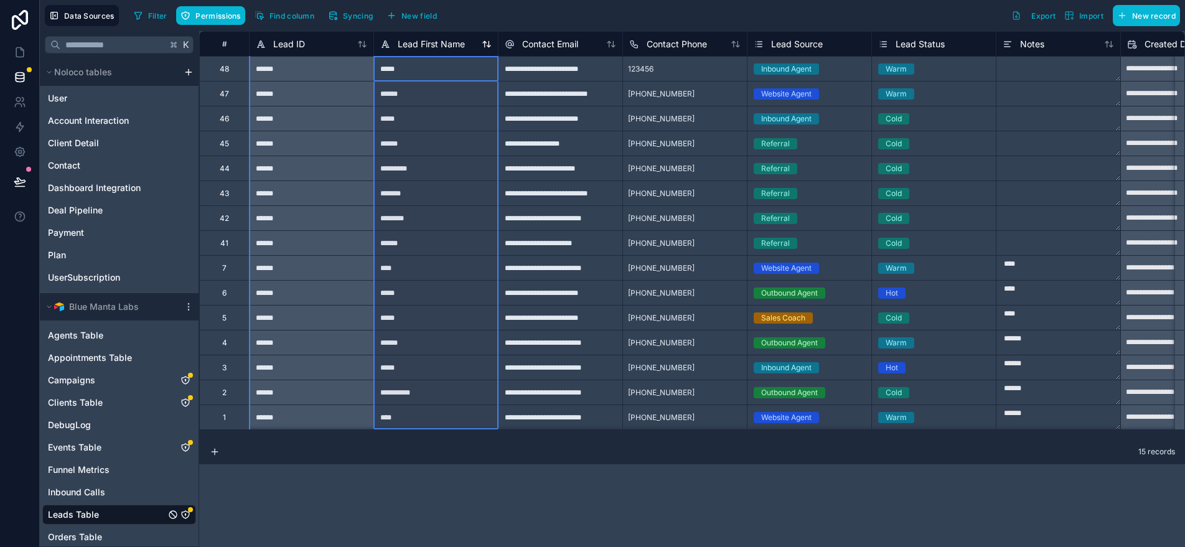
drag, startPoint x: 462, startPoint y: 46, endPoint x: 449, endPoint y: 48, distance: 13.2
click at [449, 48] on span "Lead First Name" at bounding box center [431, 44] width 67 height 12
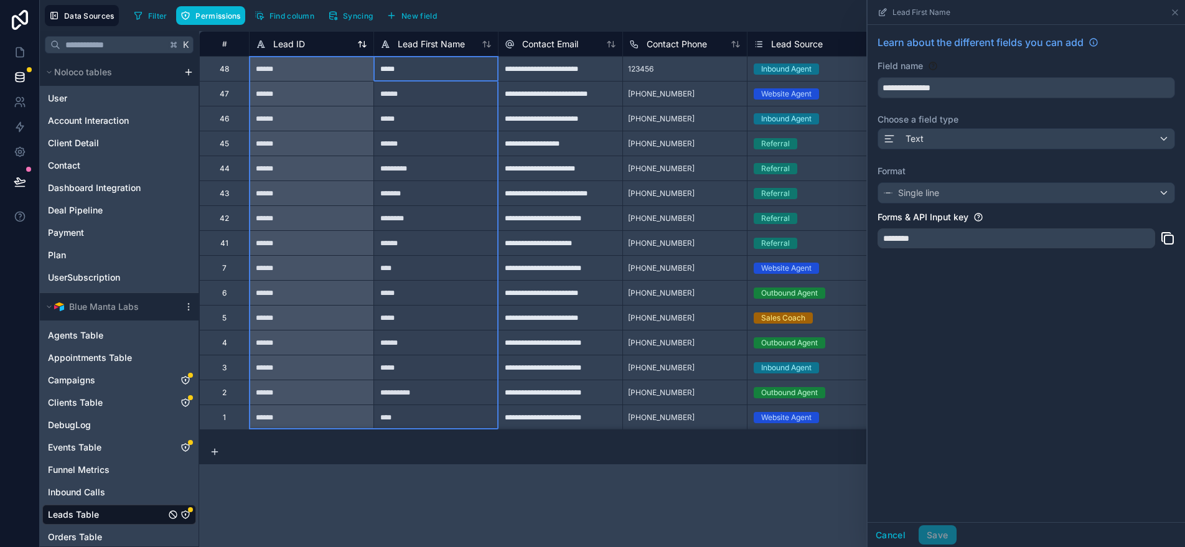
drag, startPoint x: 487, startPoint y: 44, endPoint x: 312, endPoint y: 45, distance: 175.5
click at [410, 45] on span "Lead First Name" at bounding box center [431, 44] width 67 height 12
click at [390, 46] on div "Lead First Name" at bounding box center [422, 44] width 85 height 15
click at [446, 45] on span "Lead First Name" at bounding box center [431, 44] width 67 height 12
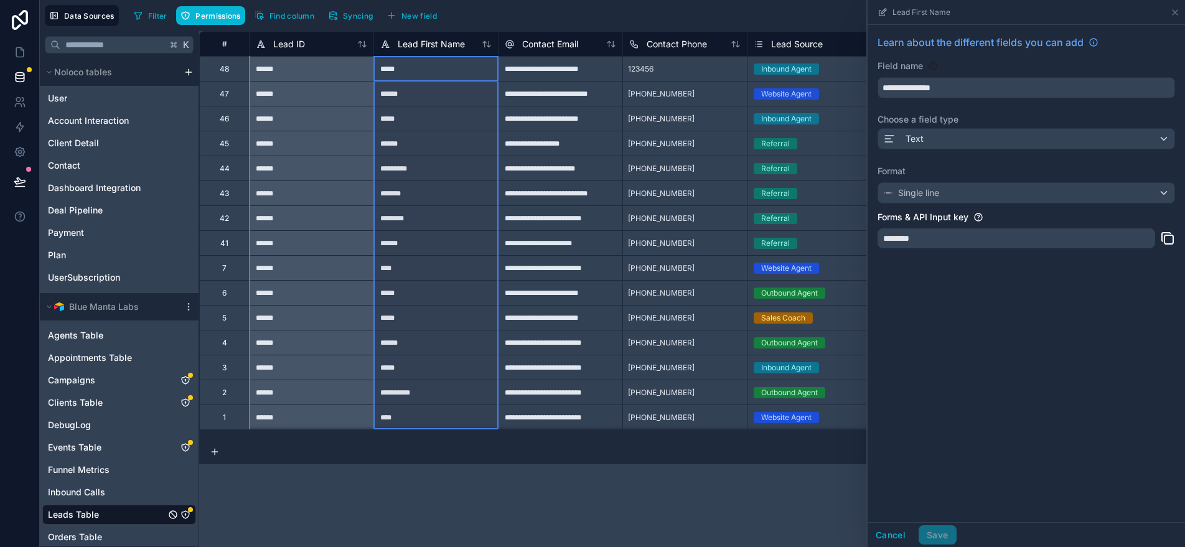
click at [508, 477] on div "**********" at bounding box center [692, 289] width 986 height 516
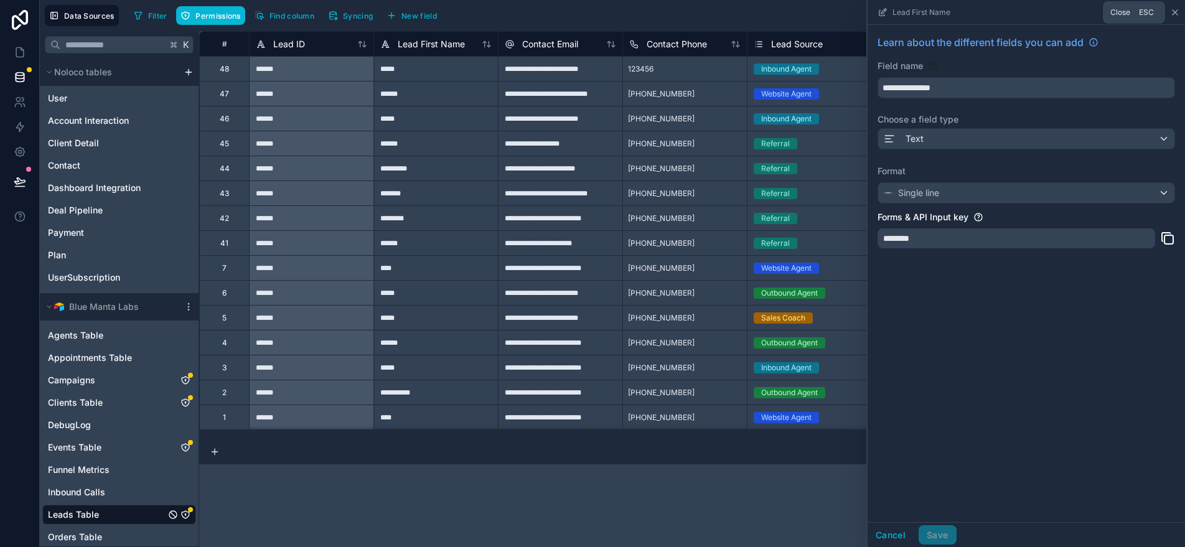
click at [1175, 14] on icon at bounding box center [1175, 12] width 10 height 10
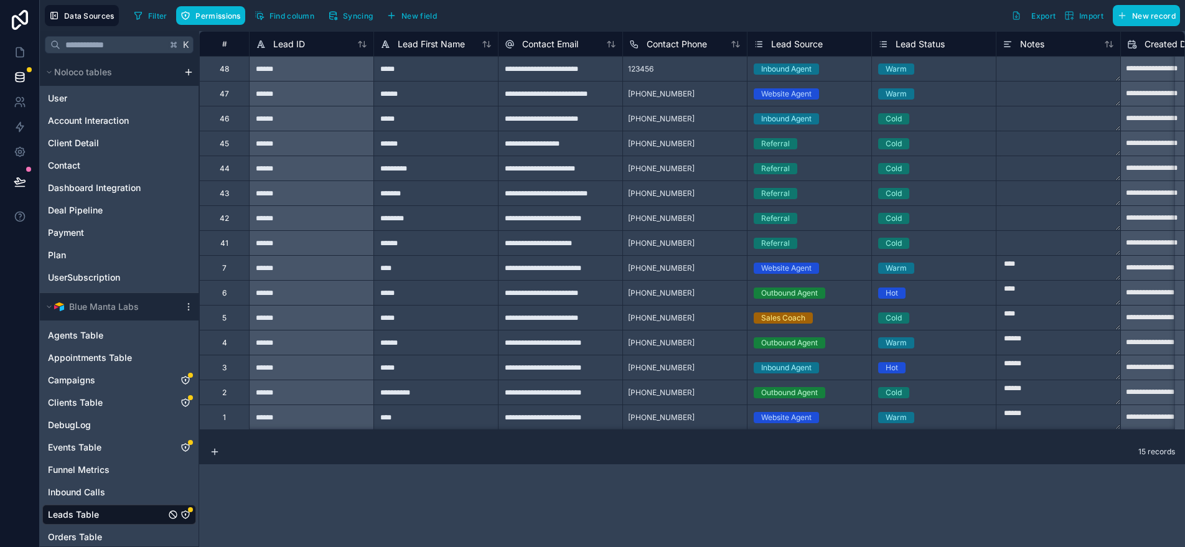
click at [105, 511] on div "Leads Table" at bounding box center [119, 515] width 154 height 20
click at [106, 511] on div "Leads Table" at bounding box center [119, 515] width 154 height 20
click at [19, 58] on icon at bounding box center [20, 52] width 12 height 12
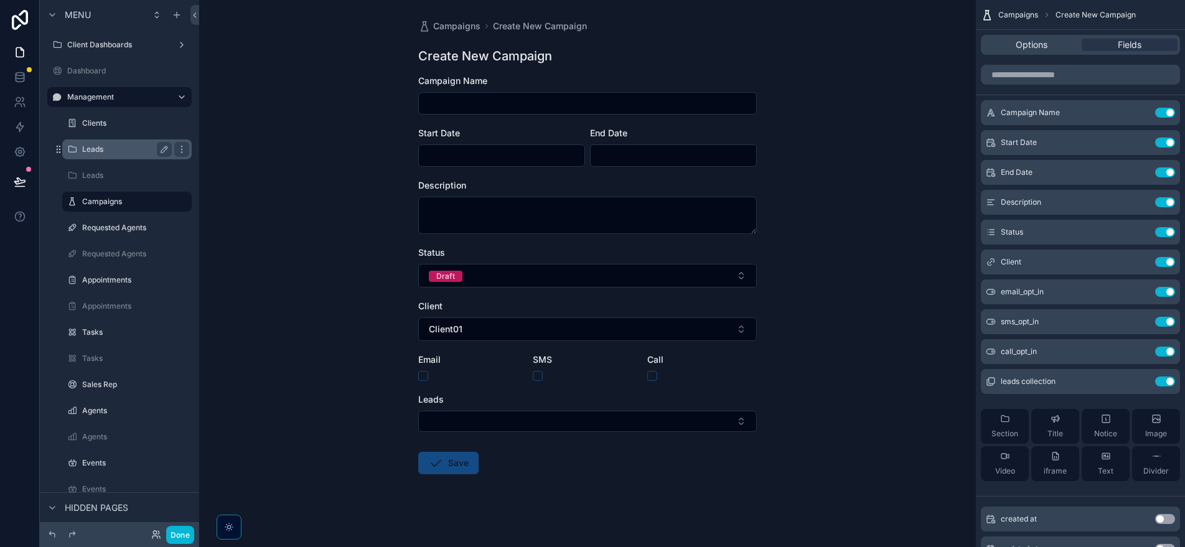
click at [115, 147] on label "Leads" at bounding box center [124, 149] width 85 height 10
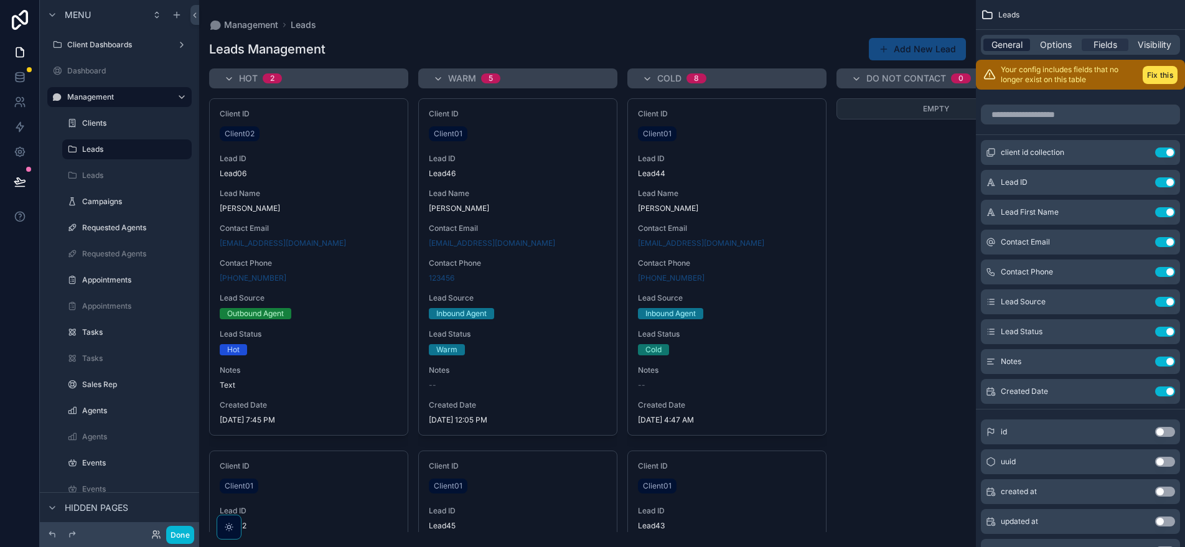
click at [1014, 42] on span "General" at bounding box center [1006, 45] width 31 height 12
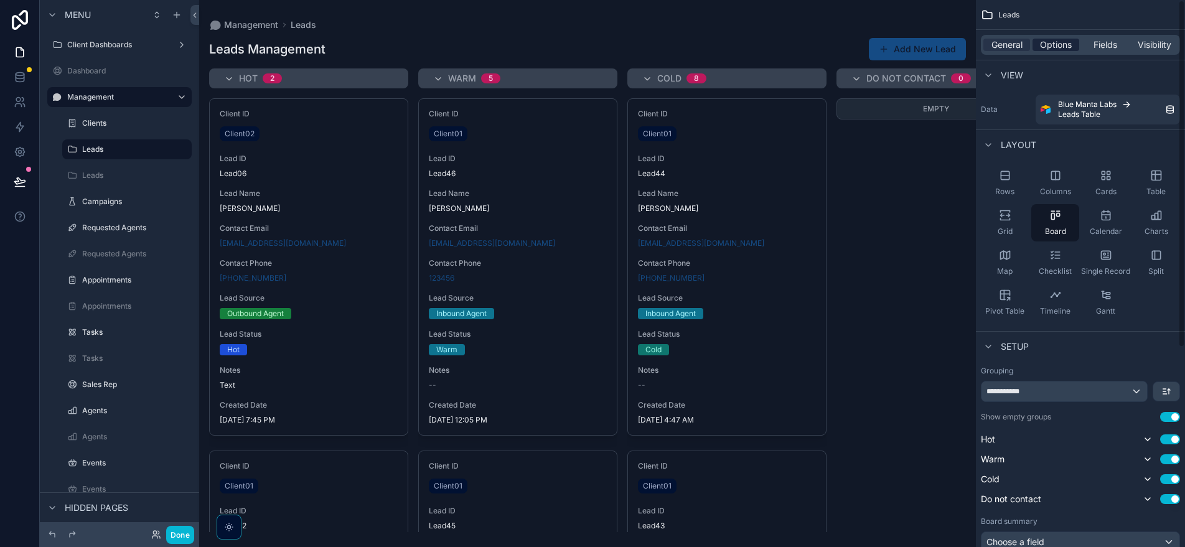
click at [1055, 43] on span "Options" at bounding box center [1056, 45] width 32 height 12
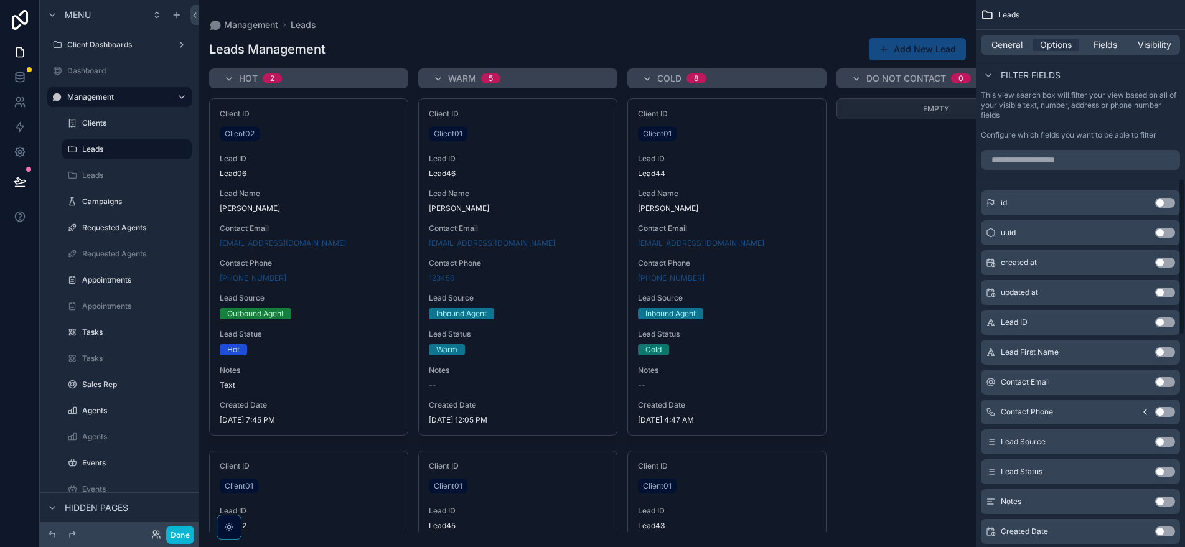
scroll to position [749, 0]
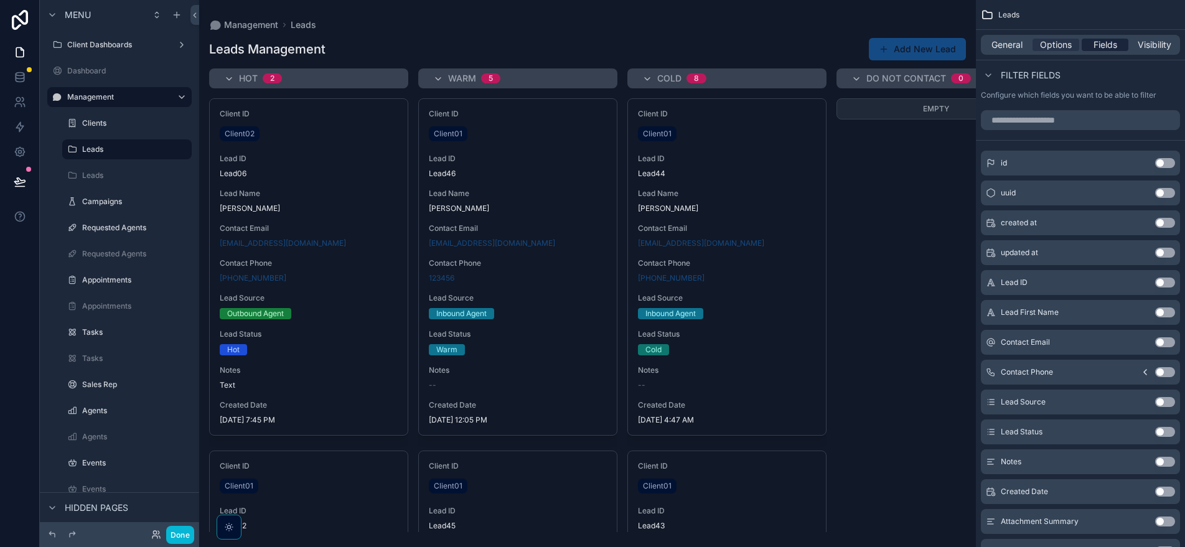
click at [1106, 42] on span "Fields" at bounding box center [1105, 45] width 24 height 12
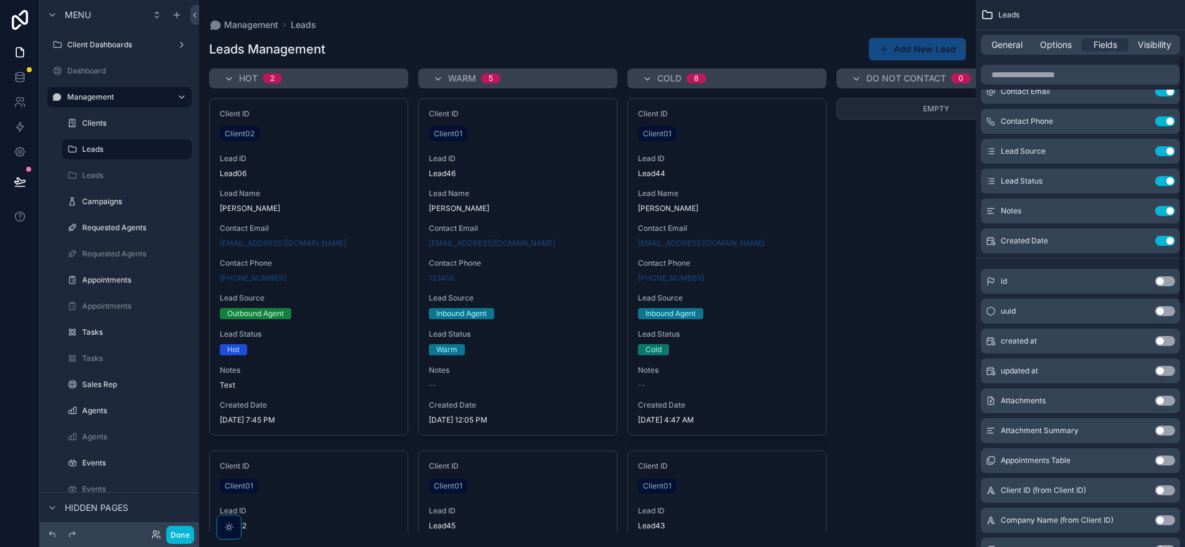
scroll to position [0, 0]
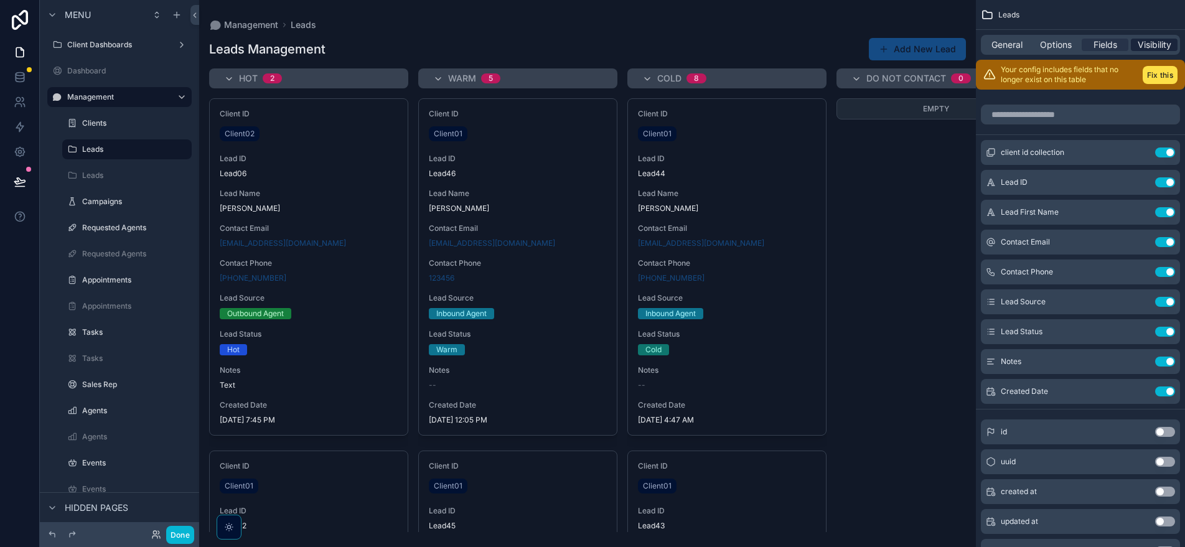
click at [1154, 43] on span "Visibility" at bounding box center [1154, 45] width 34 height 12
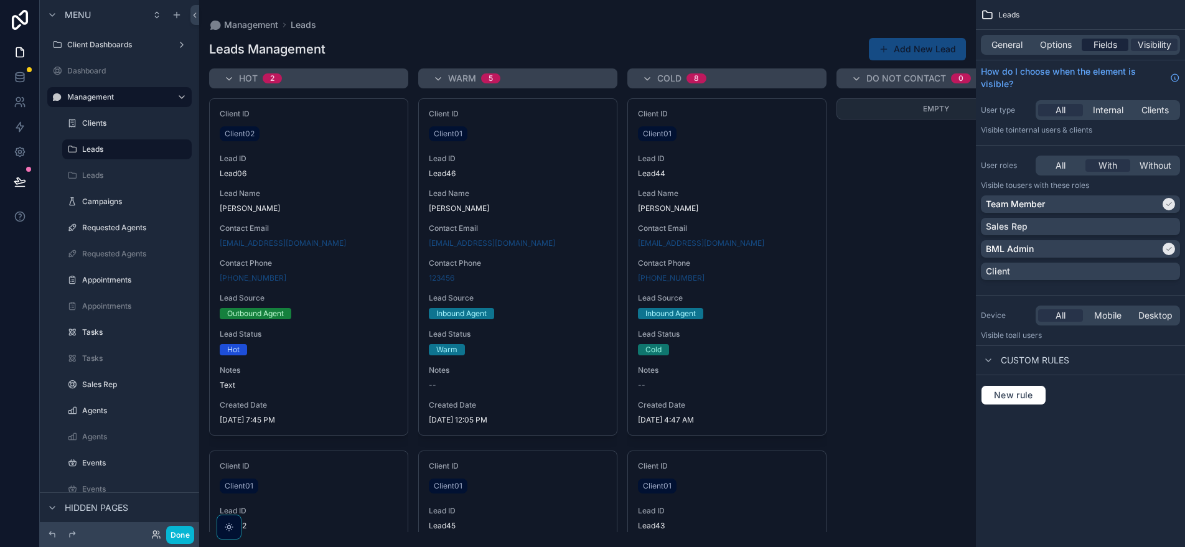
click at [1106, 42] on span "Fields" at bounding box center [1105, 45] width 24 height 12
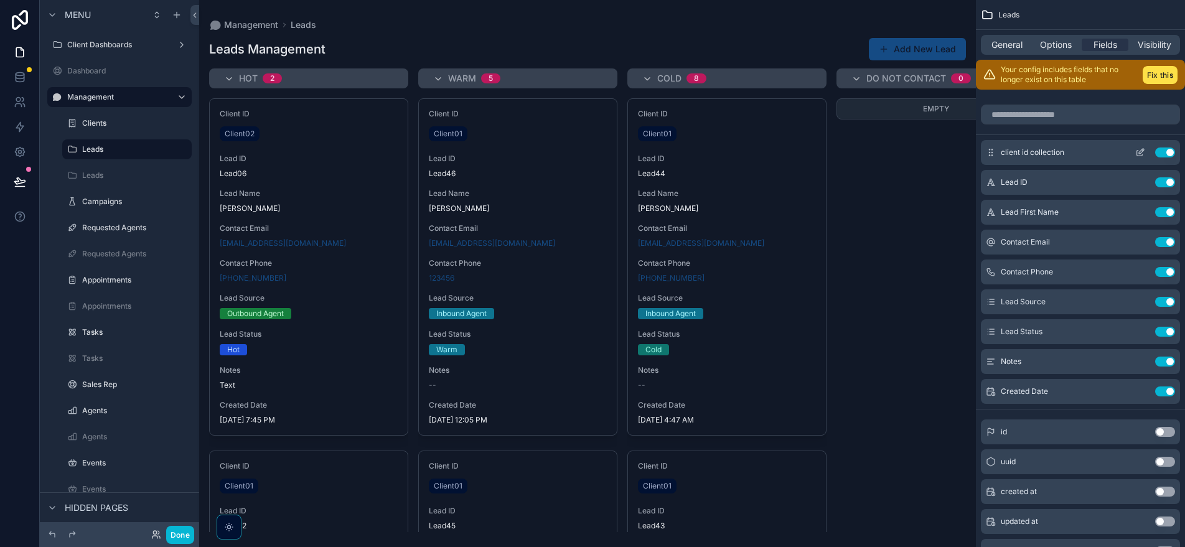
click at [1142, 155] on icon "scrollable content" at bounding box center [1140, 152] width 10 height 10
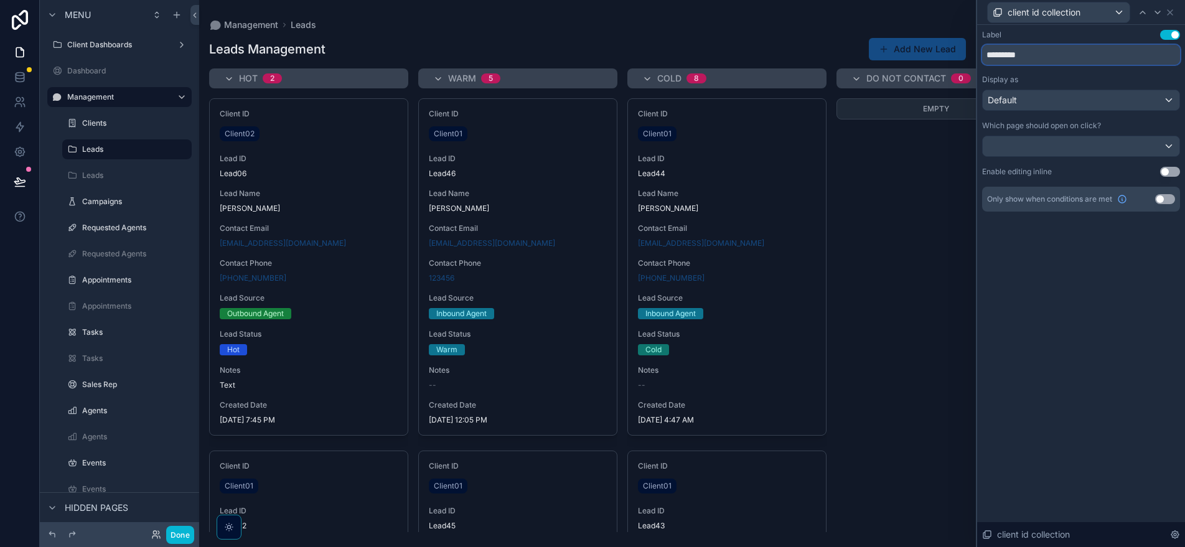
click at [1057, 60] on input "*********" at bounding box center [1081, 55] width 198 height 20
click at [1054, 107] on div "Default" at bounding box center [1080, 100] width 197 height 20
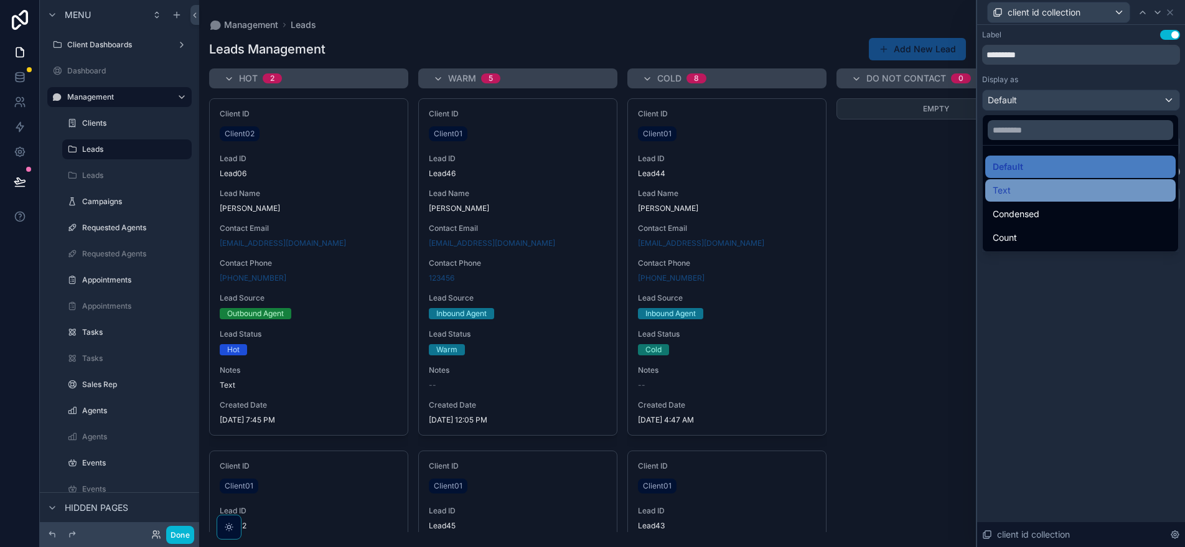
click at [1033, 194] on div "Text" at bounding box center [1079, 190] width 175 height 15
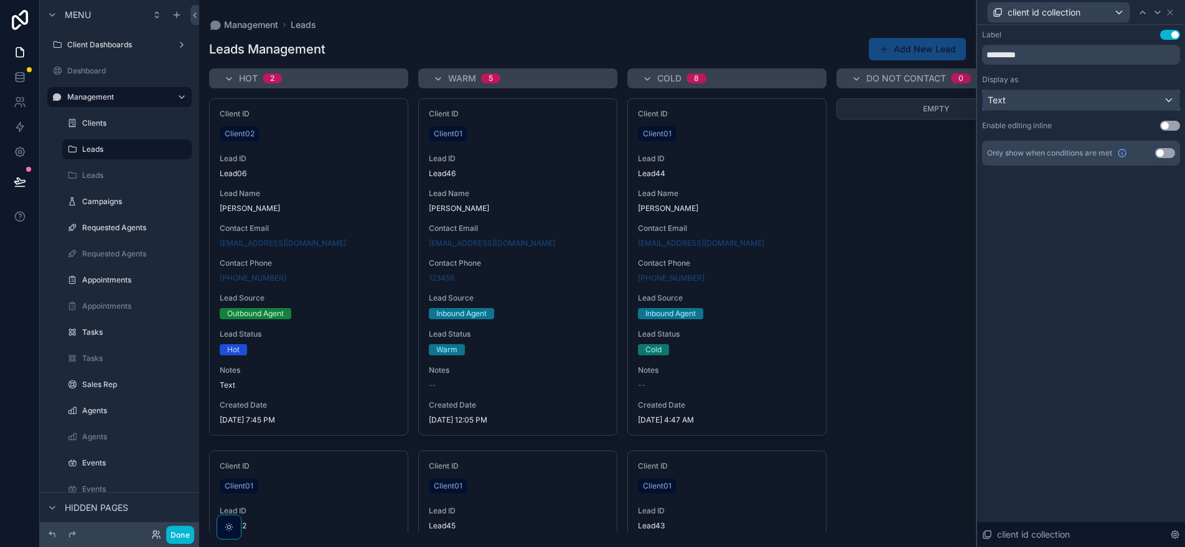
click at [1036, 106] on div "Text" at bounding box center [1080, 100] width 197 height 20
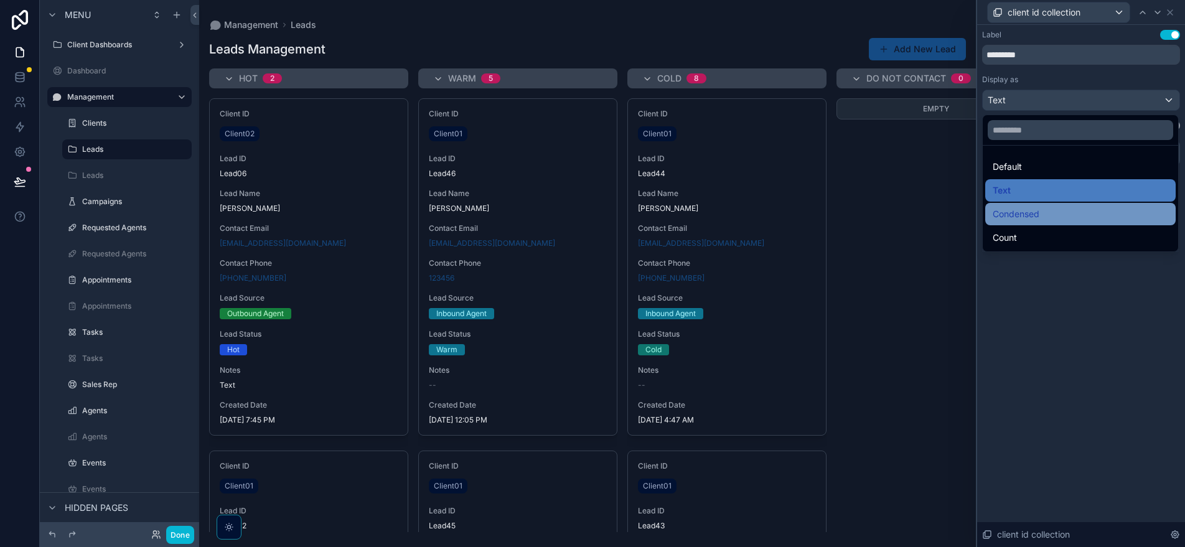
click at [1038, 208] on span "Condensed" at bounding box center [1015, 214] width 47 height 15
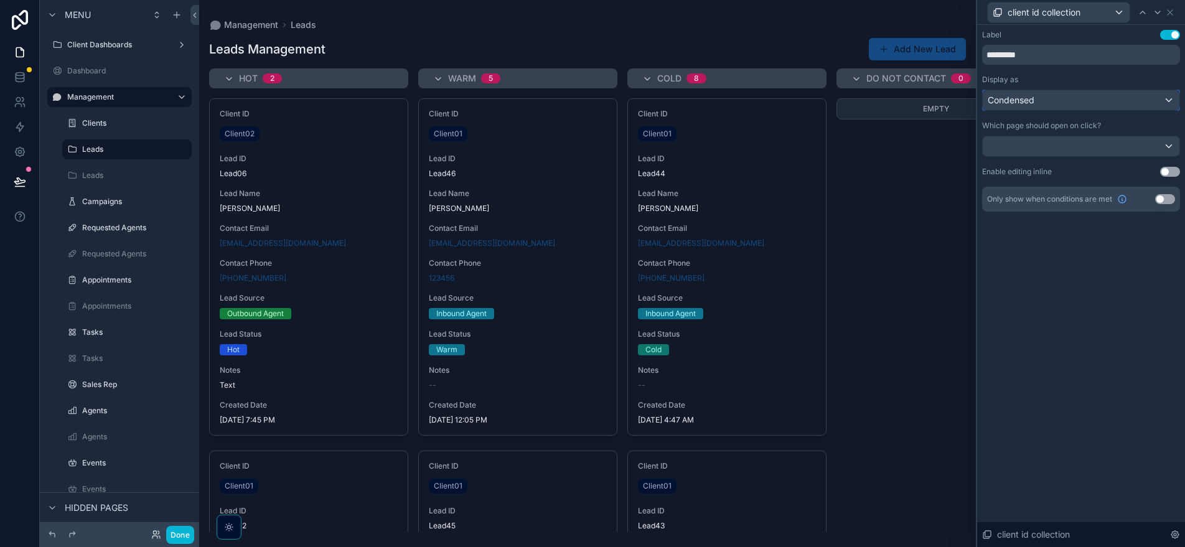
click at [1034, 104] on span "Condensed" at bounding box center [1010, 100] width 47 height 12
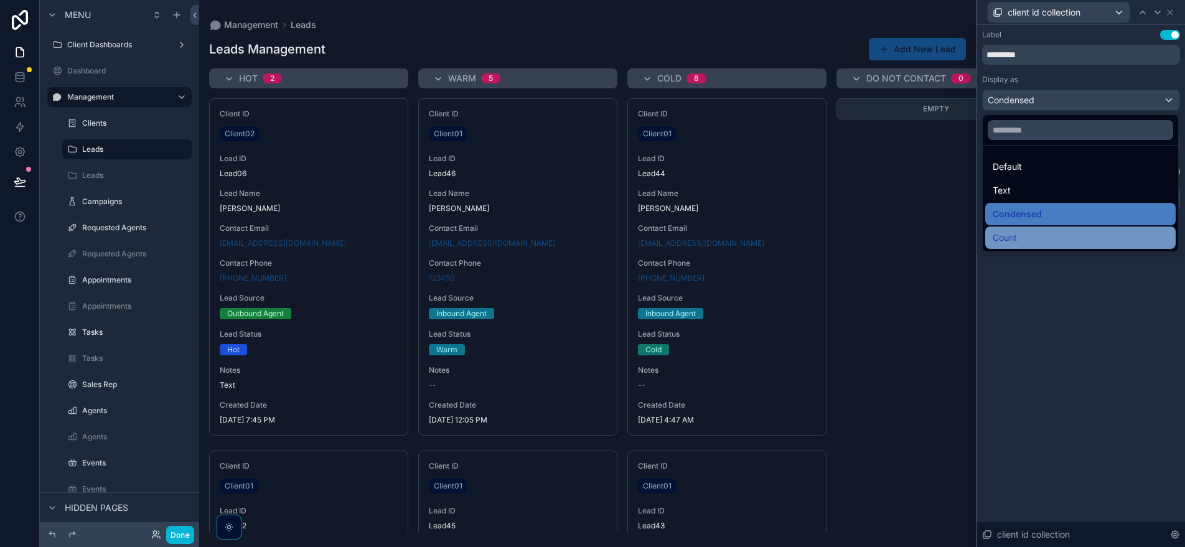
click at [1017, 241] on span "Count" at bounding box center [1004, 237] width 24 height 15
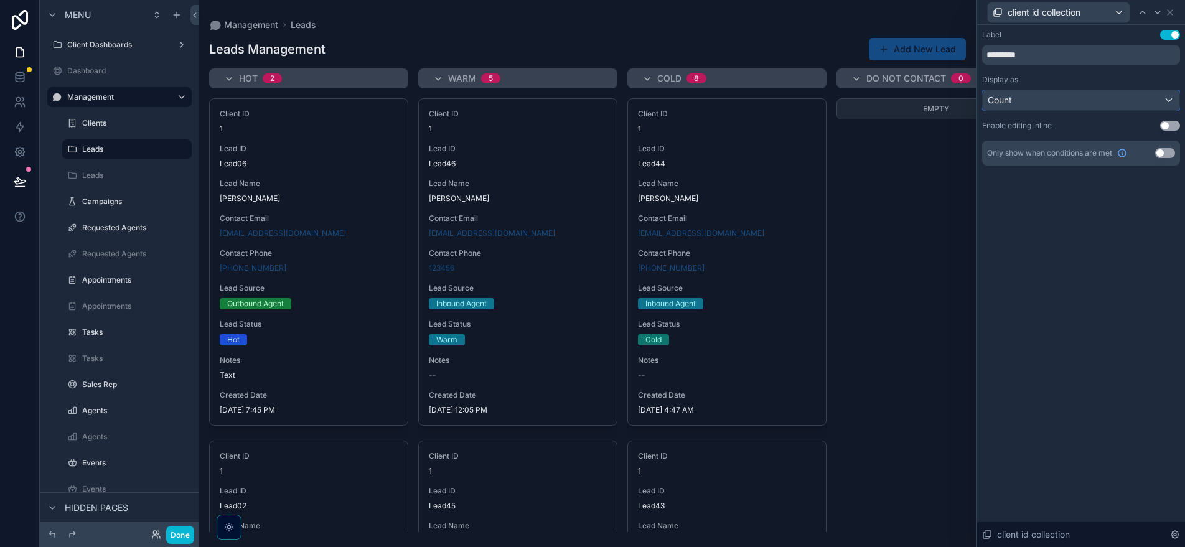
click at [1030, 105] on div "Count" at bounding box center [1080, 100] width 197 height 20
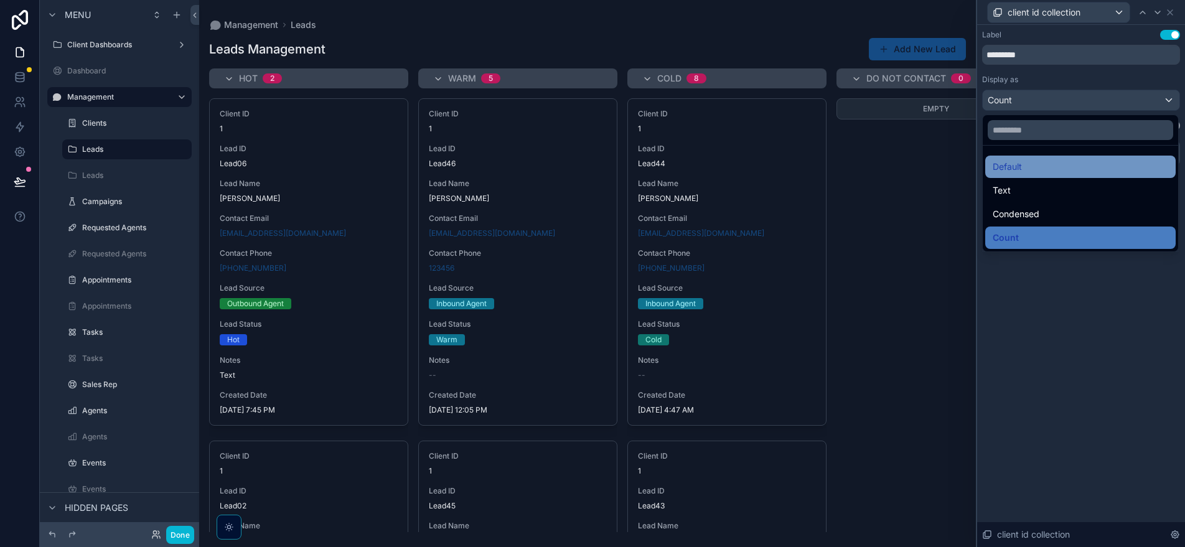
click at [1032, 167] on div "Default" at bounding box center [1079, 166] width 175 height 15
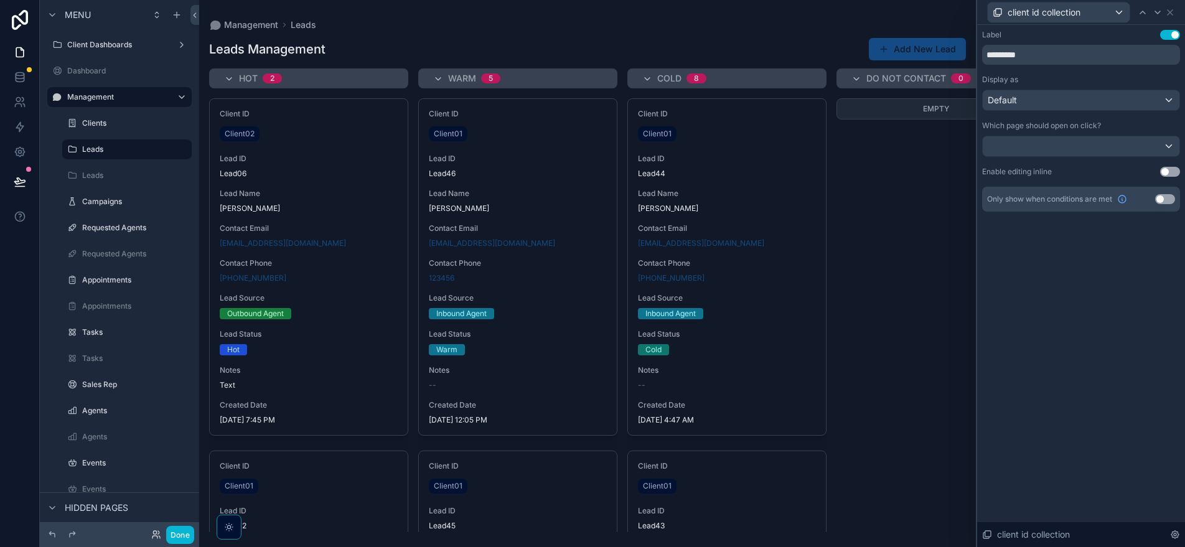
click at [1010, 259] on div "Label Use setting ********* Display as Default Which page should open on click?…" at bounding box center [1081, 286] width 208 height 522
click at [106, 203] on label "Campaigns" at bounding box center [124, 202] width 85 height 10
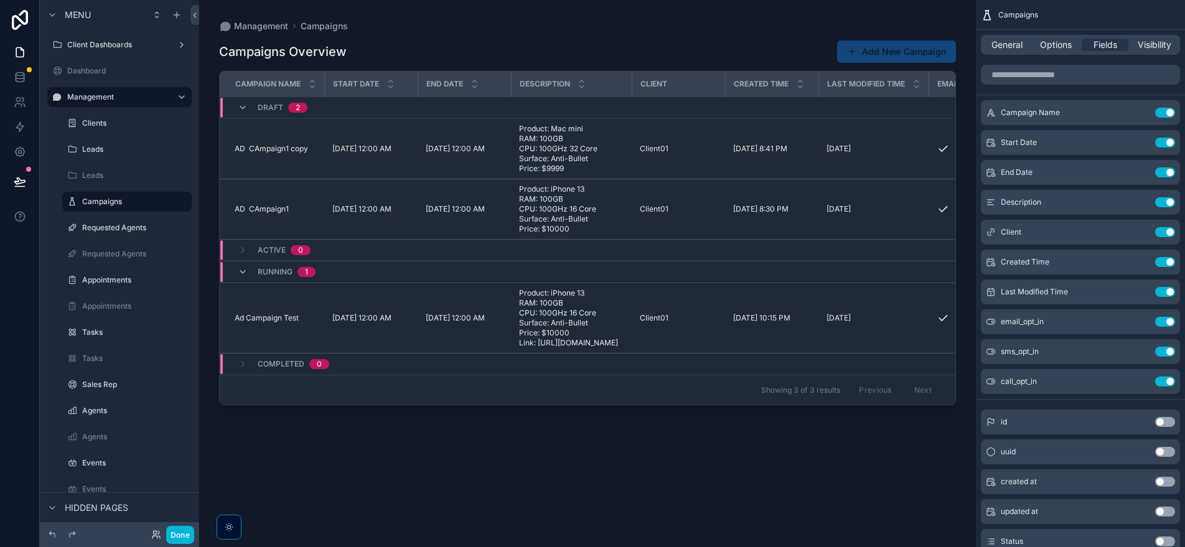
click at [911, 49] on button "Add New Campaign" at bounding box center [896, 51] width 119 height 22
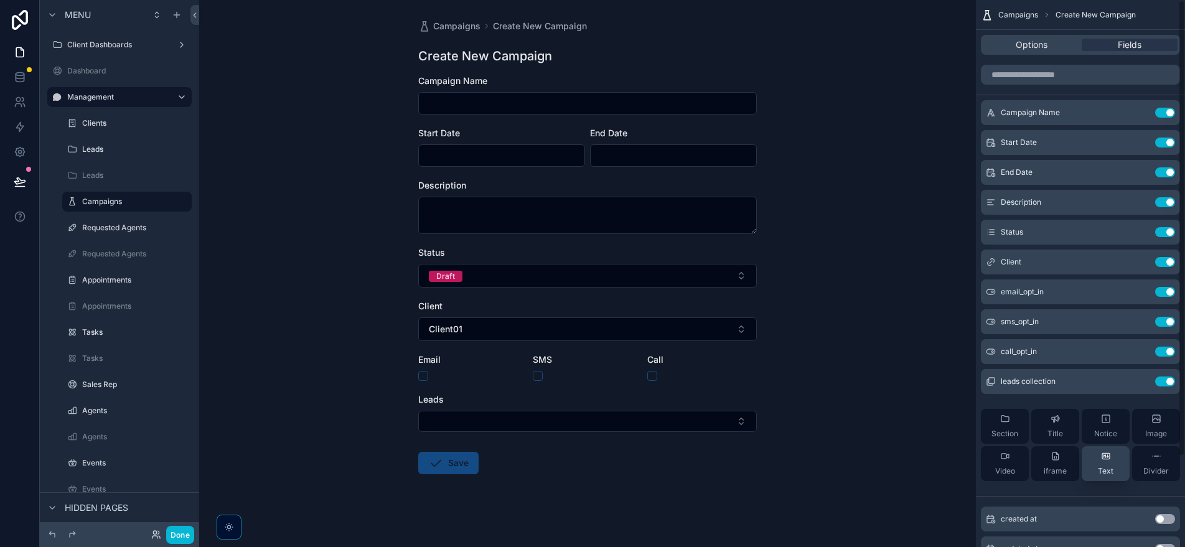
click at [1102, 473] on span "Text" at bounding box center [1106, 471] width 16 height 10
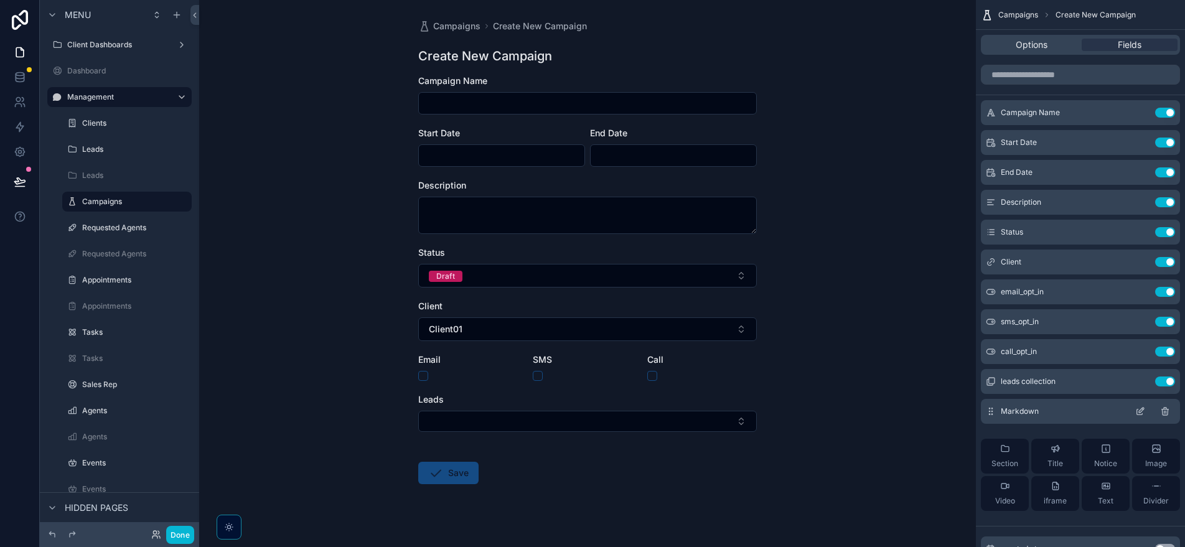
click at [1139, 412] on icon "scrollable content" at bounding box center [1141, 410] width 5 height 5
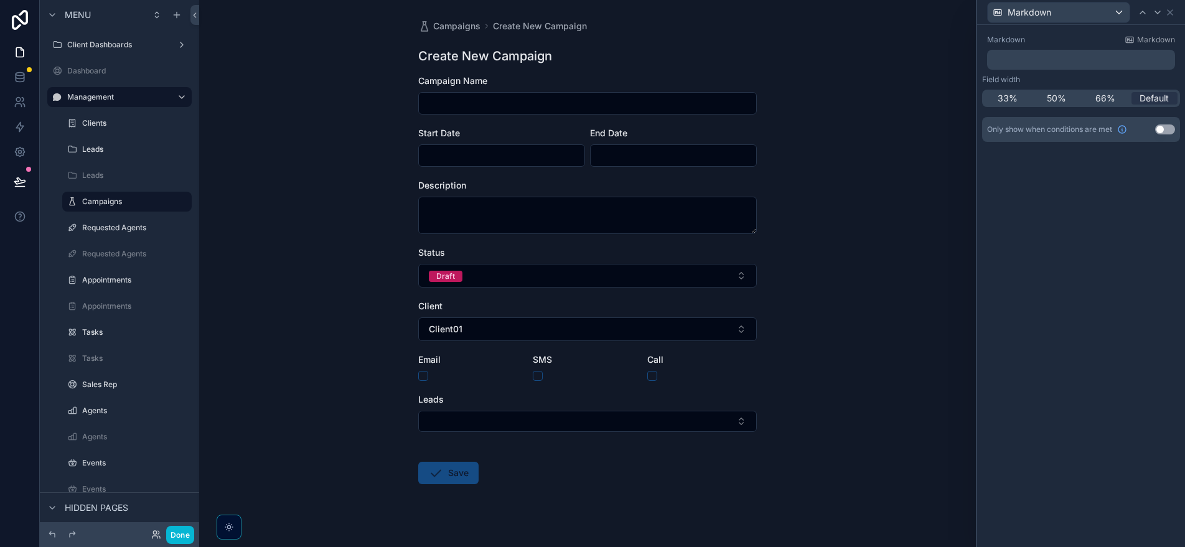
click at [1021, 60] on p "﻿" at bounding box center [1082, 60] width 180 height 12
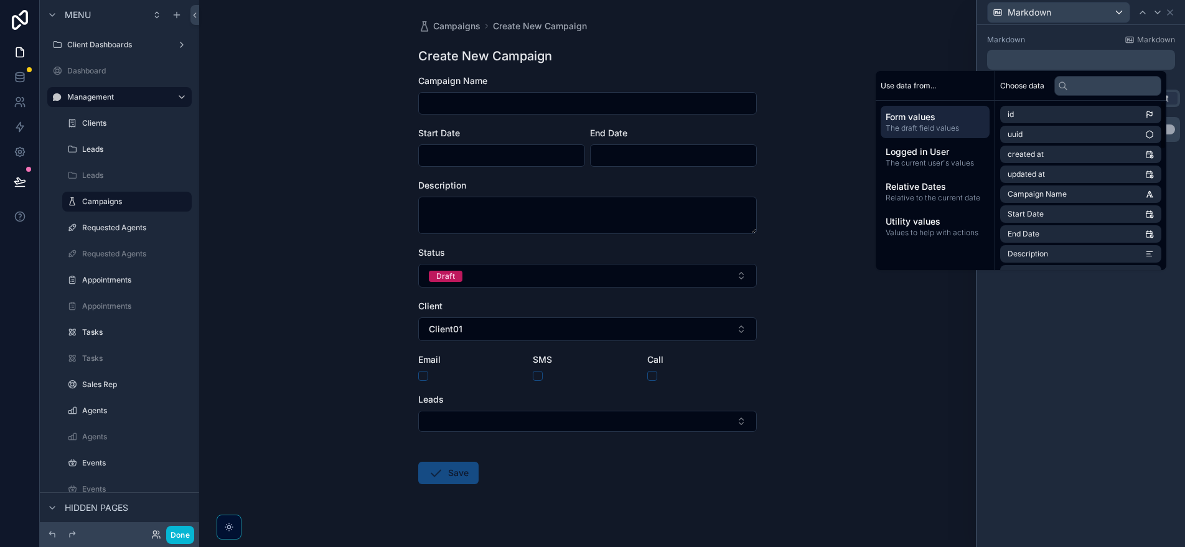
click at [1108, 387] on div "Markdown Markdown ﻿ Field width 33% 50% 66% Default Only show when conditions a…" at bounding box center [1081, 286] width 208 height 522
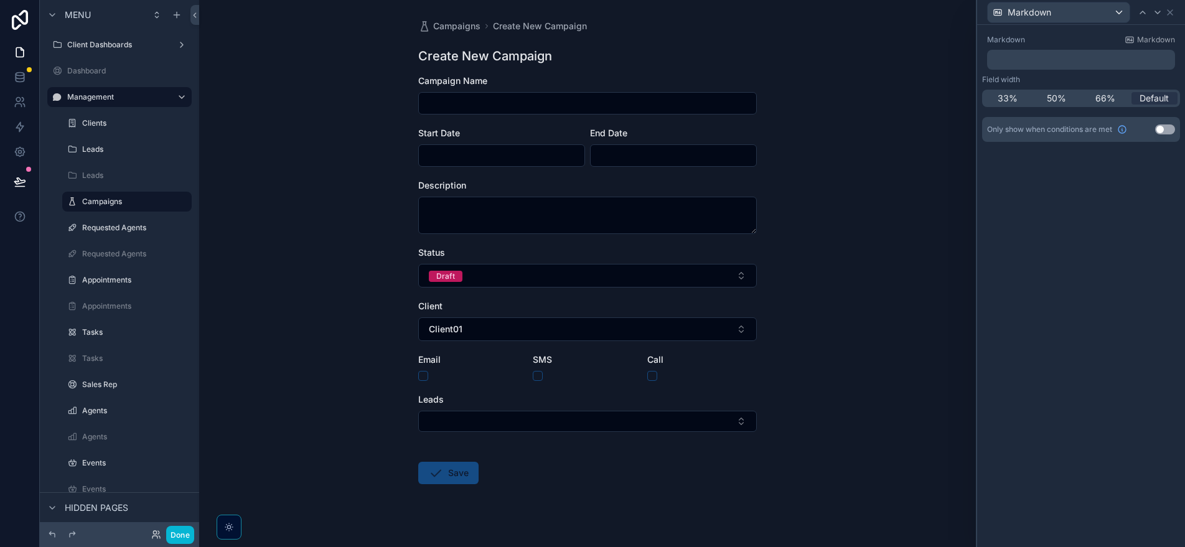
click at [1167, 135] on div "Only show when conditions are met Use setting" at bounding box center [1081, 129] width 198 height 25
click at [1167, 132] on button "Use setting" at bounding box center [1165, 129] width 20 height 10
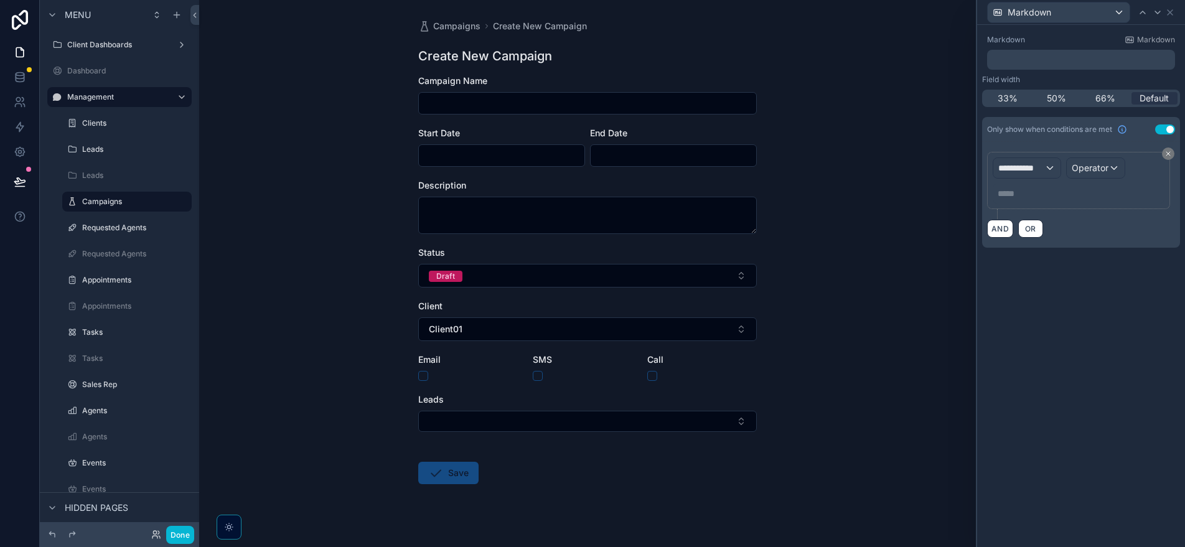
click at [1167, 132] on button "Use setting" at bounding box center [1165, 129] width 20 height 10
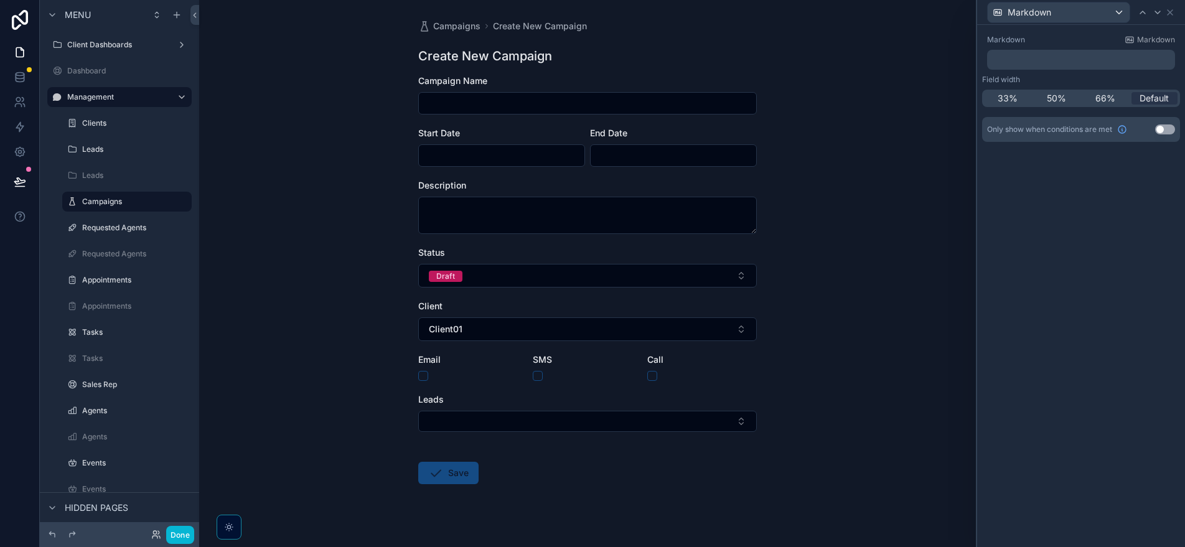
click at [1174, 20] on div "Markdown" at bounding box center [1081, 12] width 198 height 24
click at [1172, 18] on div "Markdown" at bounding box center [1081, 12] width 198 height 24
click at [1170, 16] on icon at bounding box center [1170, 12] width 10 height 10
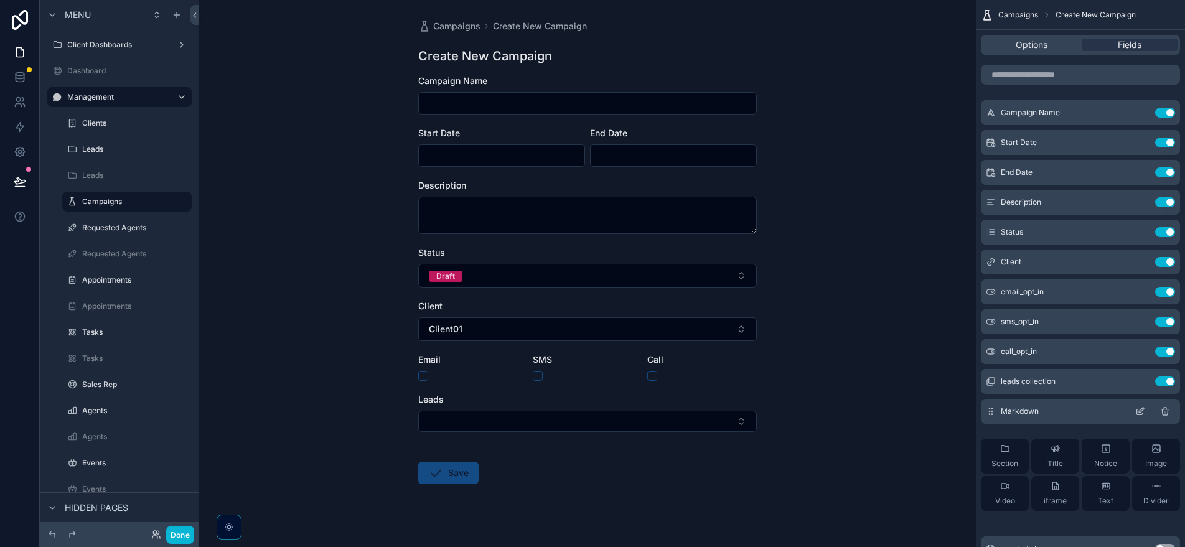
click at [1165, 411] on icon "scrollable content" at bounding box center [1165, 412] width 0 height 2
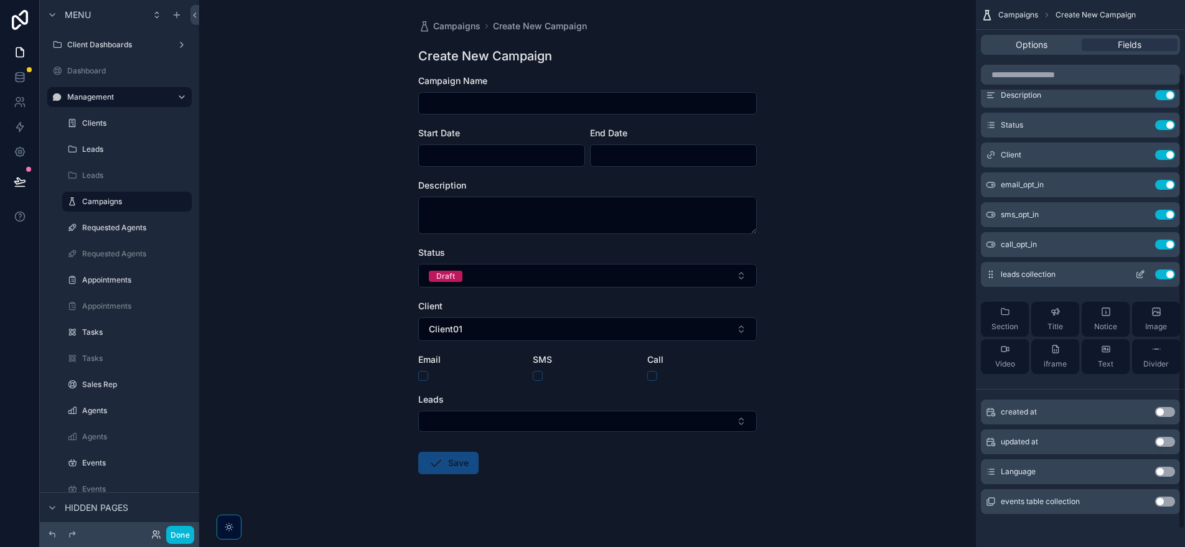
scroll to position [109, 0]
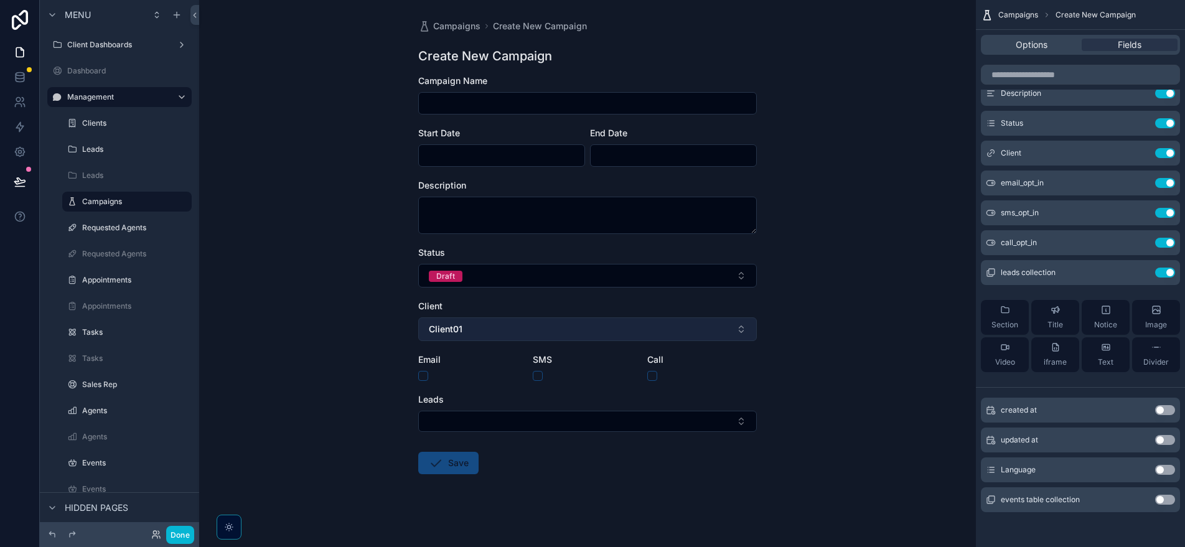
click at [600, 332] on button "Client01" at bounding box center [587, 329] width 338 height 24
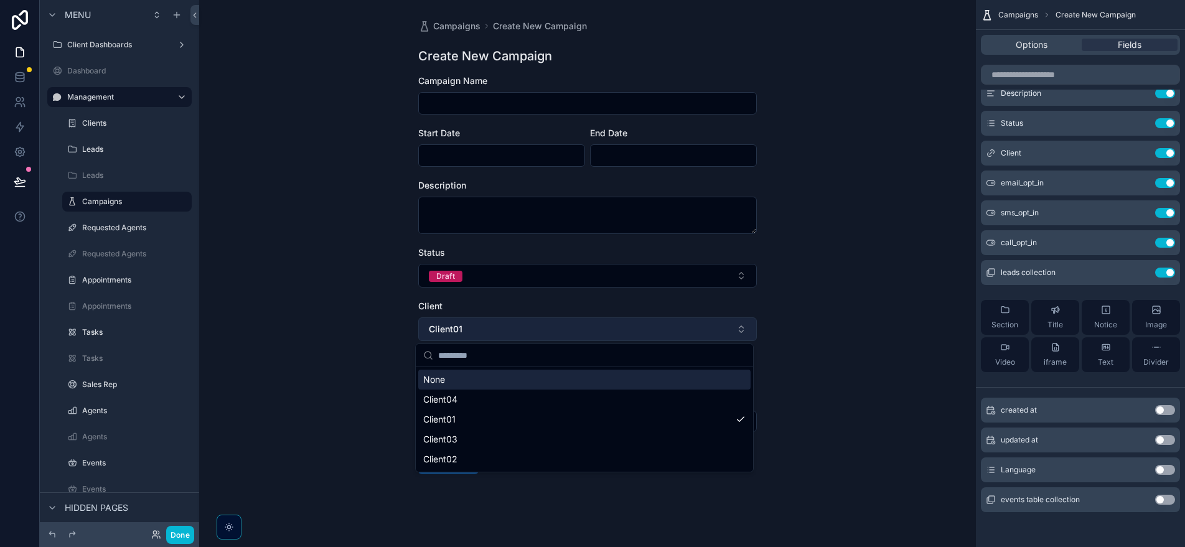
click at [592, 332] on button "Client01" at bounding box center [587, 329] width 338 height 24
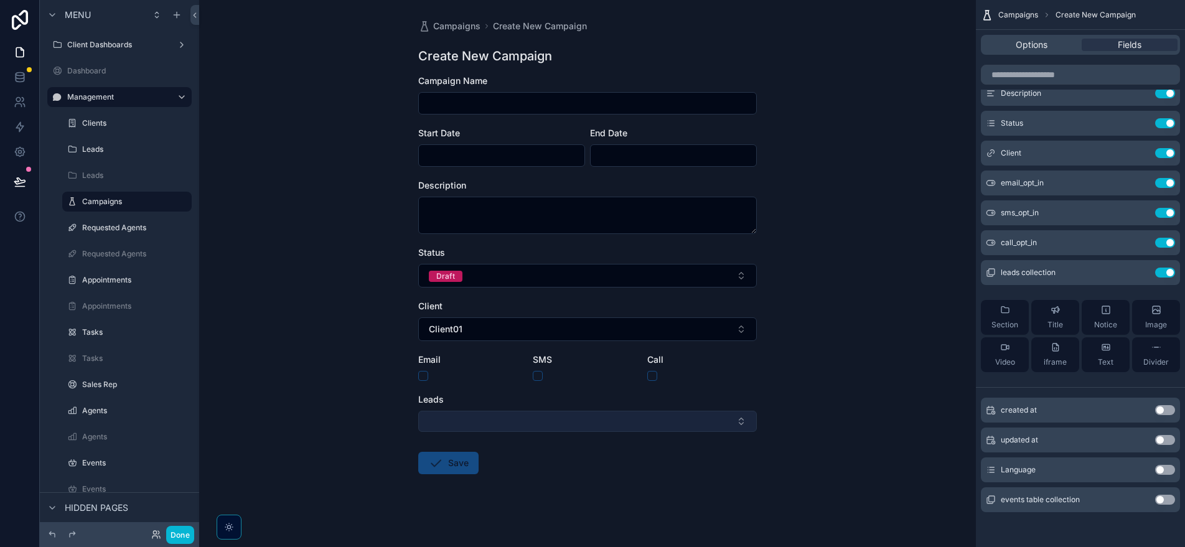
click at [552, 413] on button "Select Button" at bounding box center [587, 421] width 338 height 21
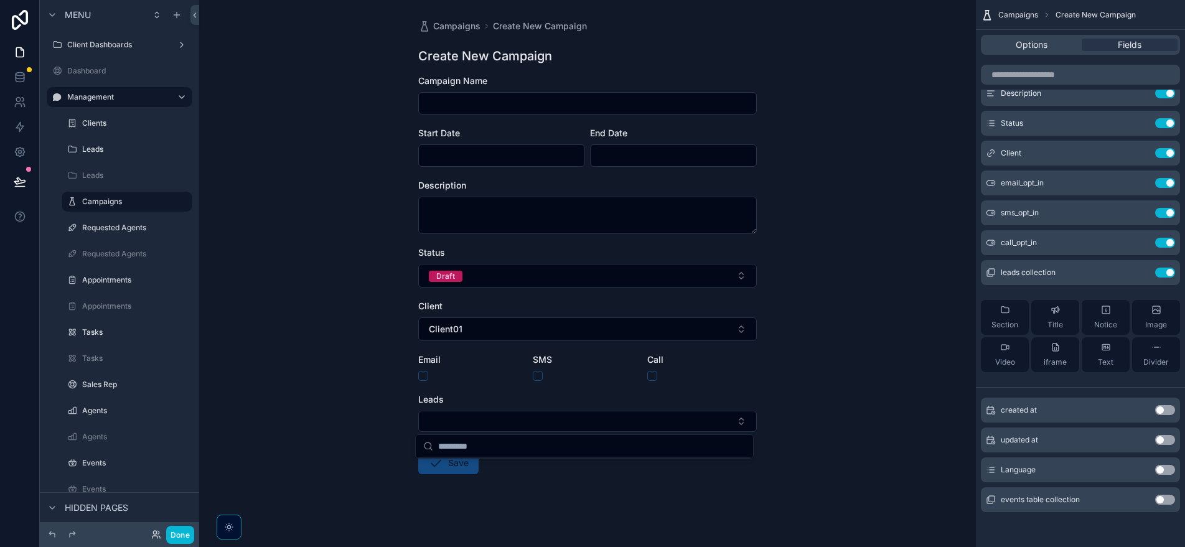
click at [358, 426] on div "Campaigns Create New Campaign Create New Campaign Campaign Name Start Date End …" at bounding box center [587, 273] width 777 height 547
click at [1142, 270] on icon "scrollable content" at bounding box center [1142, 269] width 1 height 1
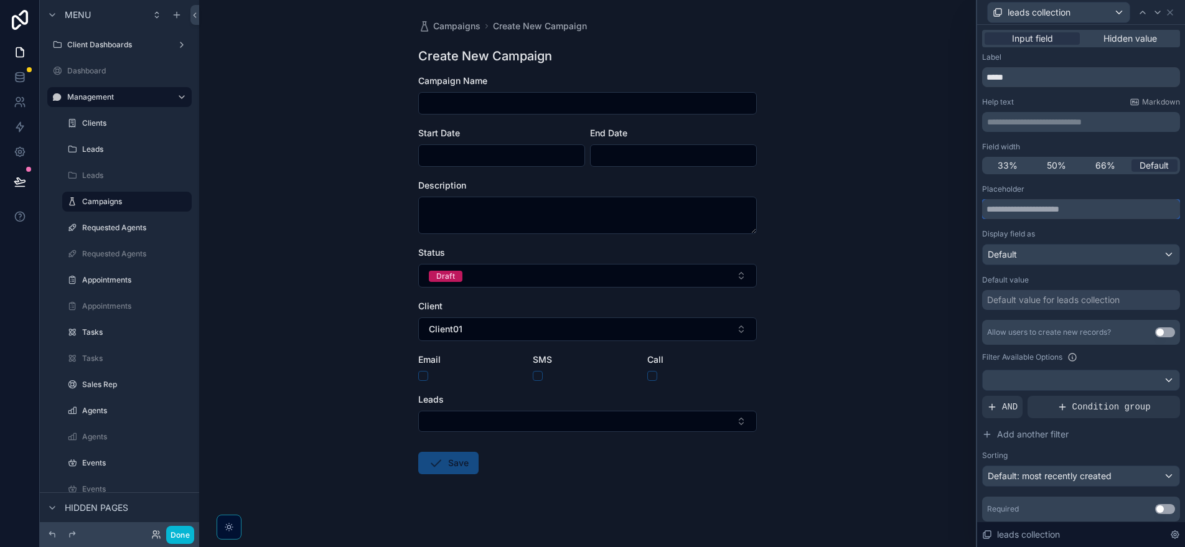
click at [1040, 203] on input "text" at bounding box center [1081, 209] width 198 height 20
click at [1033, 208] on input "text" at bounding box center [1081, 209] width 198 height 20
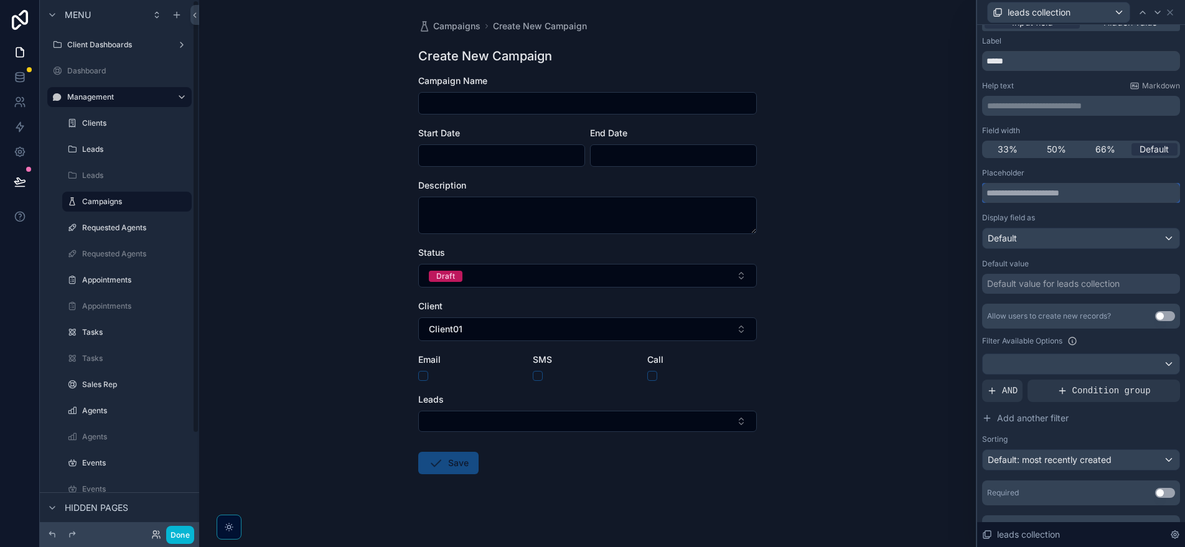
scroll to position [7, 0]
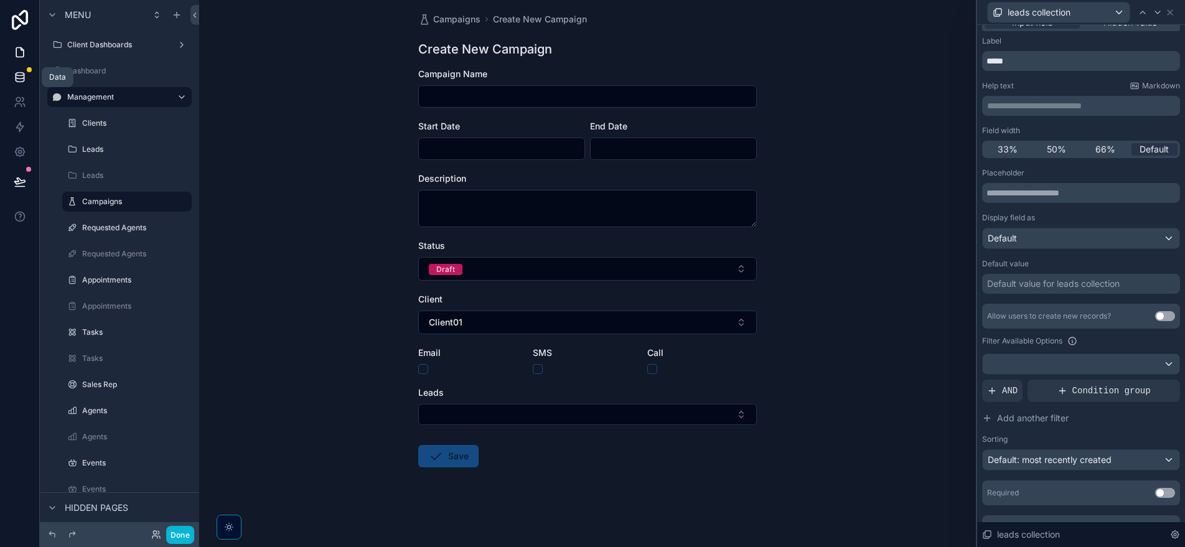
click at [14, 82] on icon at bounding box center [20, 77] width 12 height 12
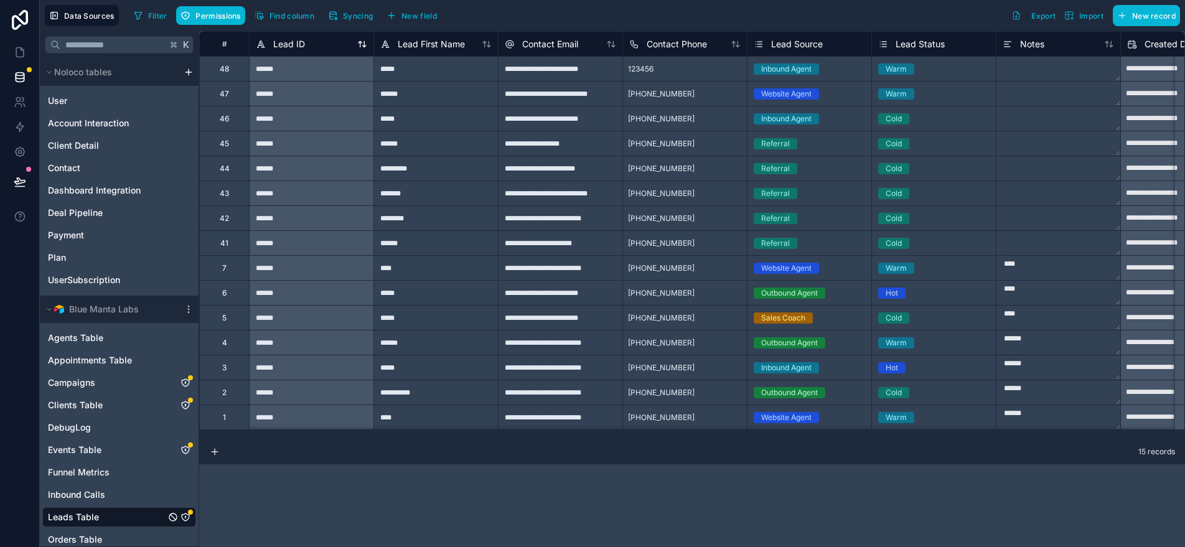
click at [293, 45] on span "Lead ID" at bounding box center [289, 44] width 32 height 12
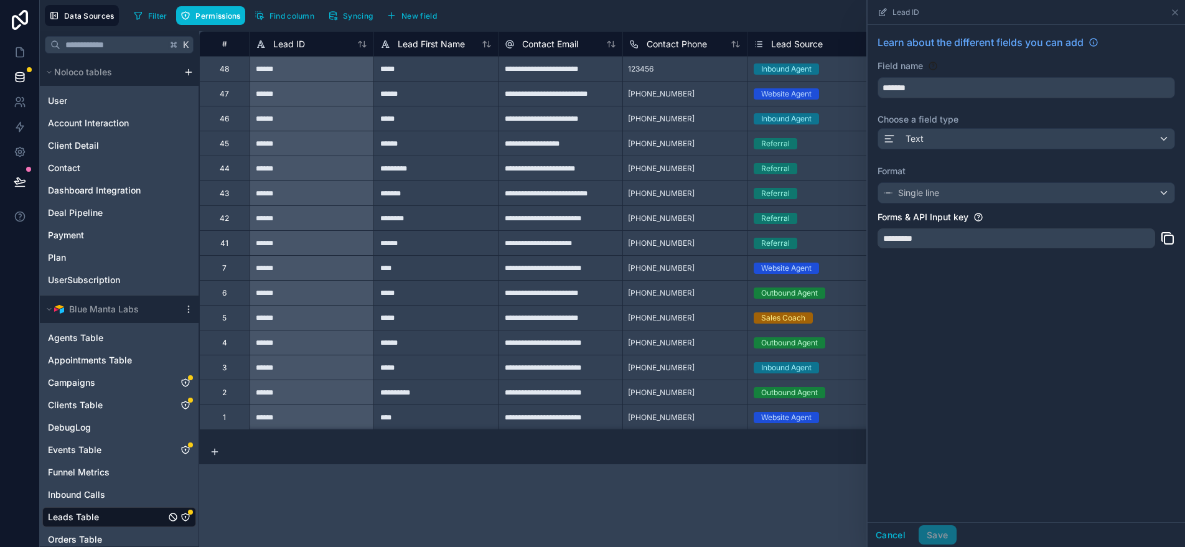
click at [913, 257] on div "Learn about the different fields you can add Field name ******* Choose a field …" at bounding box center [1025, 145] width 317 height 241
click at [904, 257] on div "Learn about the different fields you can add Field name ******* Choose a field …" at bounding box center [1025, 145] width 317 height 241
click at [903, 257] on div "Learn about the different fields you can add Field name ******* Choose a field …" at bounding box center [1025, 145] width 317 height 241
click at [408, 41] on span "Lead First Name" at bounding box center [431, 44] width 67 height 12
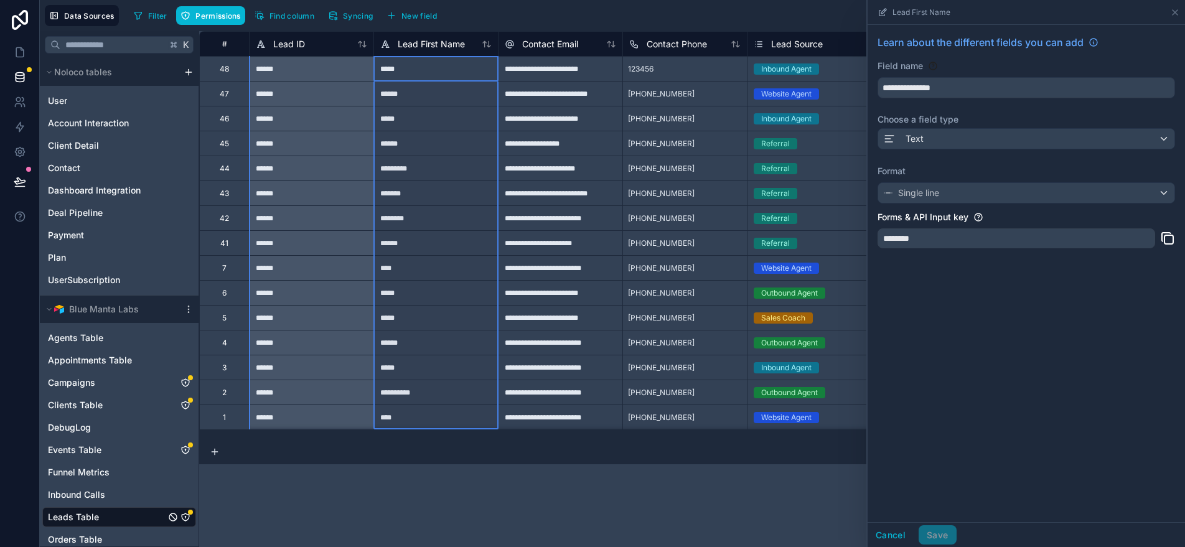
click at [922, 104] on div "**********" at bounding box center [1025, 145] width 317 height 241
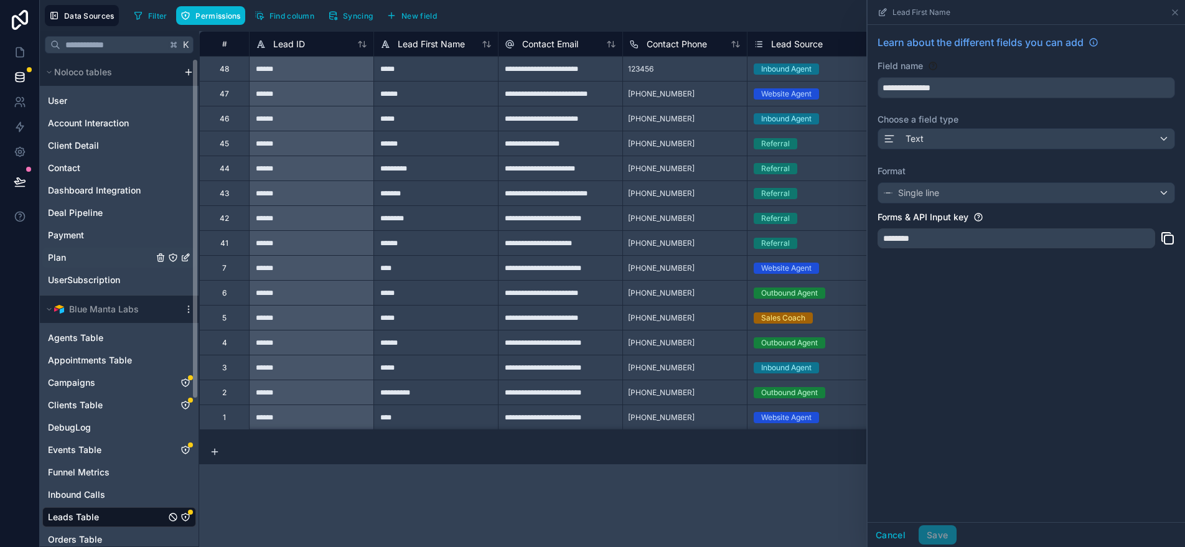
click at [80, 257] on div "Plan" at bounding box center [119, 258] width 154 height 20
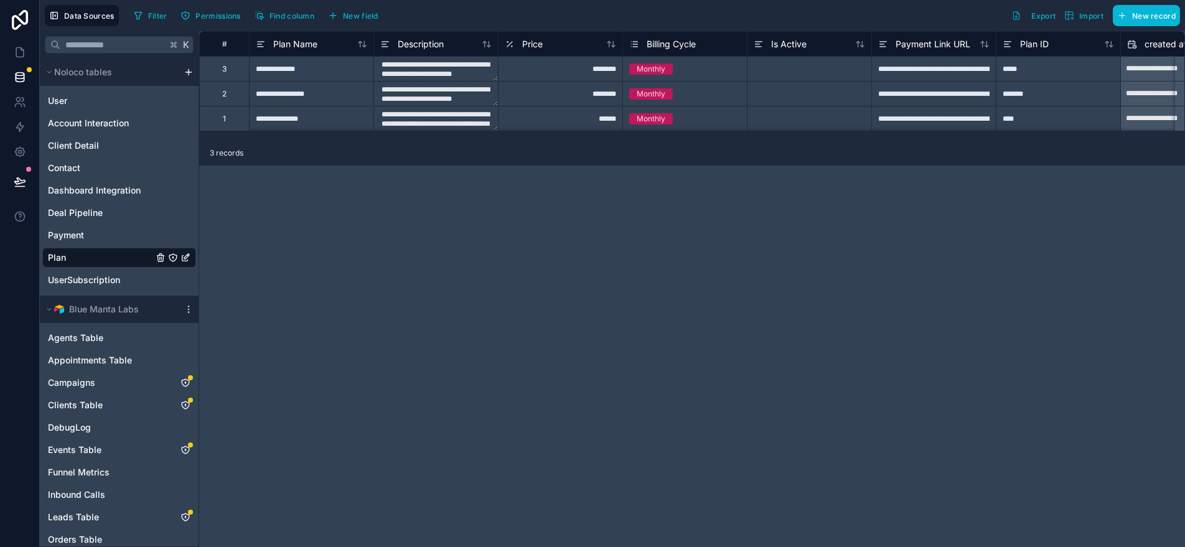
click at [189, 260] on icon "Plan" at bounding box center [185, 258] width 10 height 10
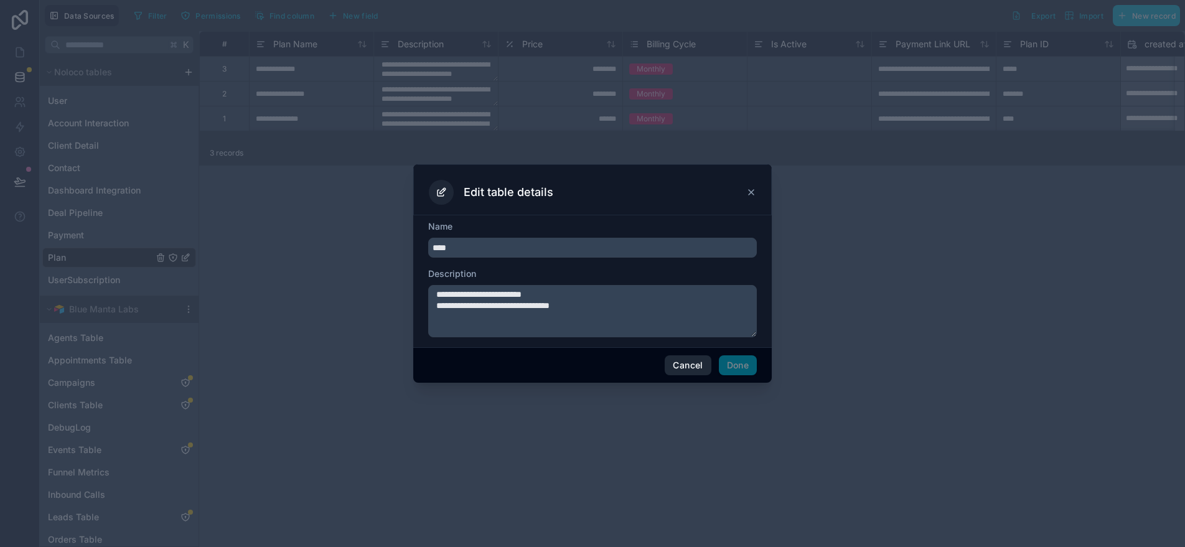
click at [681, 366] on button "Cancel" at bounding box center [688, 365] width 46 height 20
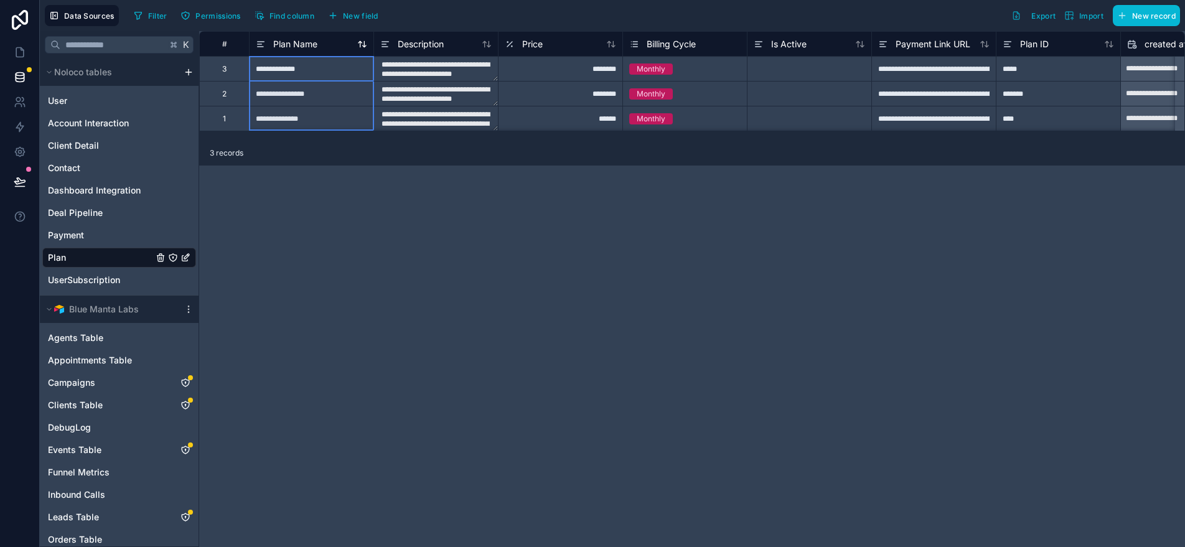
click at [306, 45] on span "Plan Name" at bounding box center [295, 44] width 44 height 12
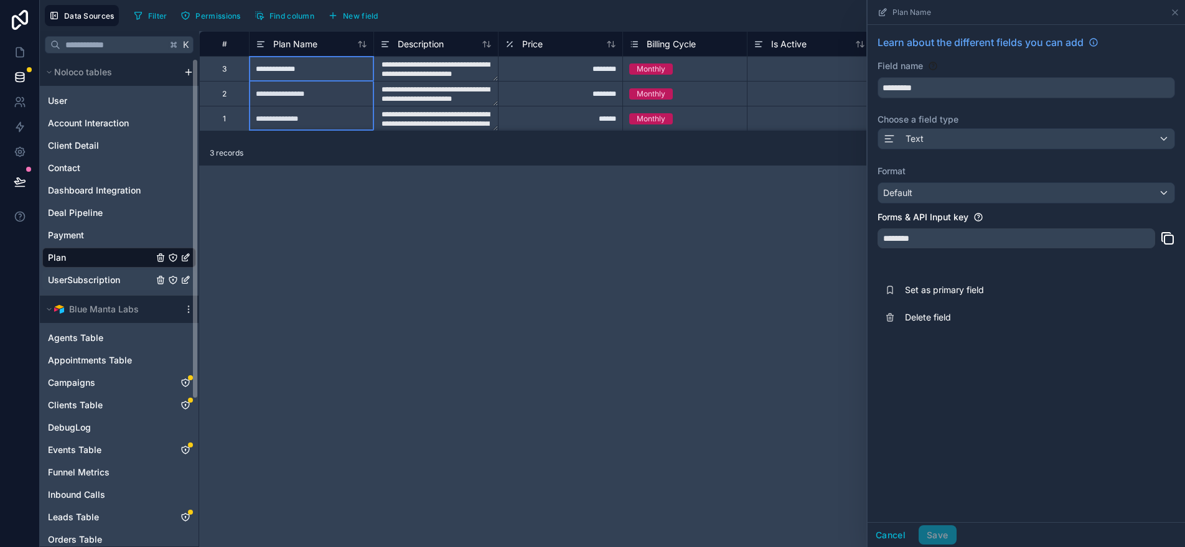
click at [114, 275] on span "UserSubscription" at bounding box center [84, 280] width 72 height 12
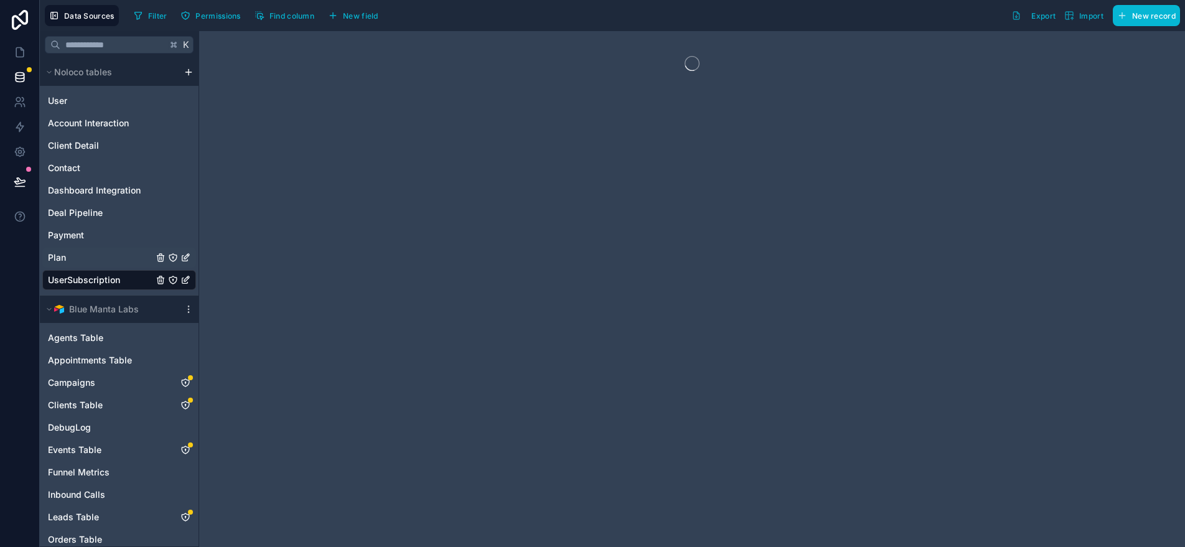
click at [116, 255] on div "Plan" at bounding box center [119, 258] width 154 height 20
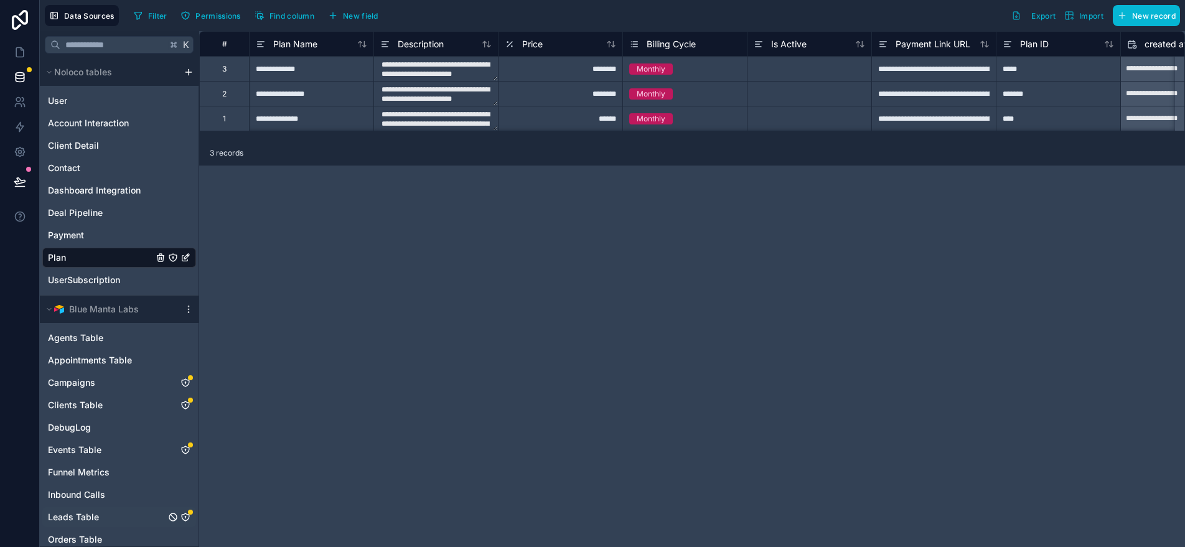
click at [103, 512] on div "Leads Table" at bounding box center [119, 517] width 154 height 20
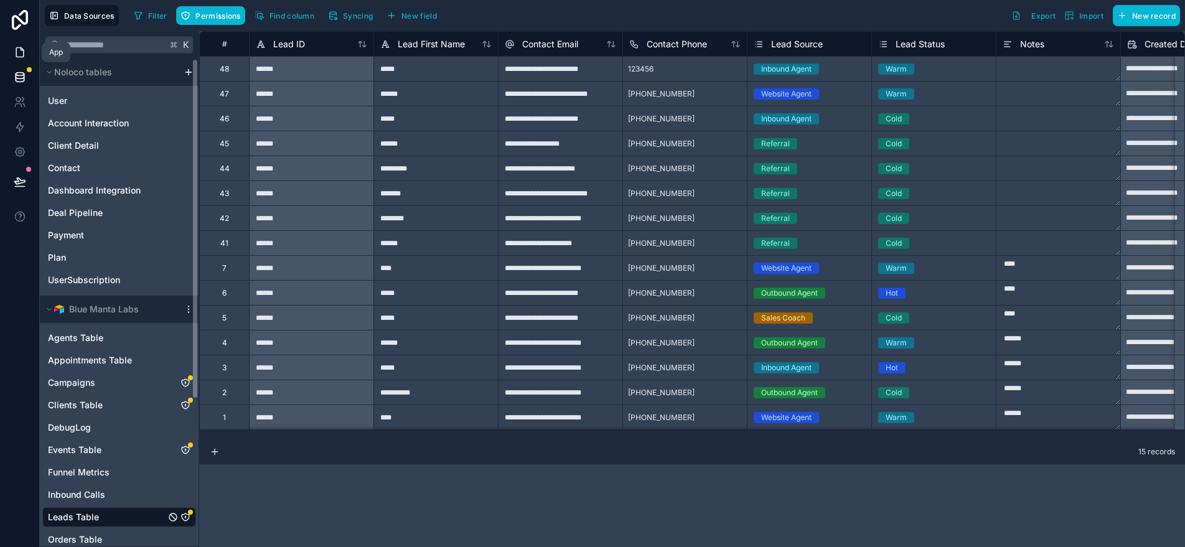
click at [27, 52] on link at bounding box center [19, 52] width 39 height 25
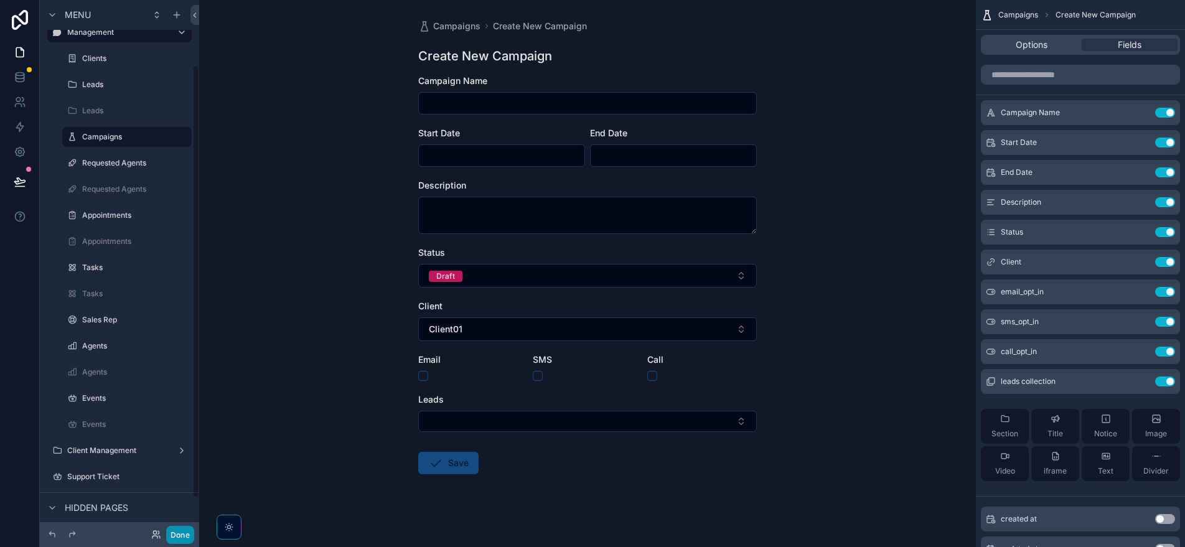
scroll to position [80, 0]
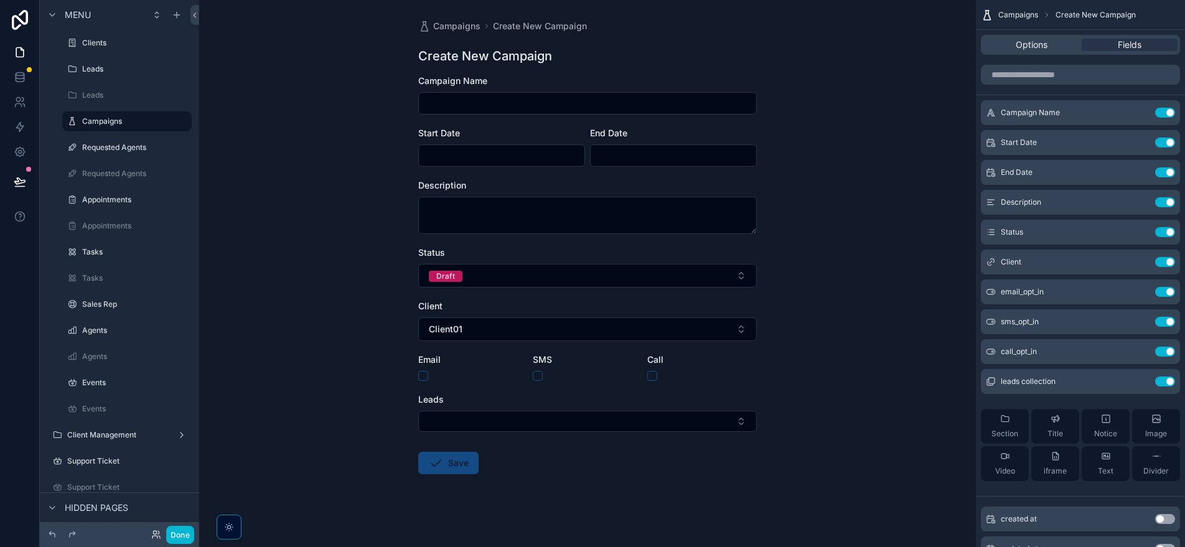
click at [890, 401] on div "Campaigns Create New Campaign Create New Campaign Campaign Name Start Date End …" at bounding box center [587, 273] width 777 height 547
click at [131, 146] on label "Requested Agents" at bounding box center [124, 147] width 85 height 10
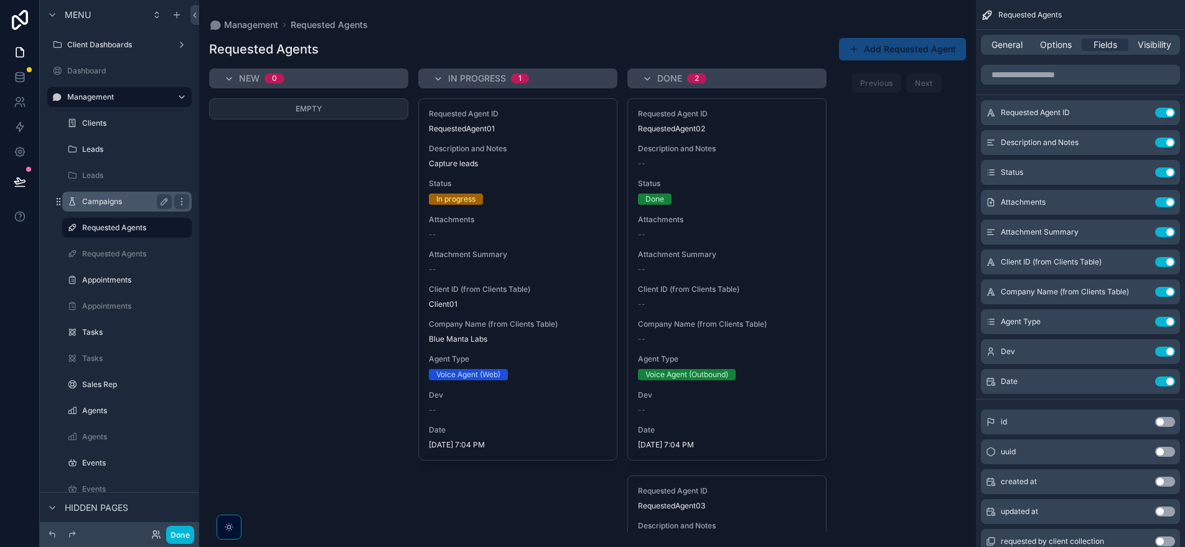
click at [98, 199] on label "Campaigns" at bounding box center [124, 202] width 85 height 10
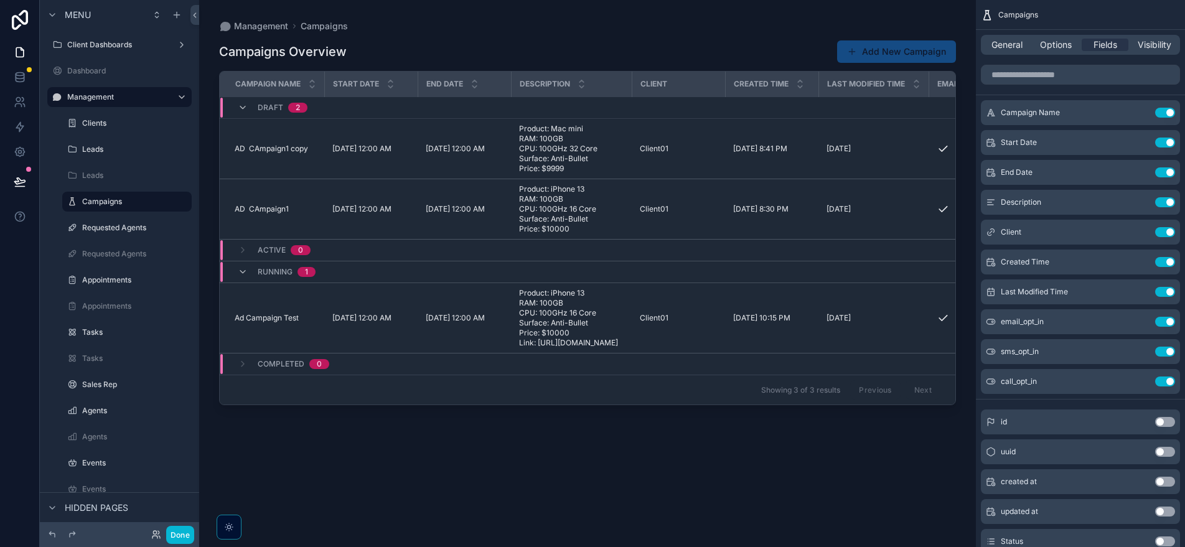
click at [862, 491] on div "Campaigns Overview Add New Campaign Campaign Name Start Date End Date Descripti…" at bounding box center [587, 282] width 737 height 500
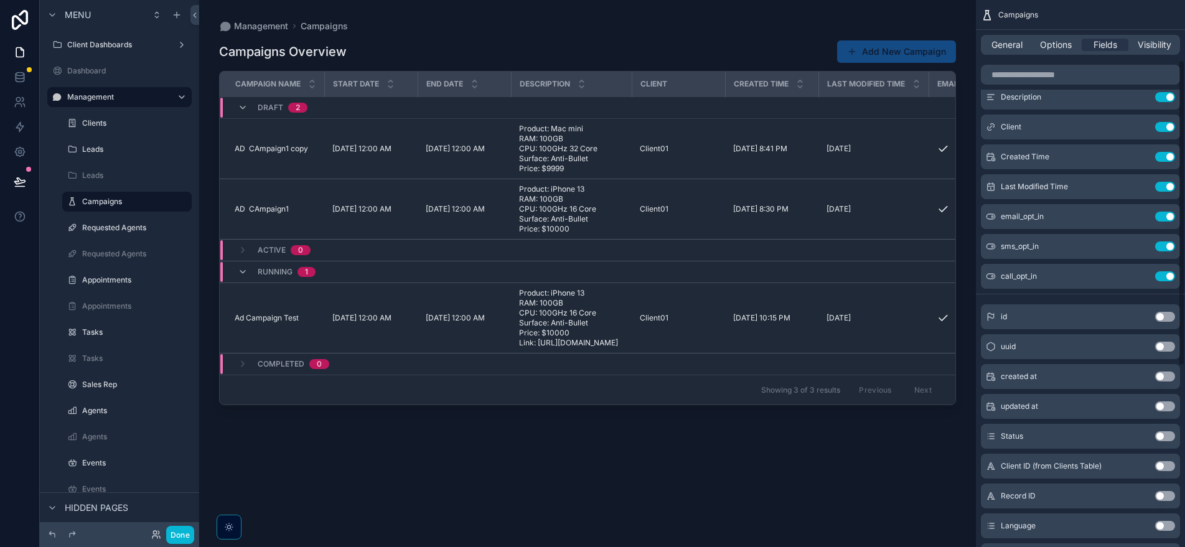
scroll to position [108, 0]
click at [874, 57] on button "Add New Campaign" at bounding box center [896, 51] width 119 height 22
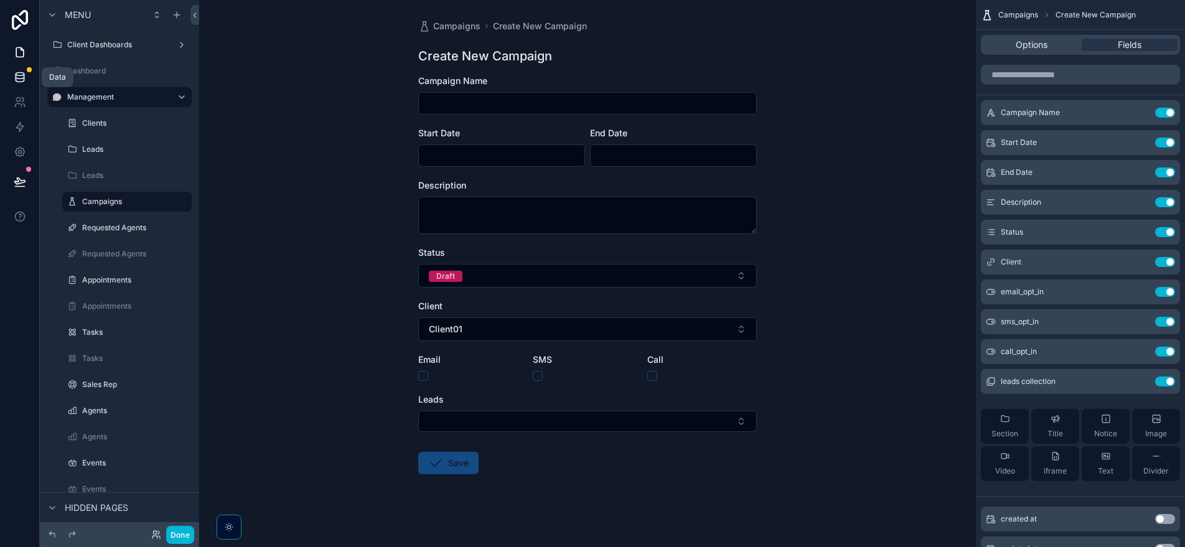
click at [17, 85] on link at bounding box center [19, 77] width 39 height 25
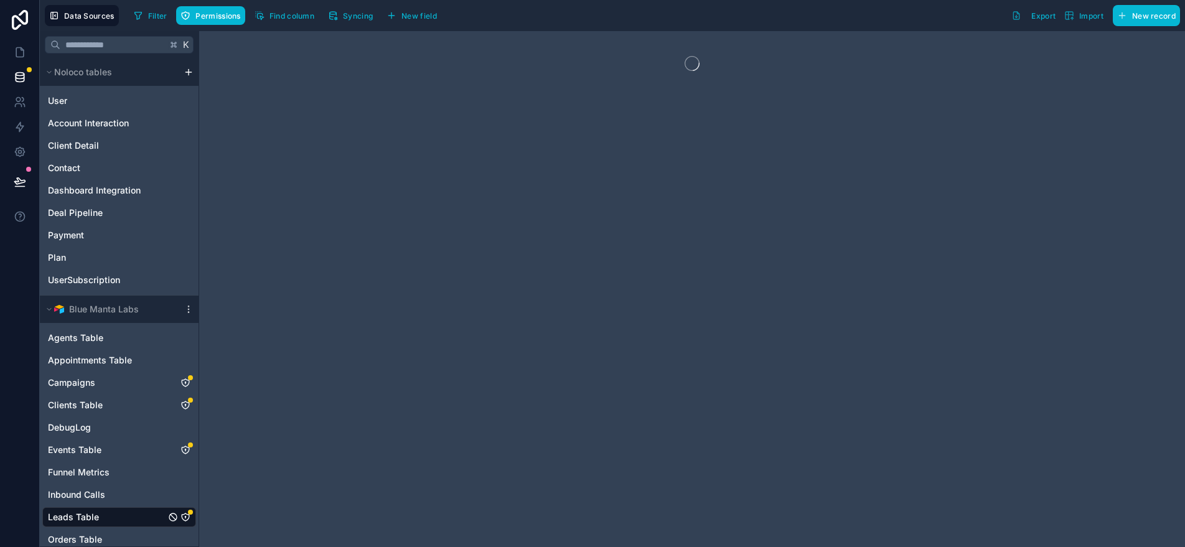
click at [118, 516] on div "Leads Table" at bounding box center [119, 517] width 154 height 20
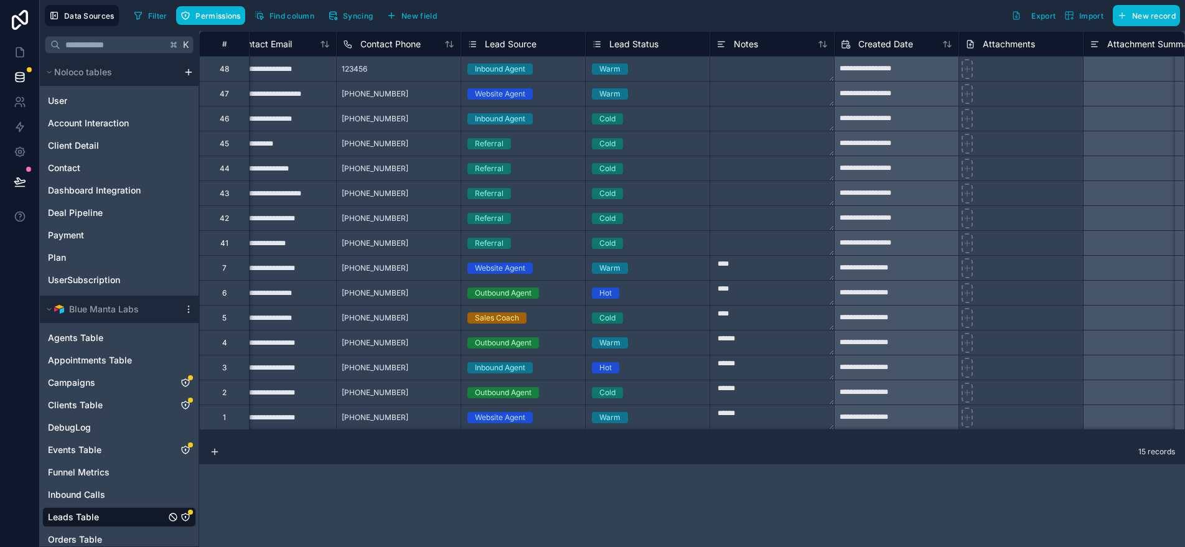
scroll to position [0, 358]
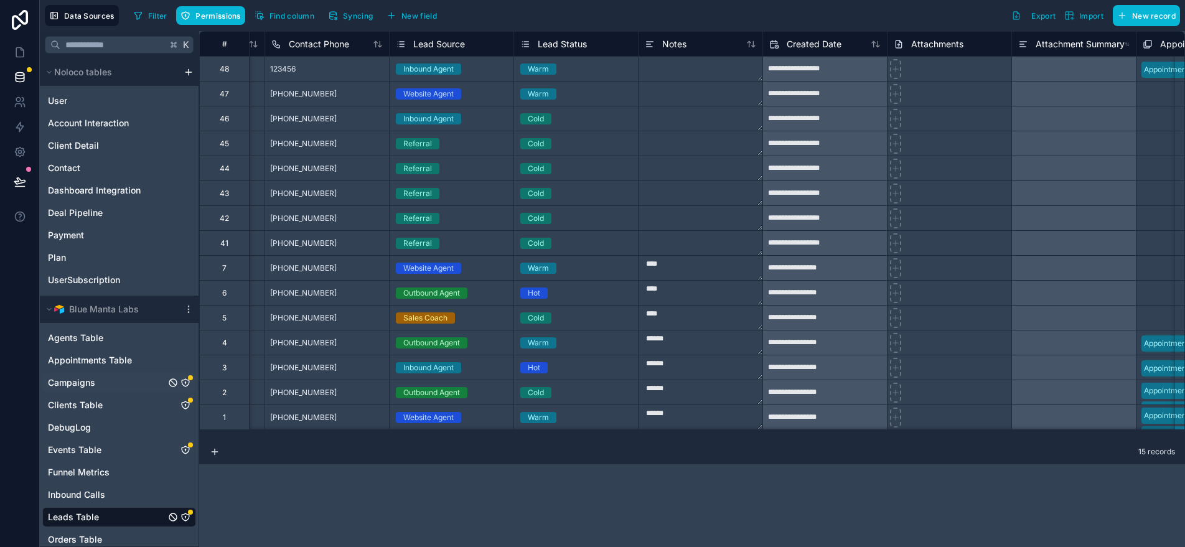
click at [129, 385] on div "Campaigns" at bounding box center [119, 383] width 154 height 20
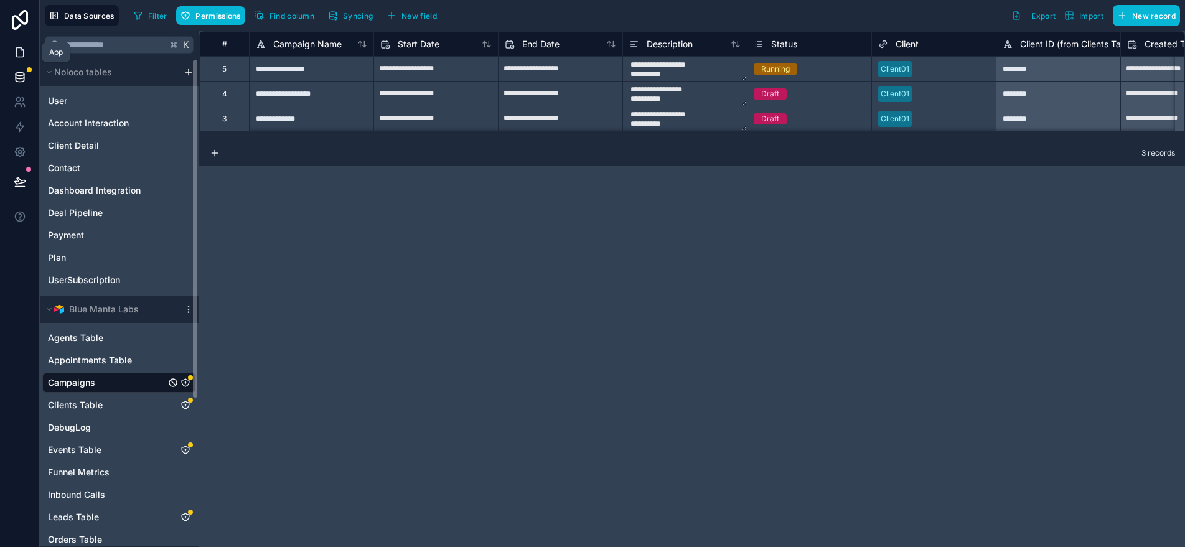
click at [21, 46] on icon at bounding box center [20, 52] width 12 height 12
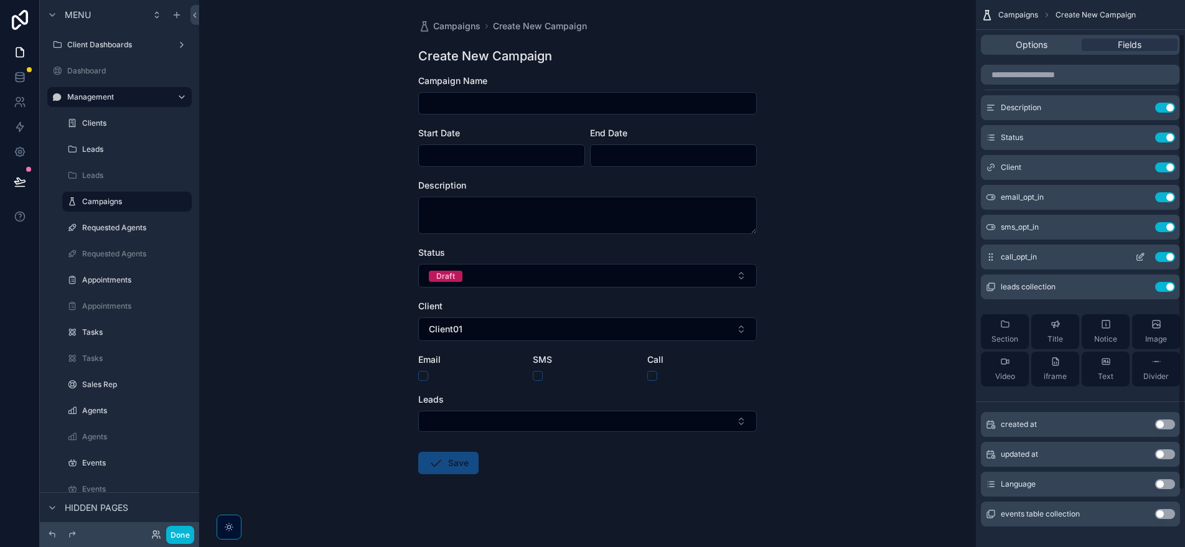
scroll to position [109, 0]
